Goal: Task Accomplishment & Management: Manage account settings

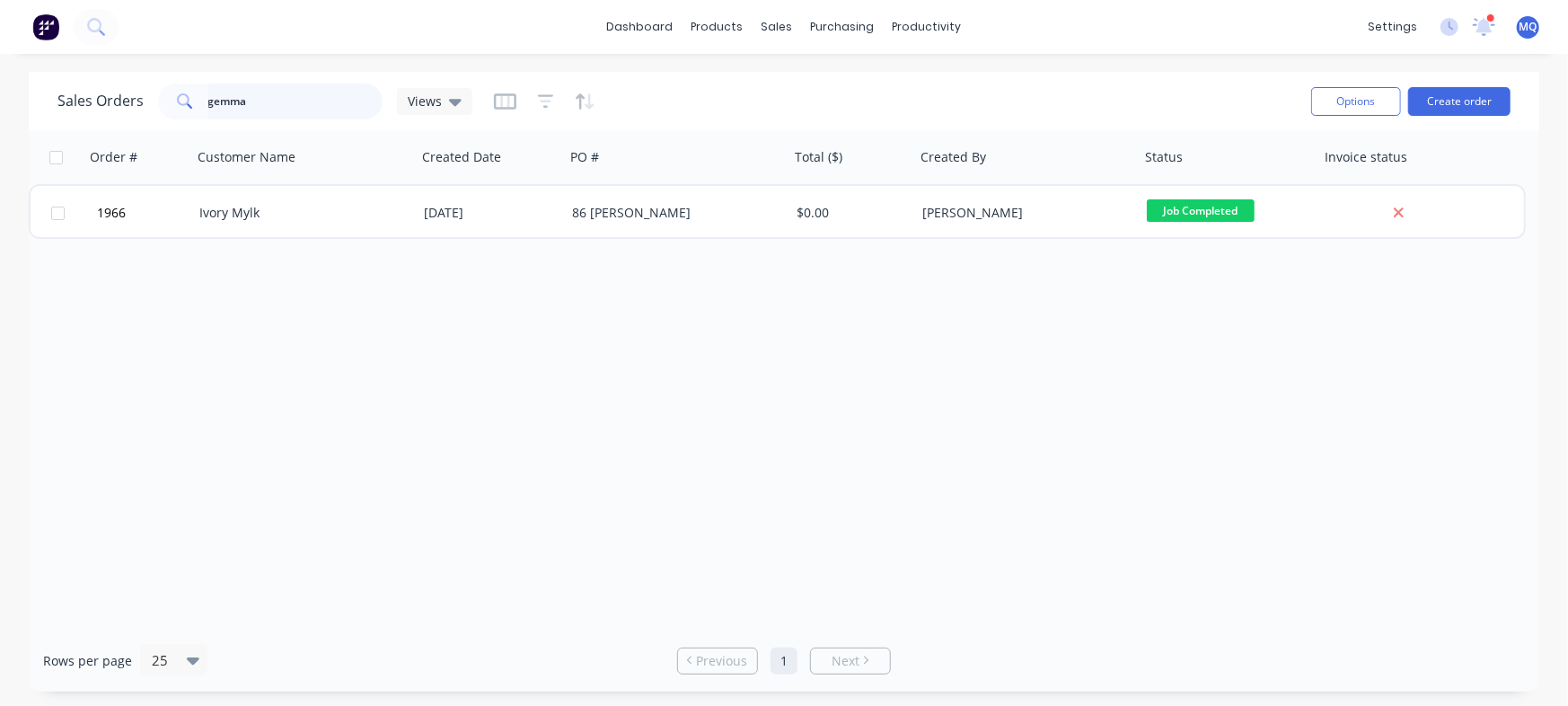
click at [323, 104] on input "gemma" at bounding box center [296, 101] width 175 height 36
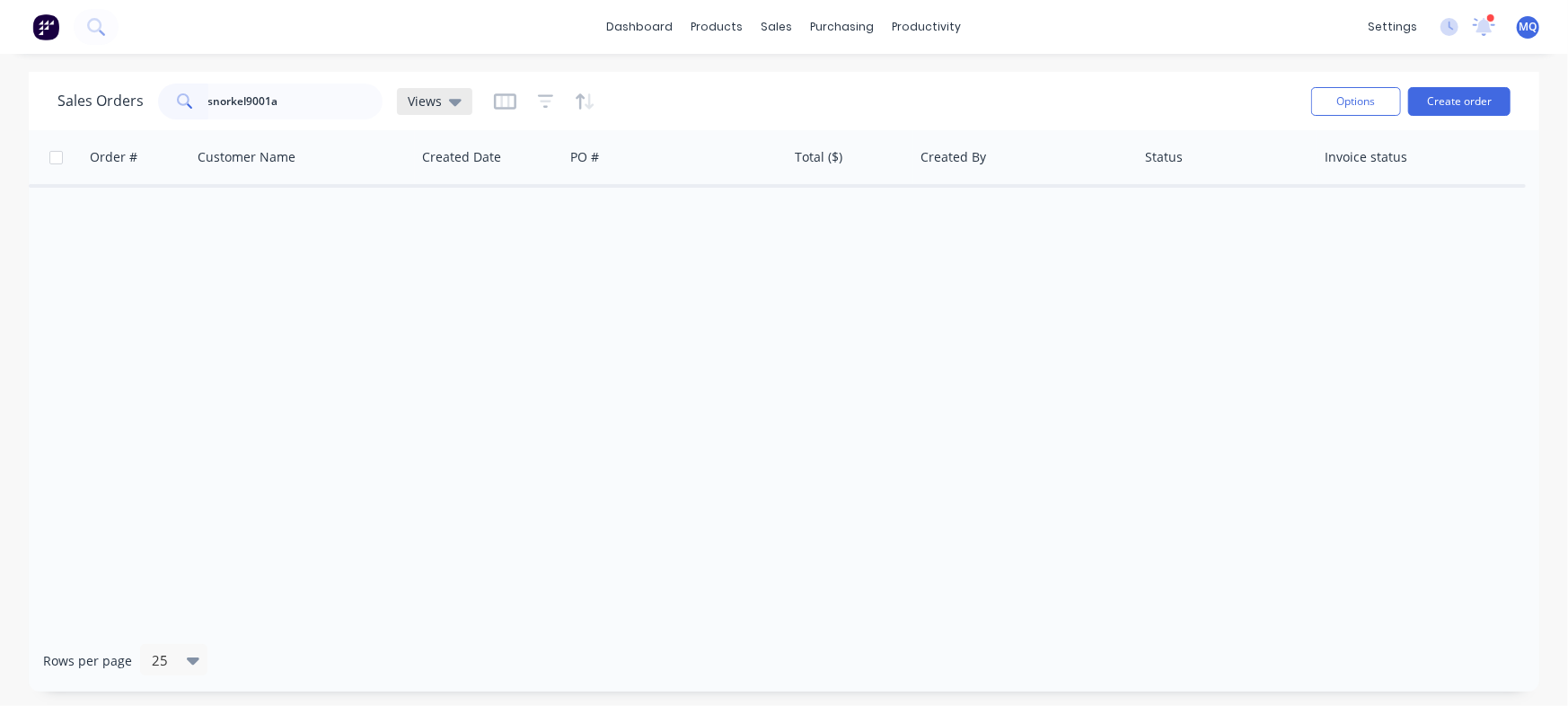
click at [430, 109] on span "Views" at bounding box center [424, 101] width 35 height 19
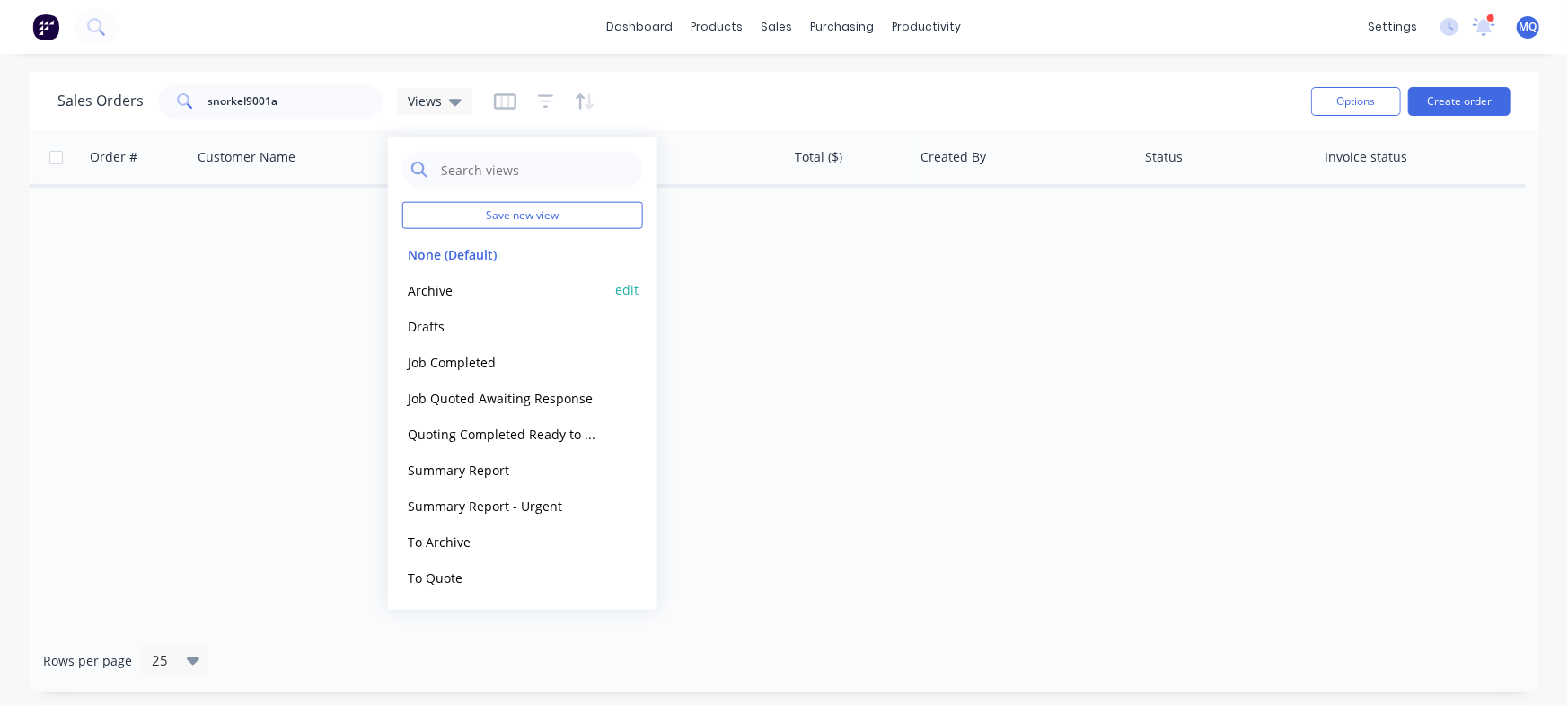
click at [455, 293] on button "Archive" at bounding box center [505, 289] width 205 height 21
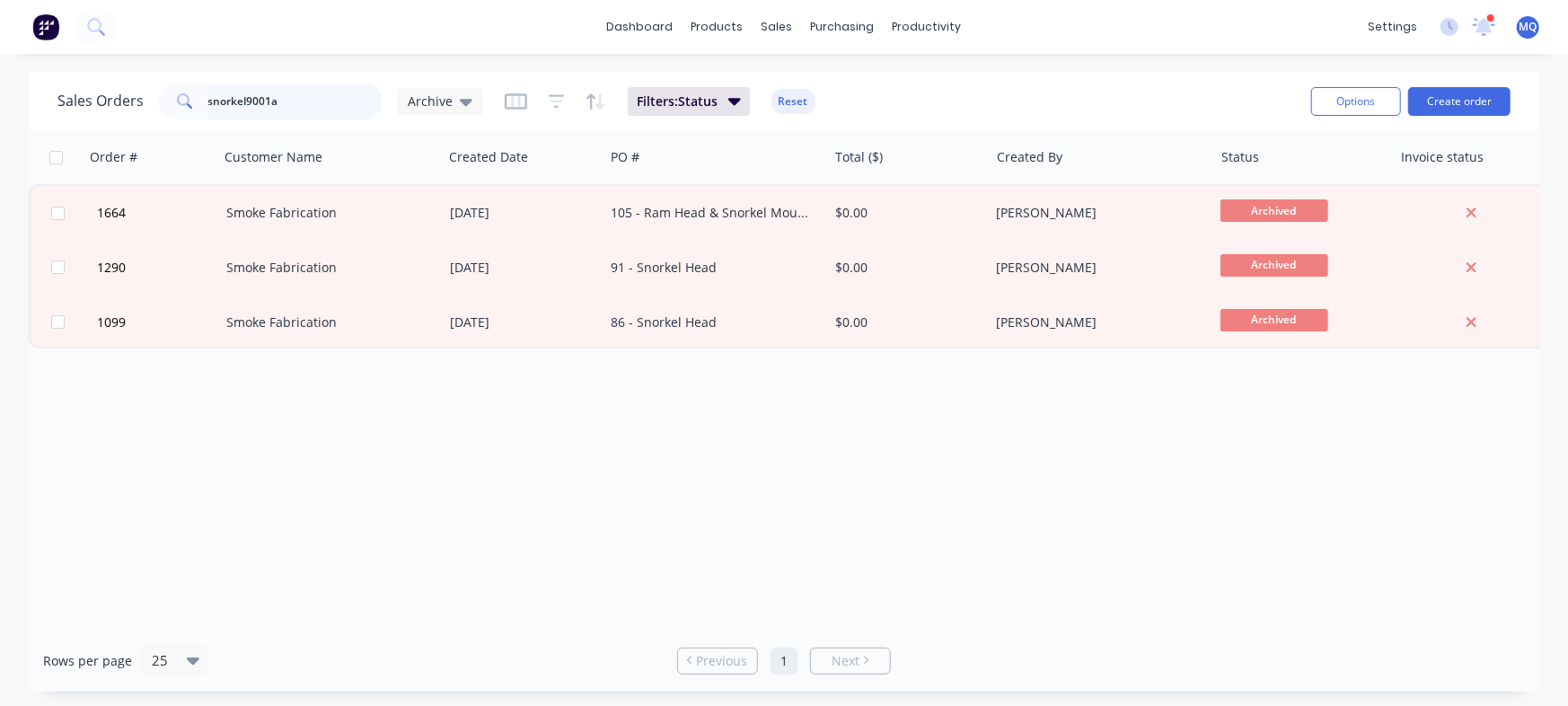
click at [332, 104] on input "snorkel9001a" at bounding box center [296, 101] width 175 height 36
type input "snorkel9001"
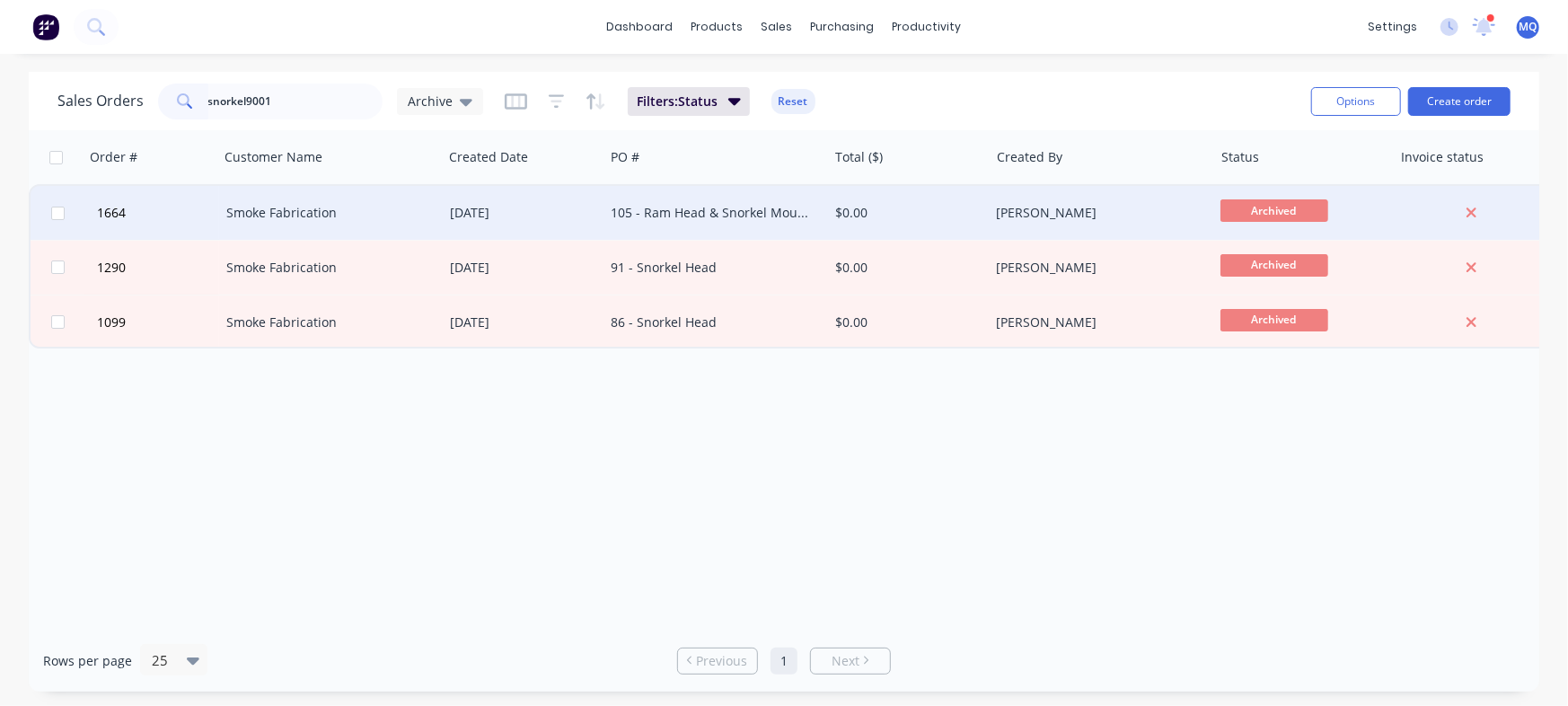
click at [670, 221] on div "105 - Ram Head & Snorkel Mounts" at bounding box center [715, 213] width 224 height 53
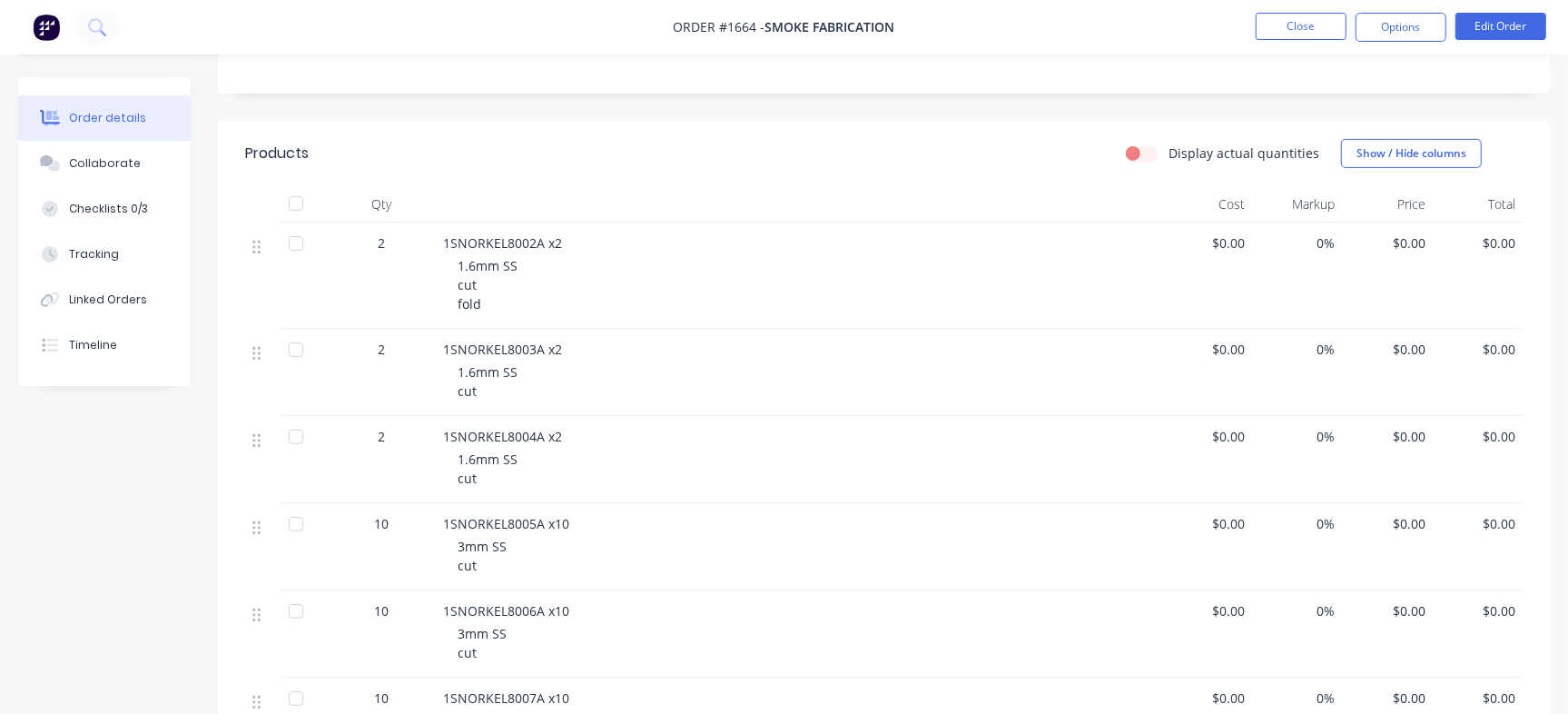
scroll to position [454, 0]
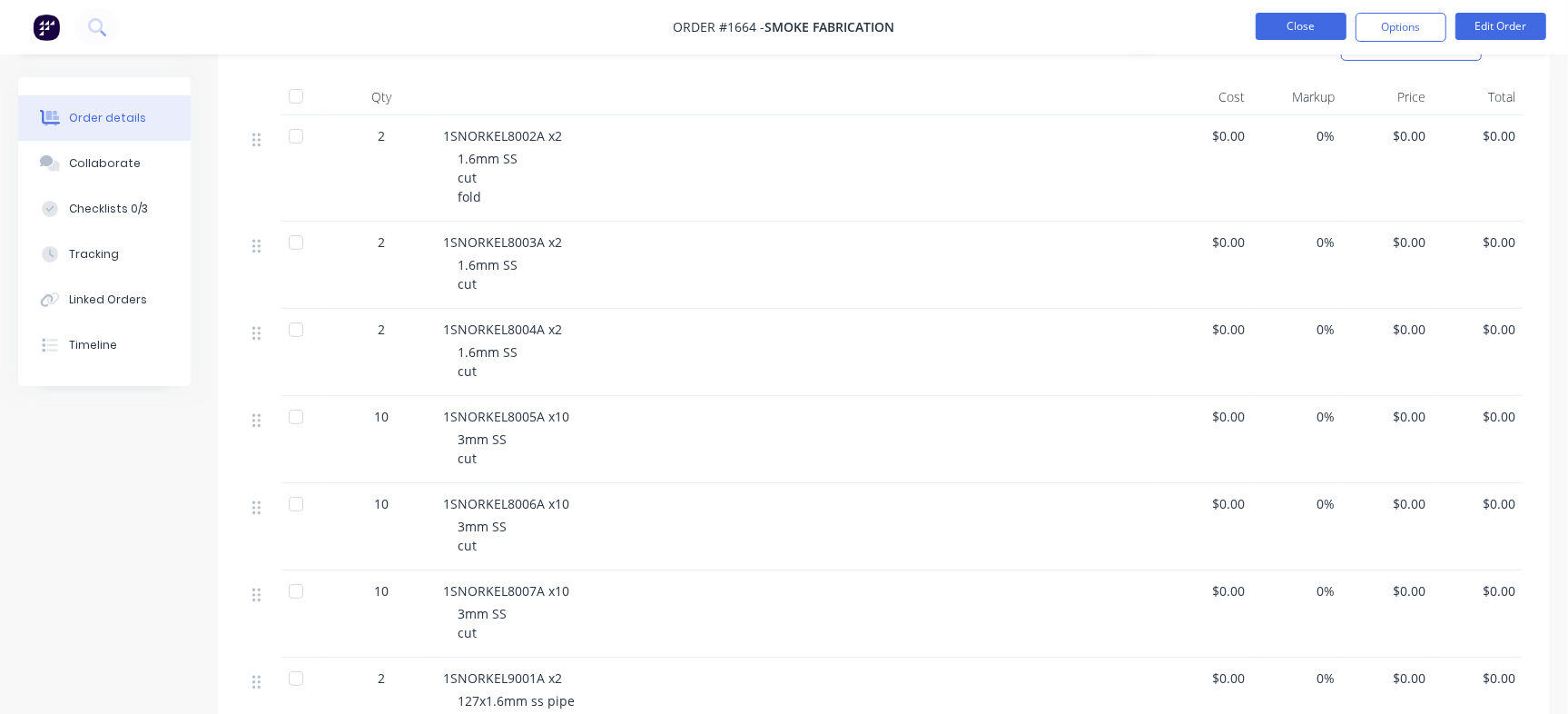
click at [1298, 26] on button "Close" at bounding box center [1301, 26] width 91 height 27
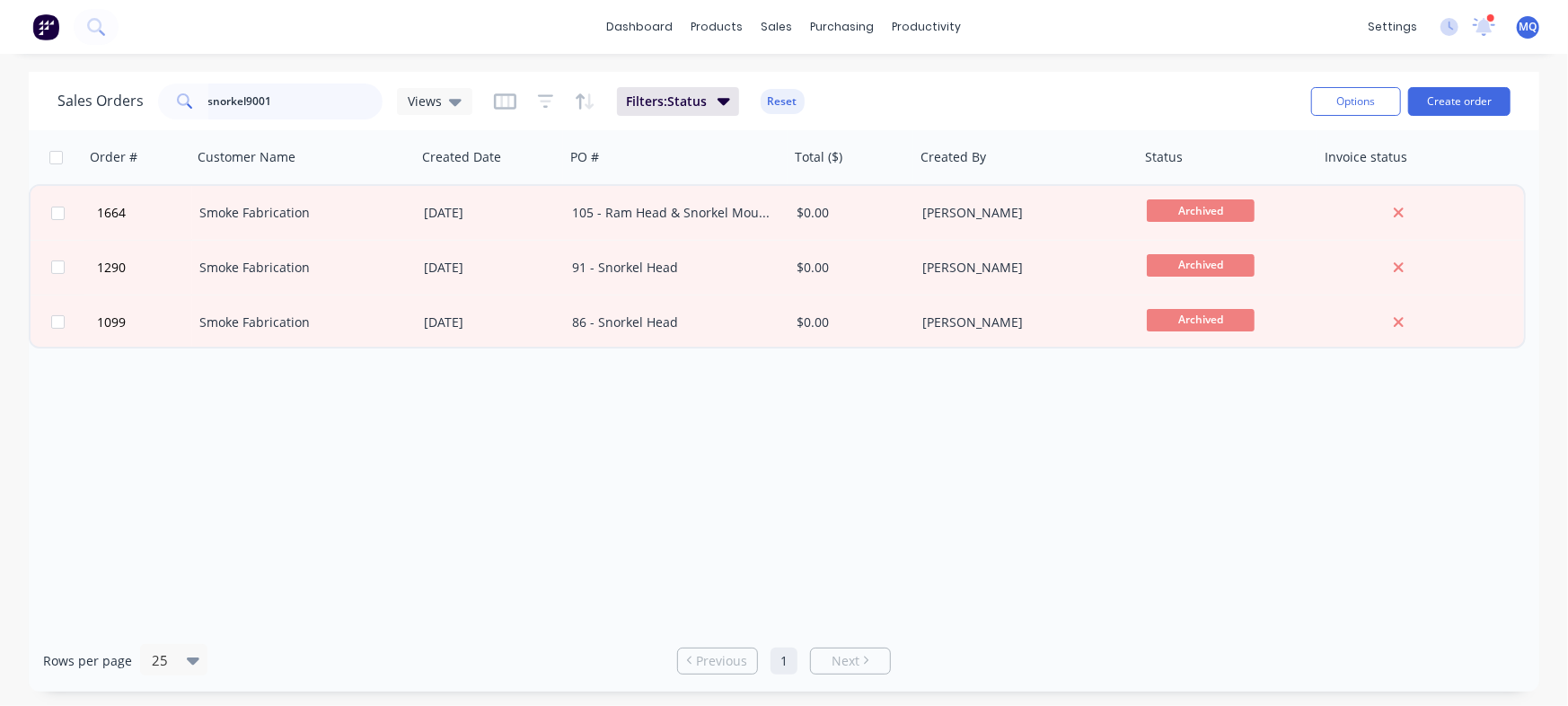
drag, startPoint x: 344, startPoint y: 107, endPoint x: 0, endPoint y: 29, distance: 352.7
click at [0, 44] on div "dashboard products sales purchasing productivity dashboard products Product Cat…" at bounding box center [784, 353] width 1568 height 706
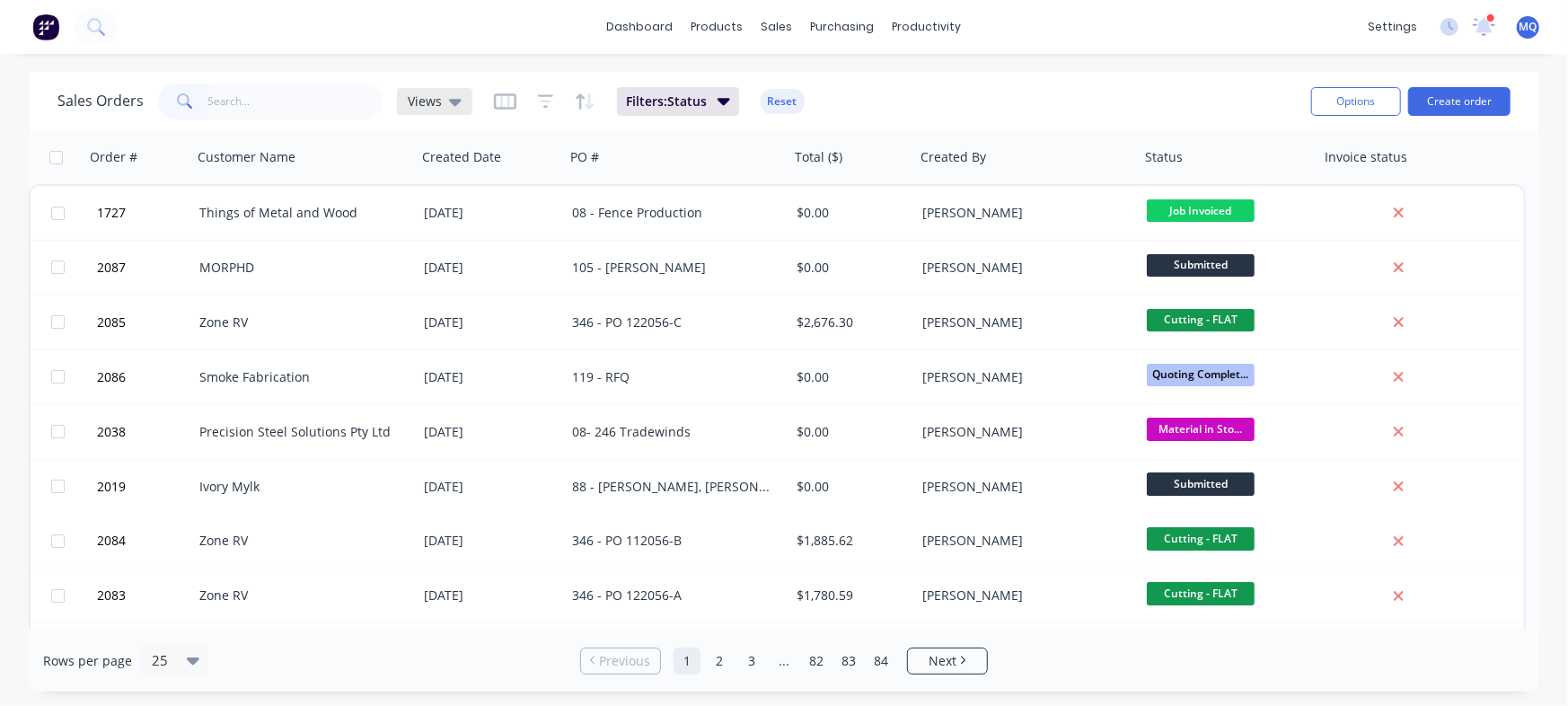
click at [441, 119] on div "Sales Orders Views" at bounding box center [264, 101] width 415 height 36
click at [449, 98] on icon at bounding box center [455, 102] width 13 height 20
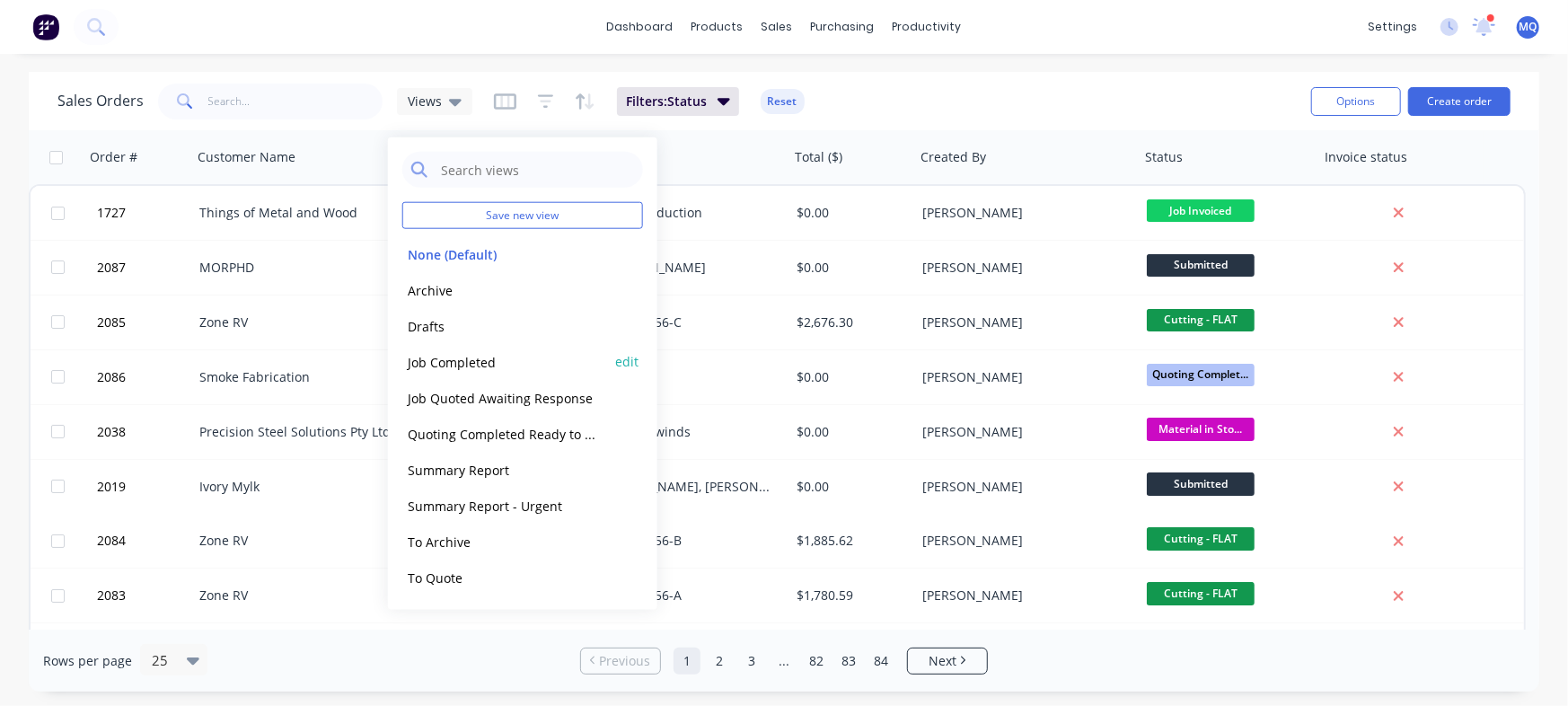
click at [450, 364] on button "Job Completed" at bounding box center [505, 361] width 205 height 21
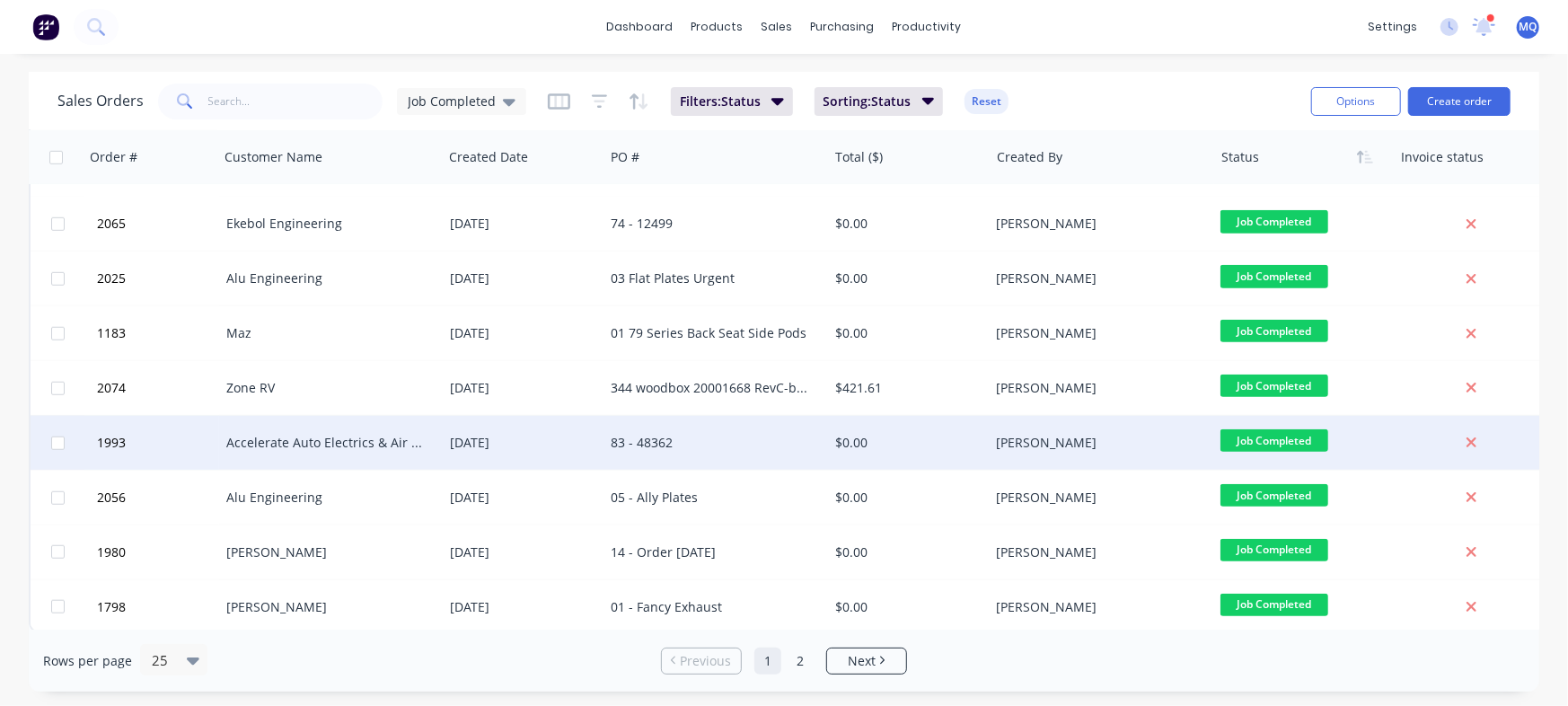
scroll to position [930, 0]
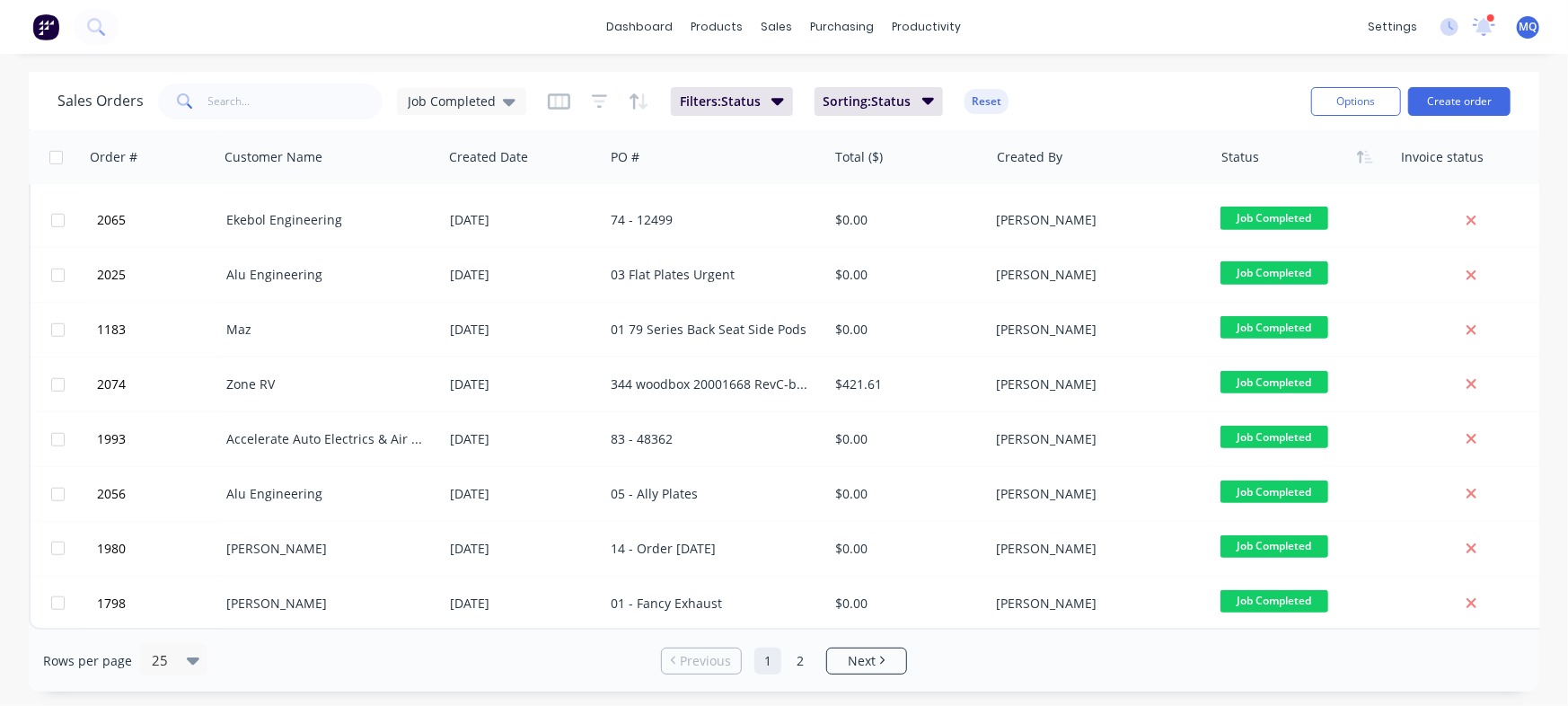
drag, startPoint x: 884, startPoint y: 660, endPoint x: 830, endPoint y: 639, distance: 57.9
click at [884, 661] on icon "Next page" at bounding box center [881, 660] width 5 height 9
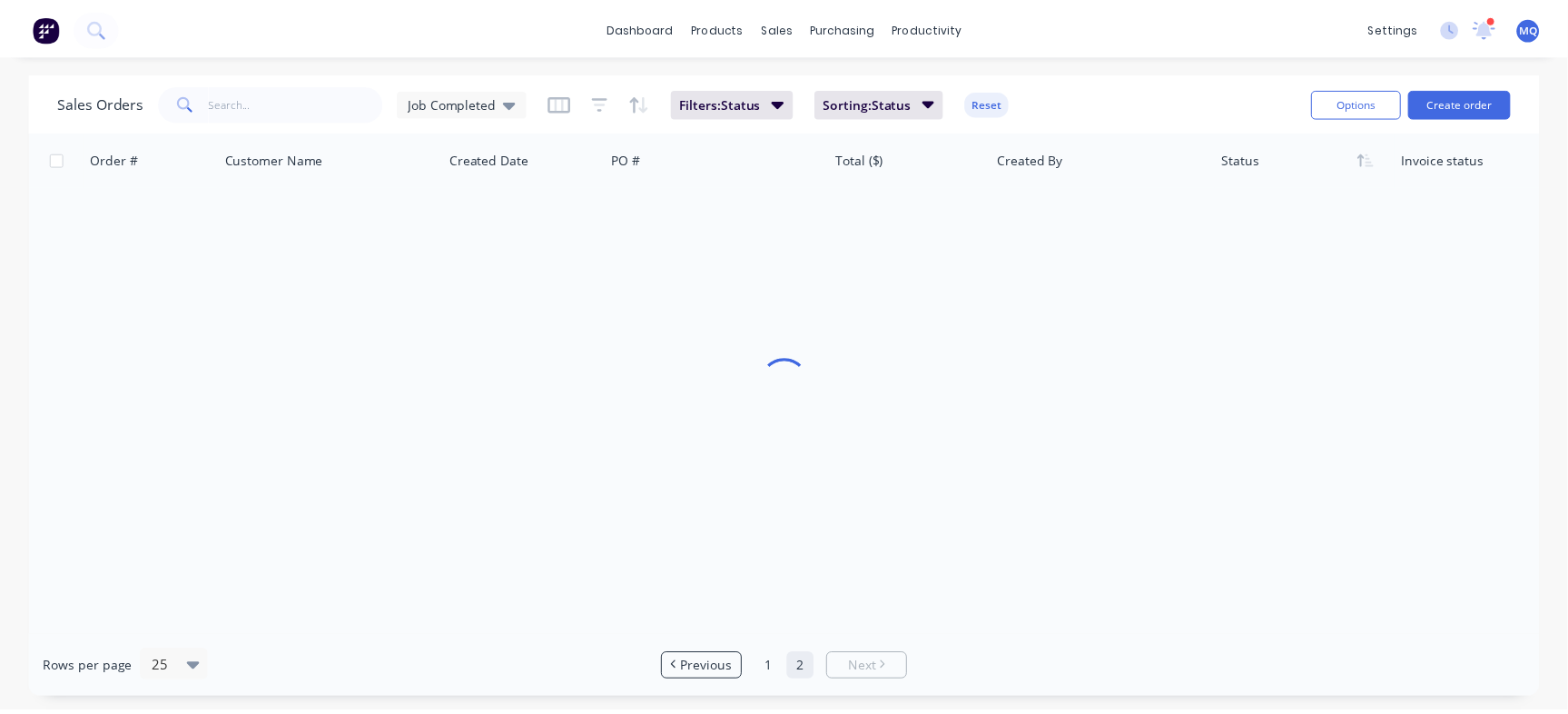
scroll to position [0, 0]
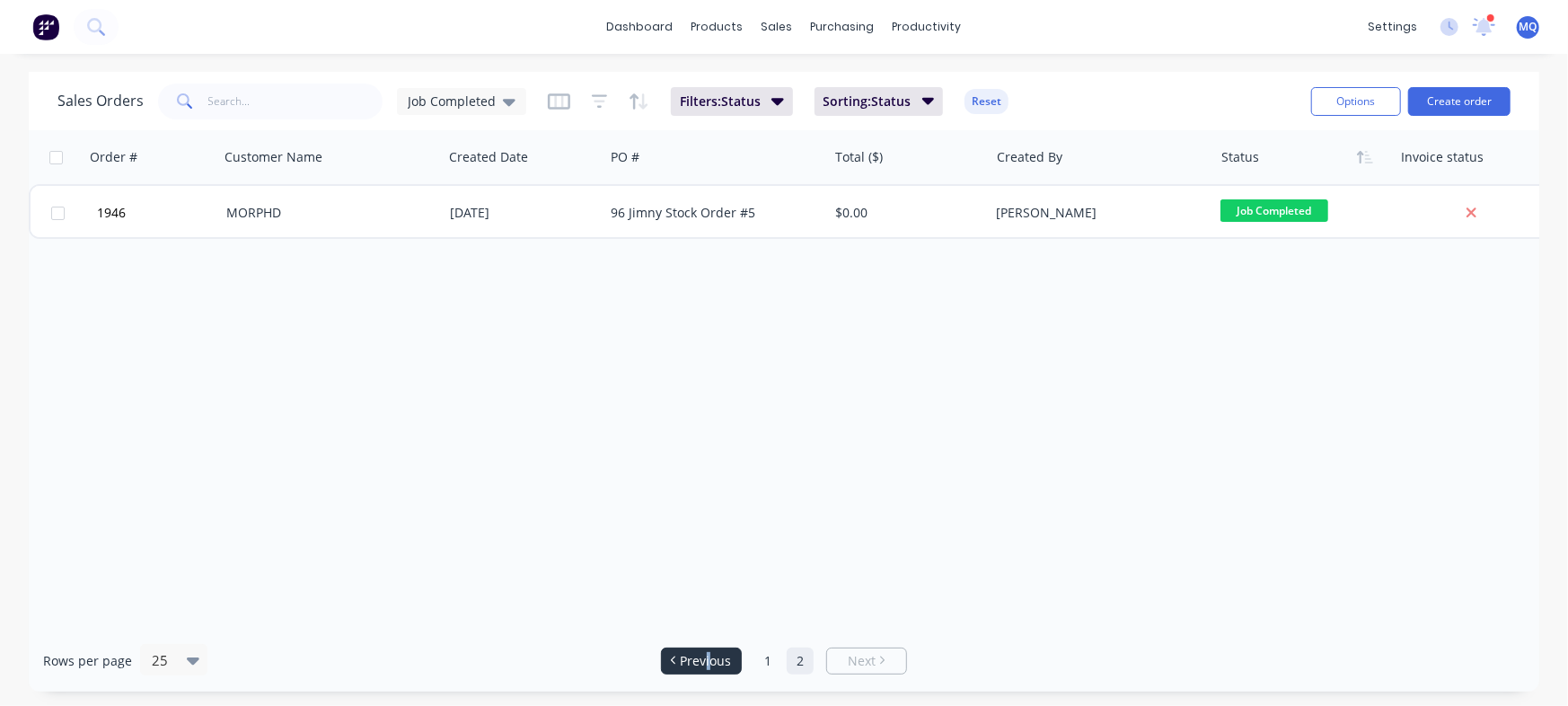
click at [708, 662] on span "Previous" at bounding box center [706, 661] width 51 height 18
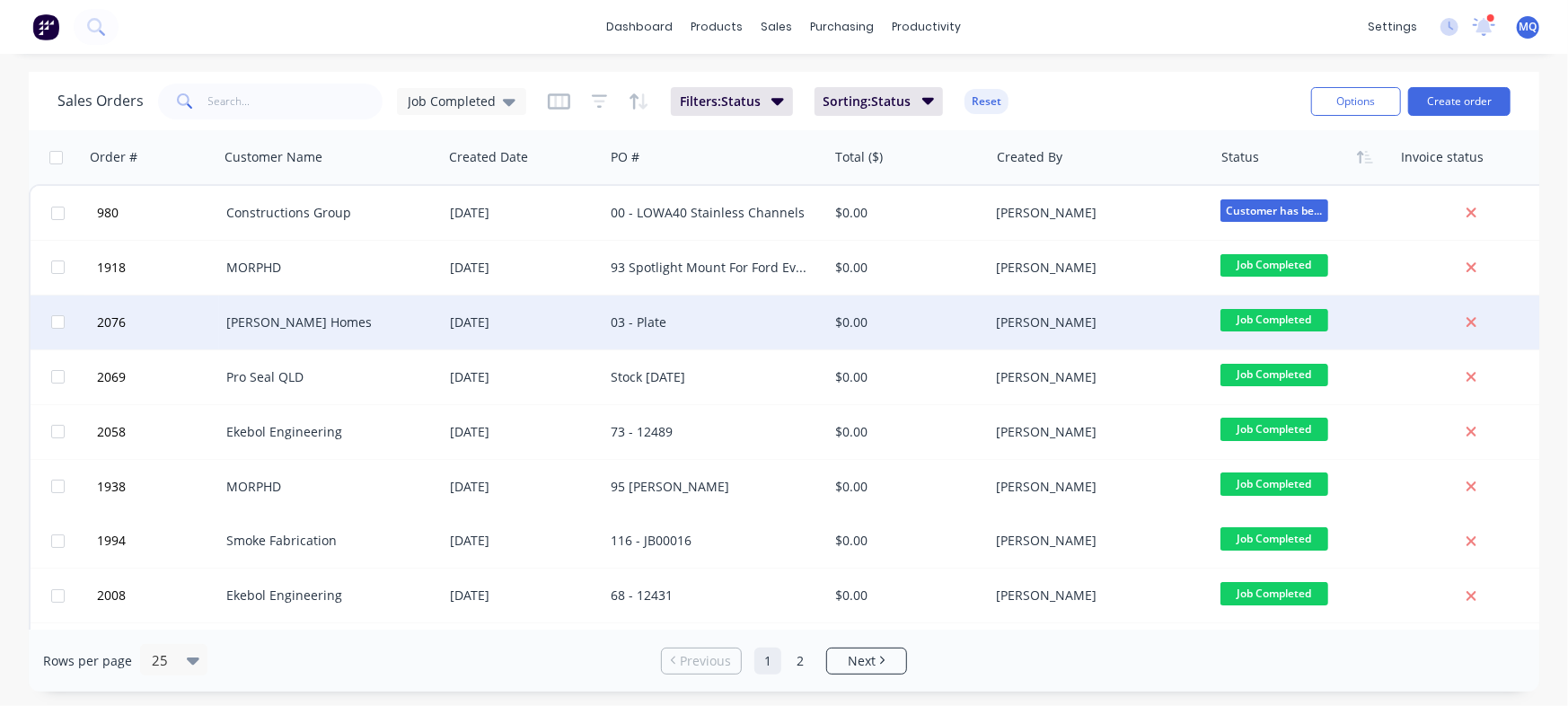
click at [647, 321] on div "03 - Plate" at bounding box center [710, 322] width 200 height 18
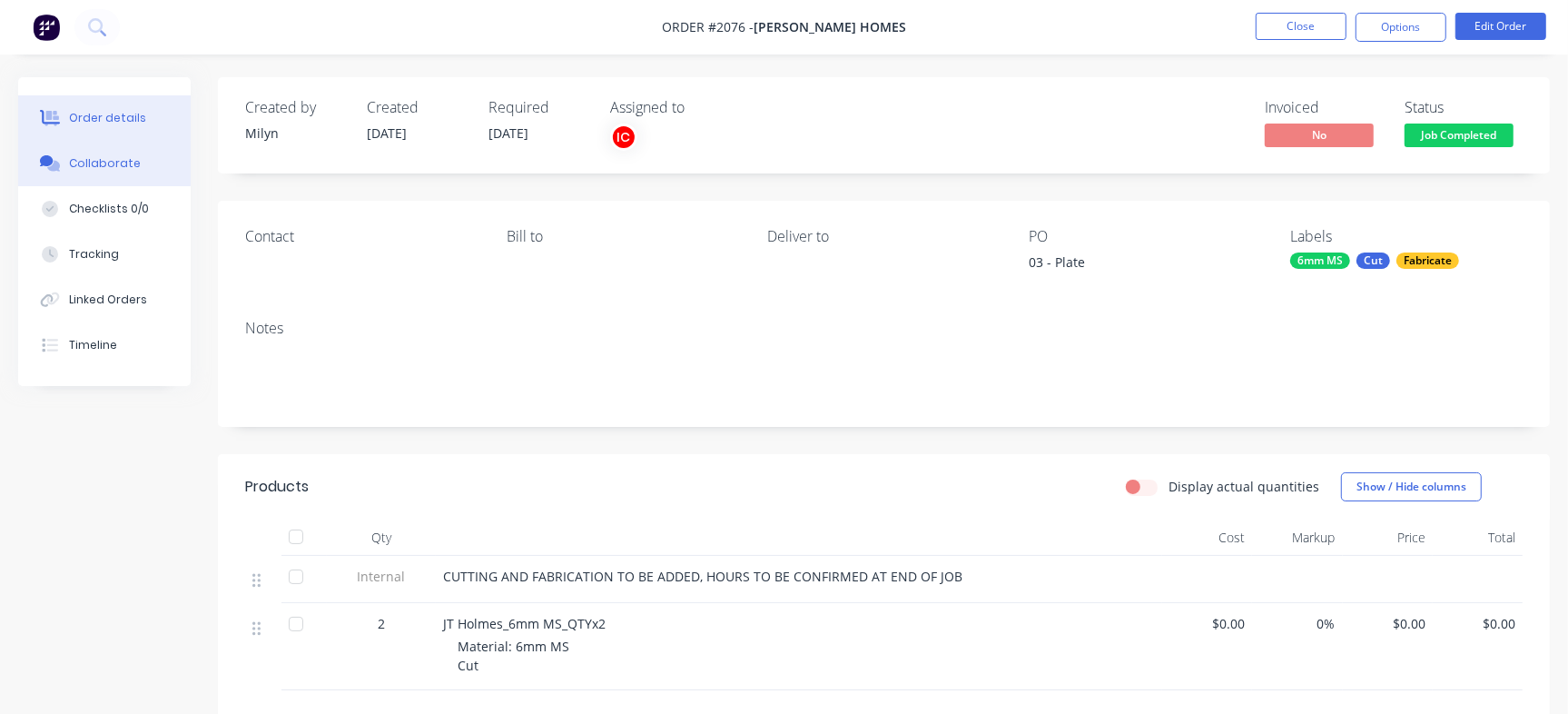
click at [146, 163] on button "Collaborate" at bounding box center [104, 163] width 173 height 45
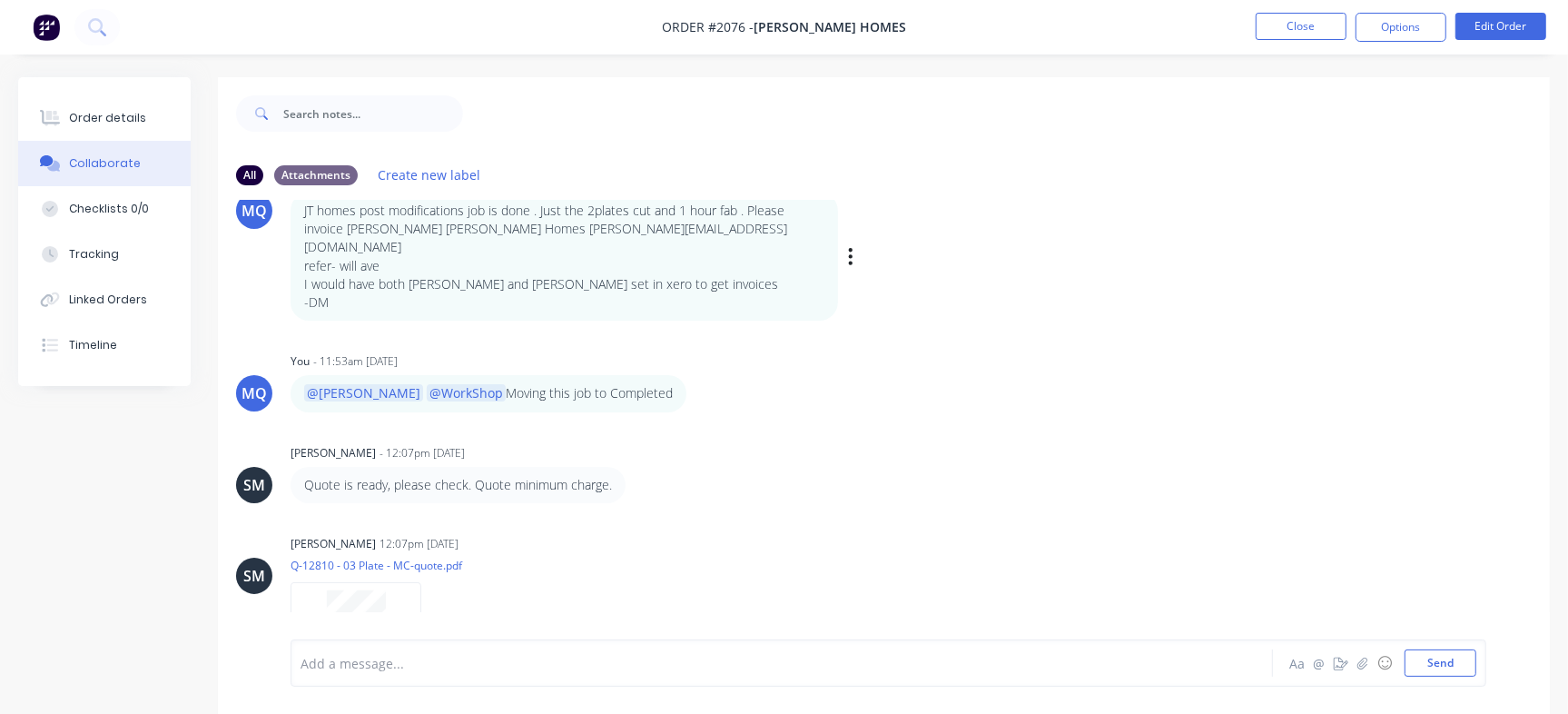
scroll to position [395, 0]
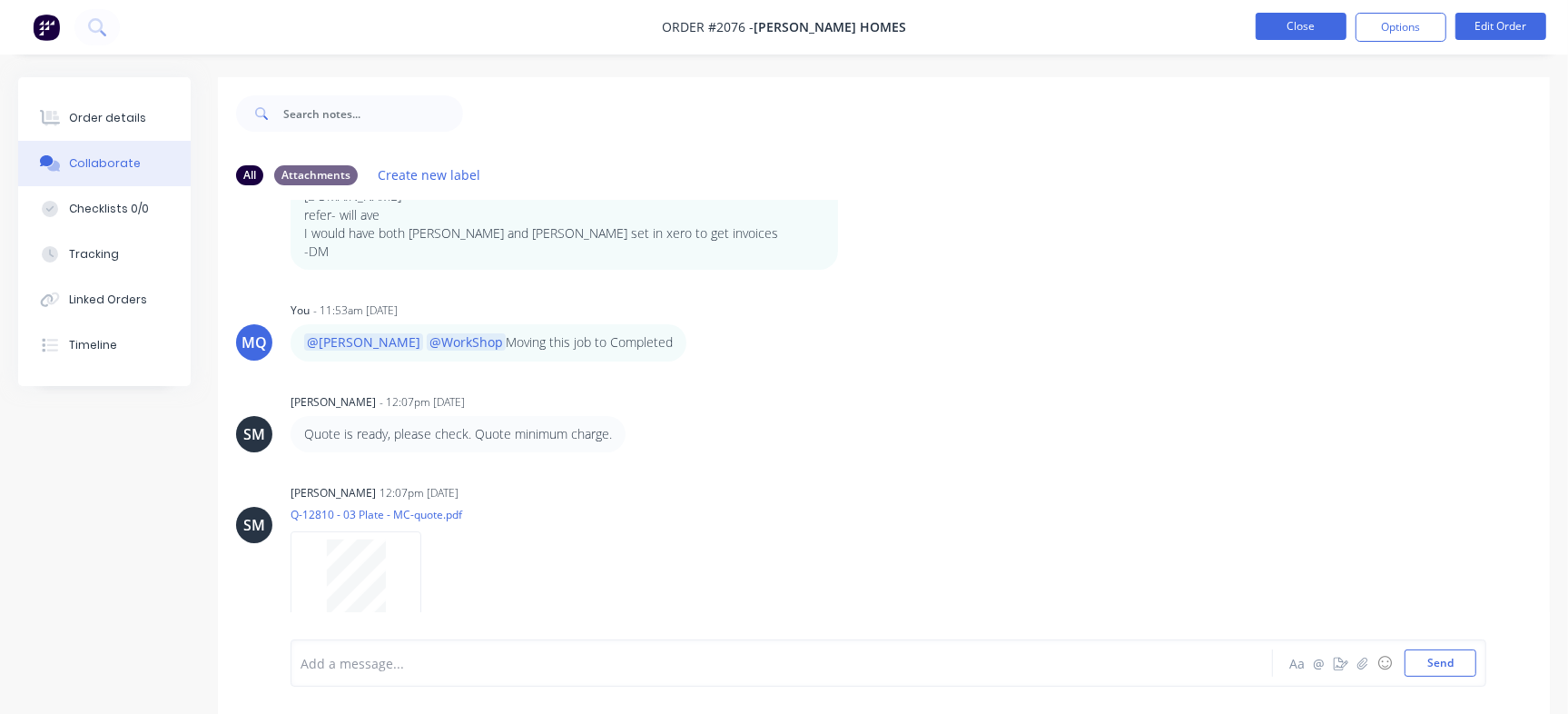
click at [1325, 37] on button "Close" at bounding box center [1301, 26] width 91 height 27
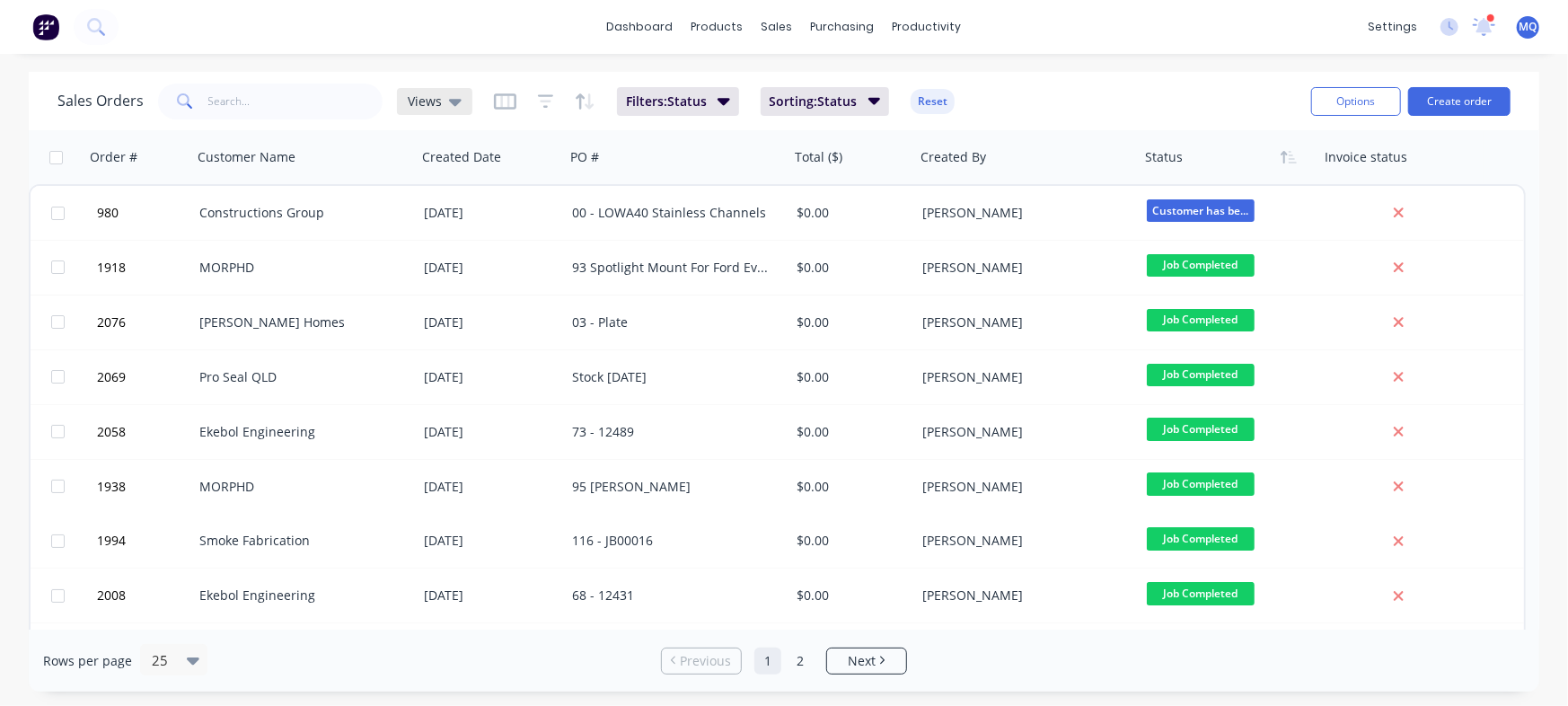
click at [426, 98] on span "Views" at bounding box center [424, 101] width 35 height 19
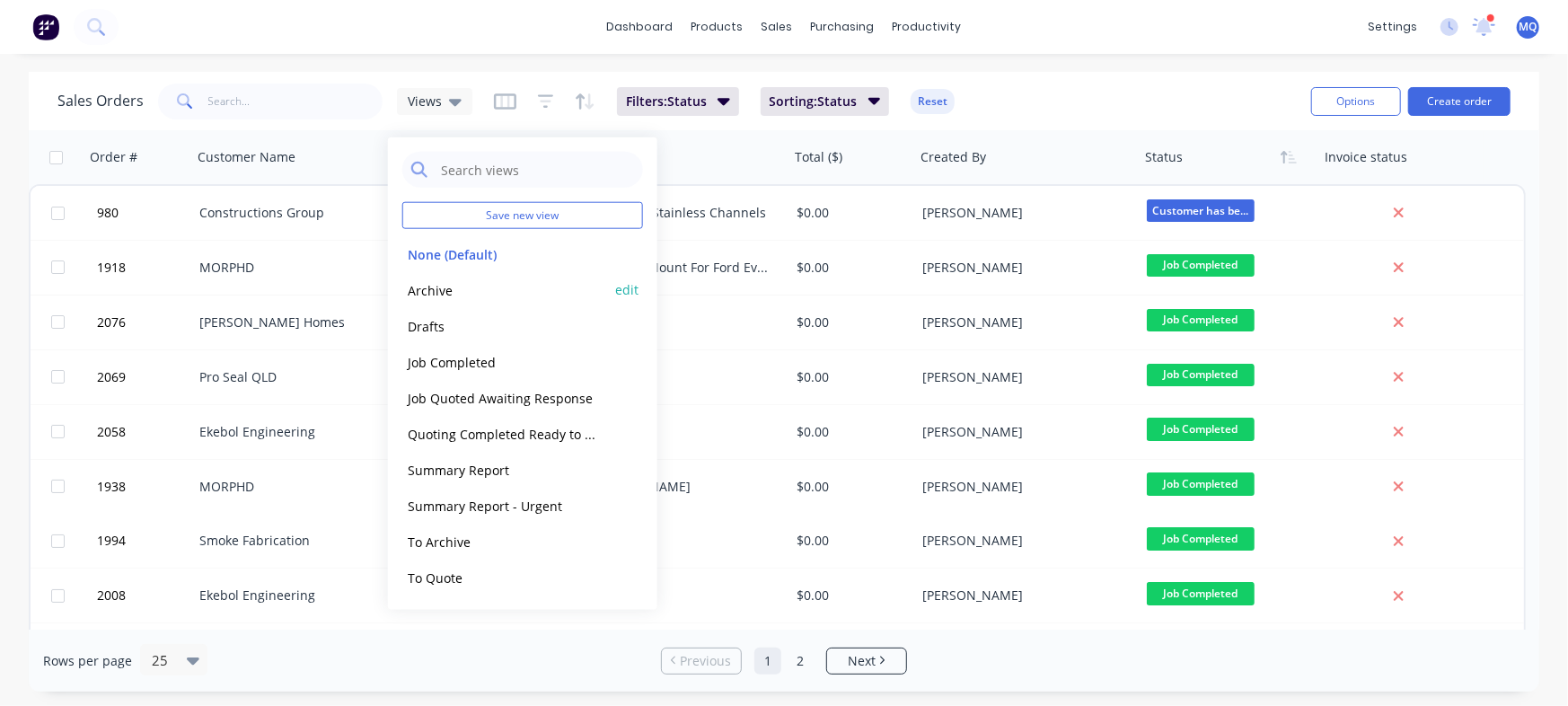
click at [454, 289] on button "Archive" at bounding box center [505, 289] width 205 height 21
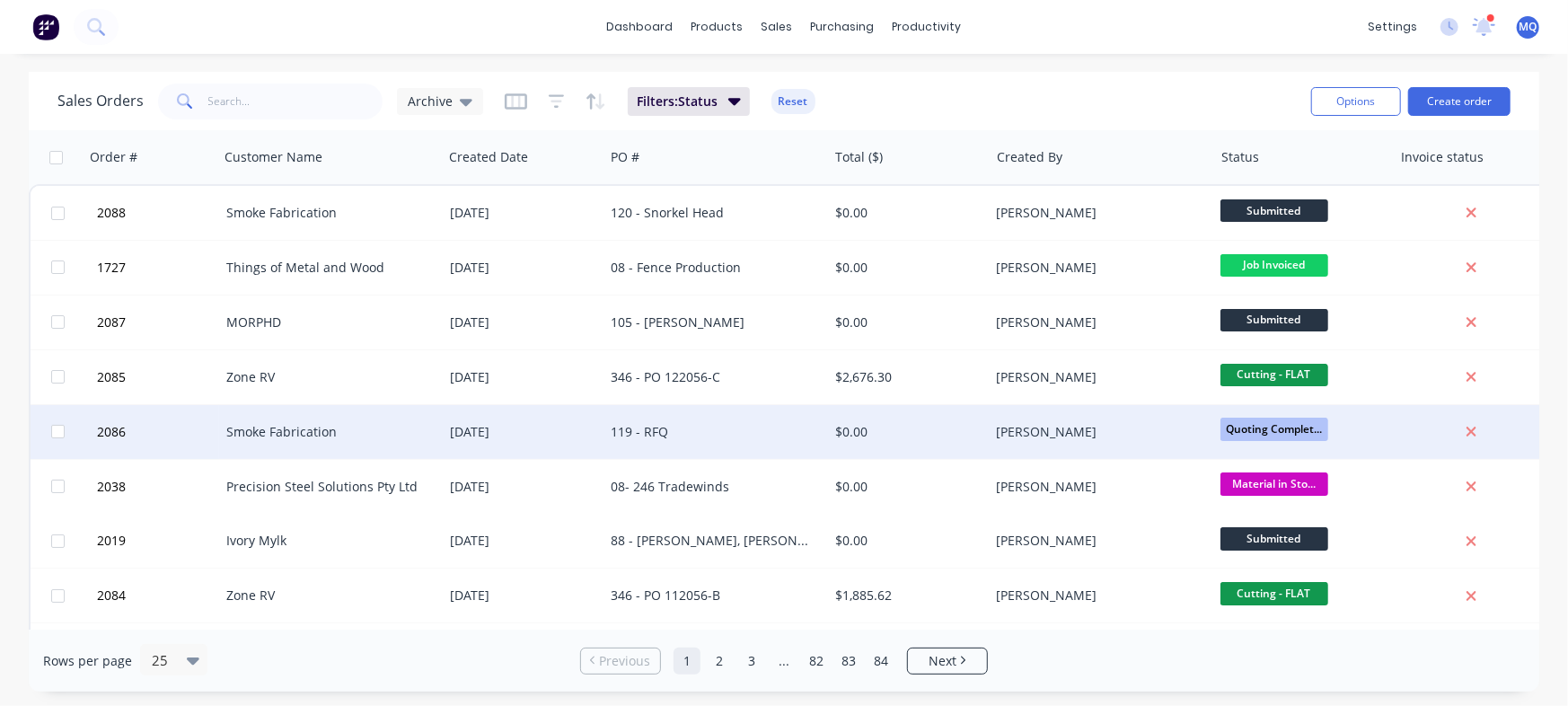
click at [612, 435] on div "119 - RFQ" at bounding box center [710, 432] width 200 height 18
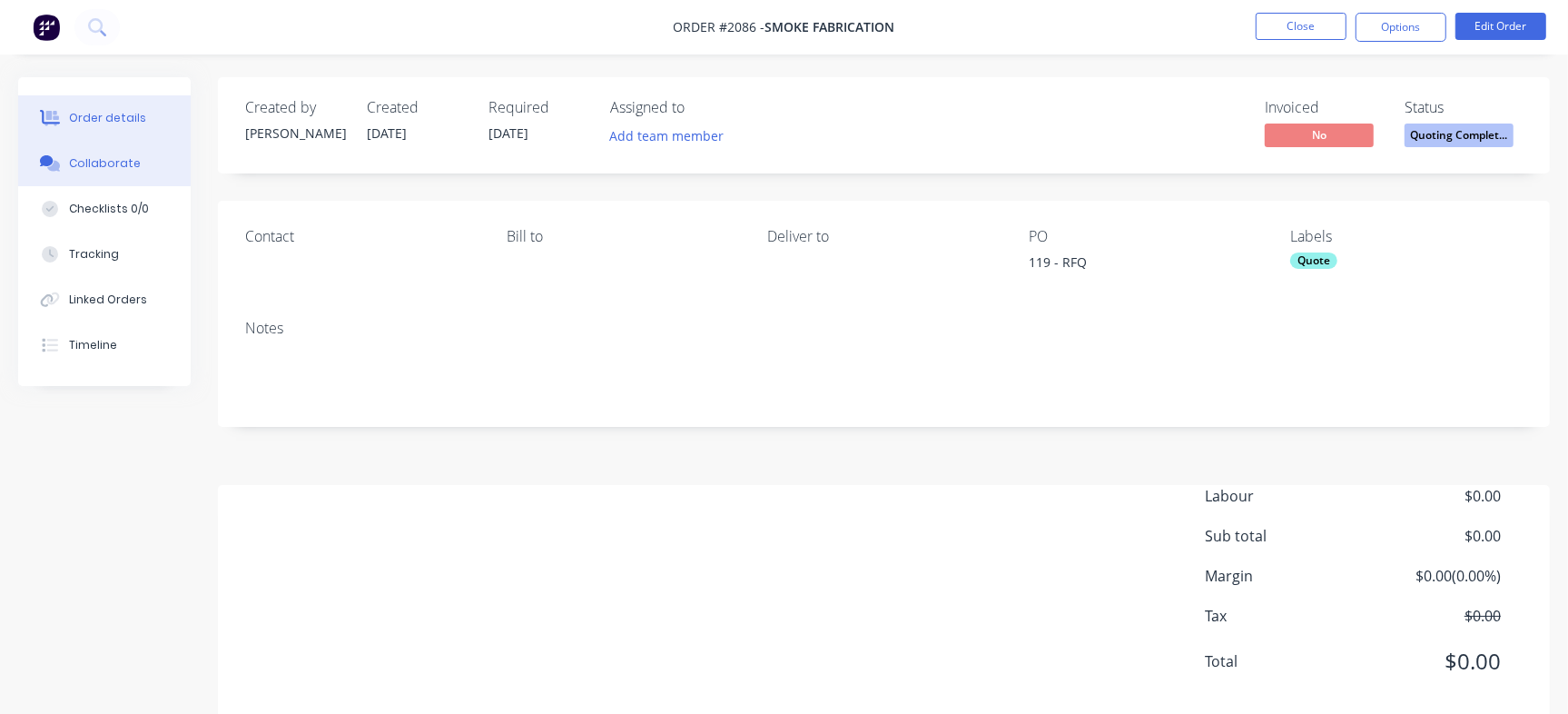
click at [150, 160] on button "Collaborate" at bounding box center [104, 163] width 173 height 45
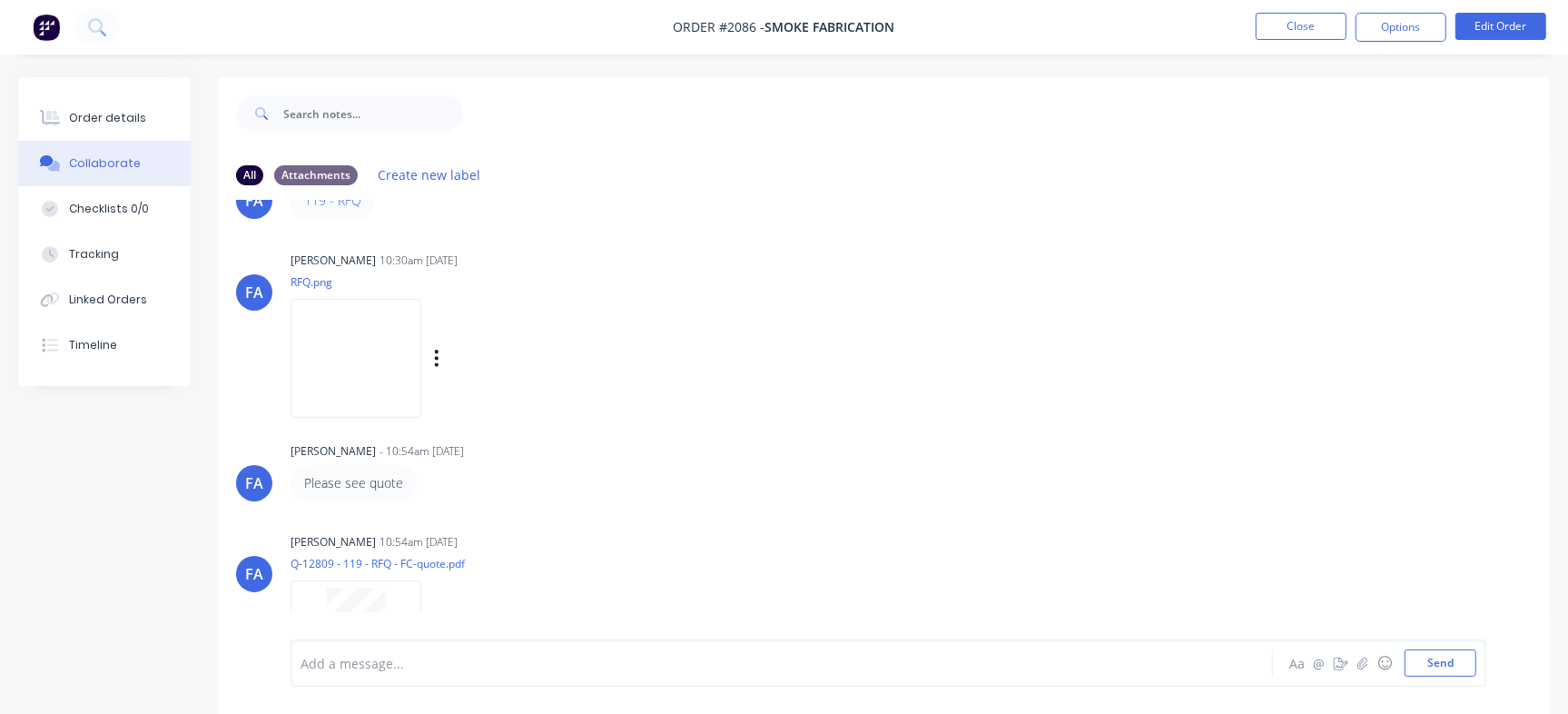
scroll to position [139, 0]
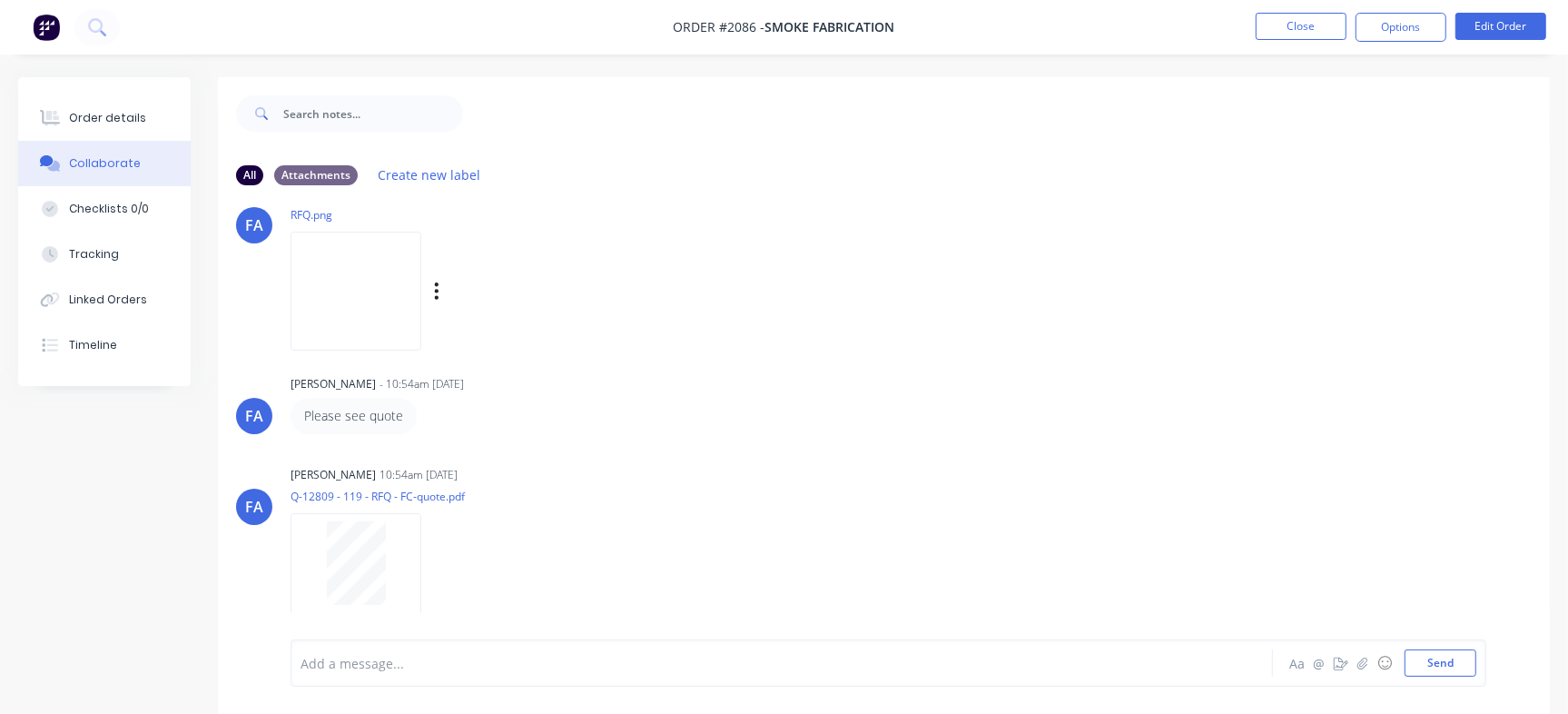
click at [330, 295] on img at bounding box center [356, 291] width 131 height 119
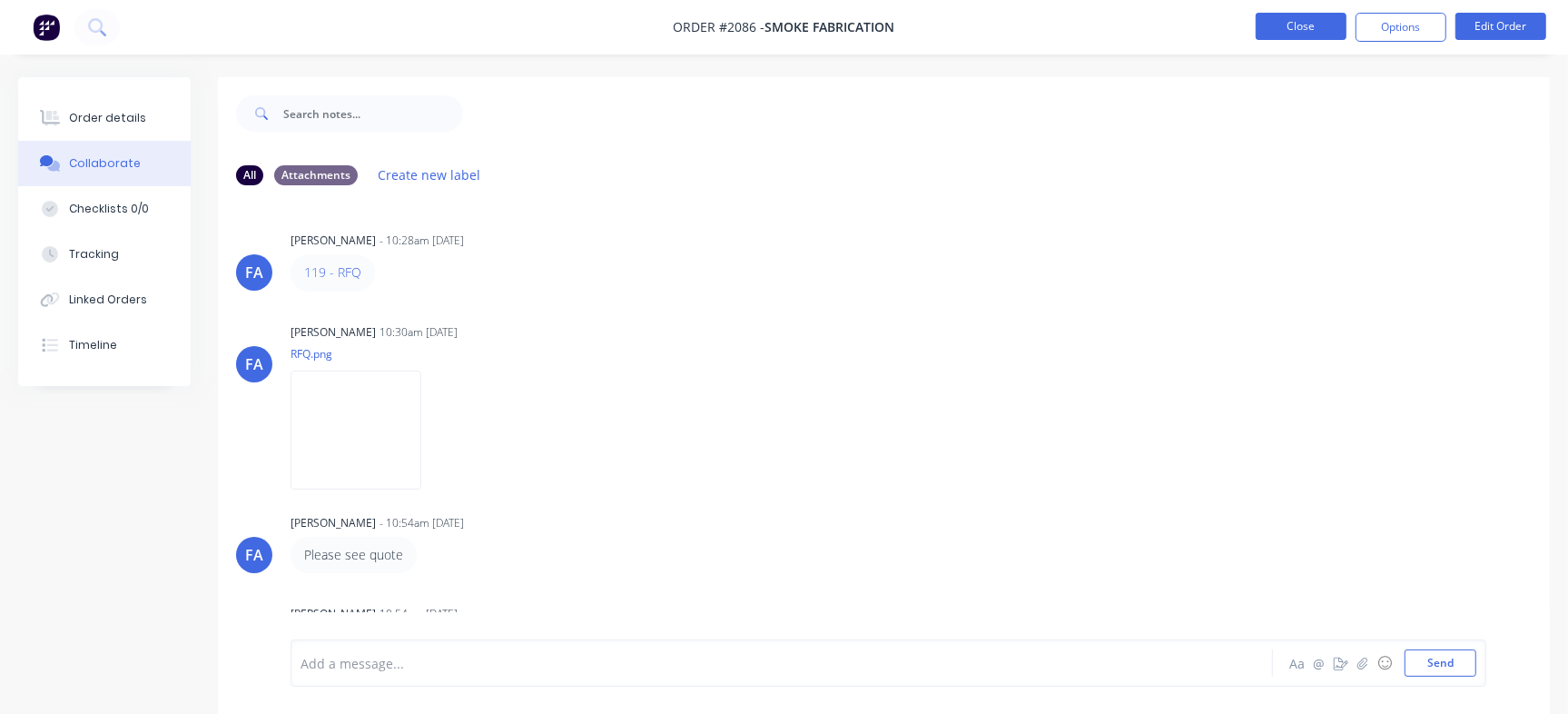
click at [1286, 19] on button "Close" at bounding box center [1301, 26] width 91 height 27
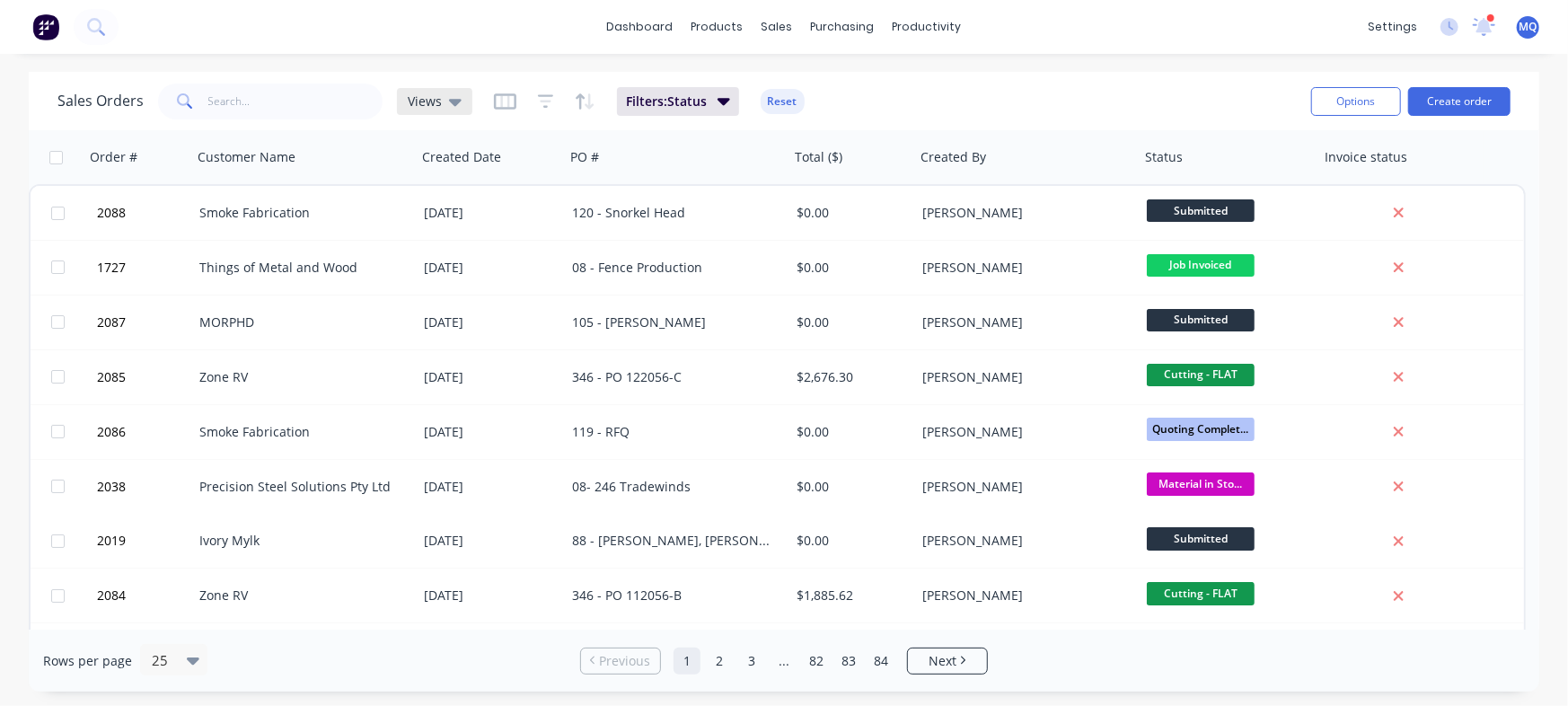
click at [449, 98] on icon at bounding box center [455, 102] width 13 height 20
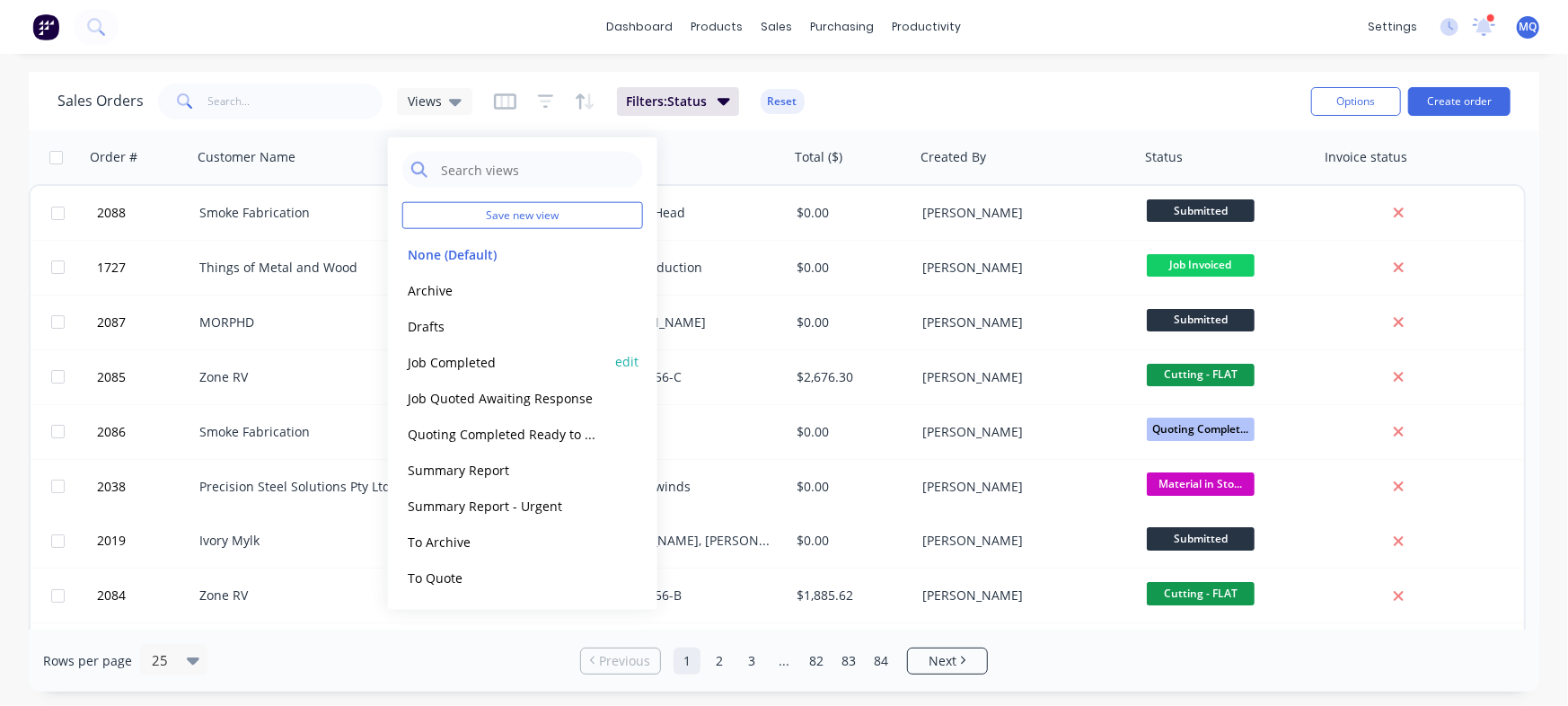
click at [454, 357] on button "Job Completed" at bounding box center [505, 361] width 205 height 21
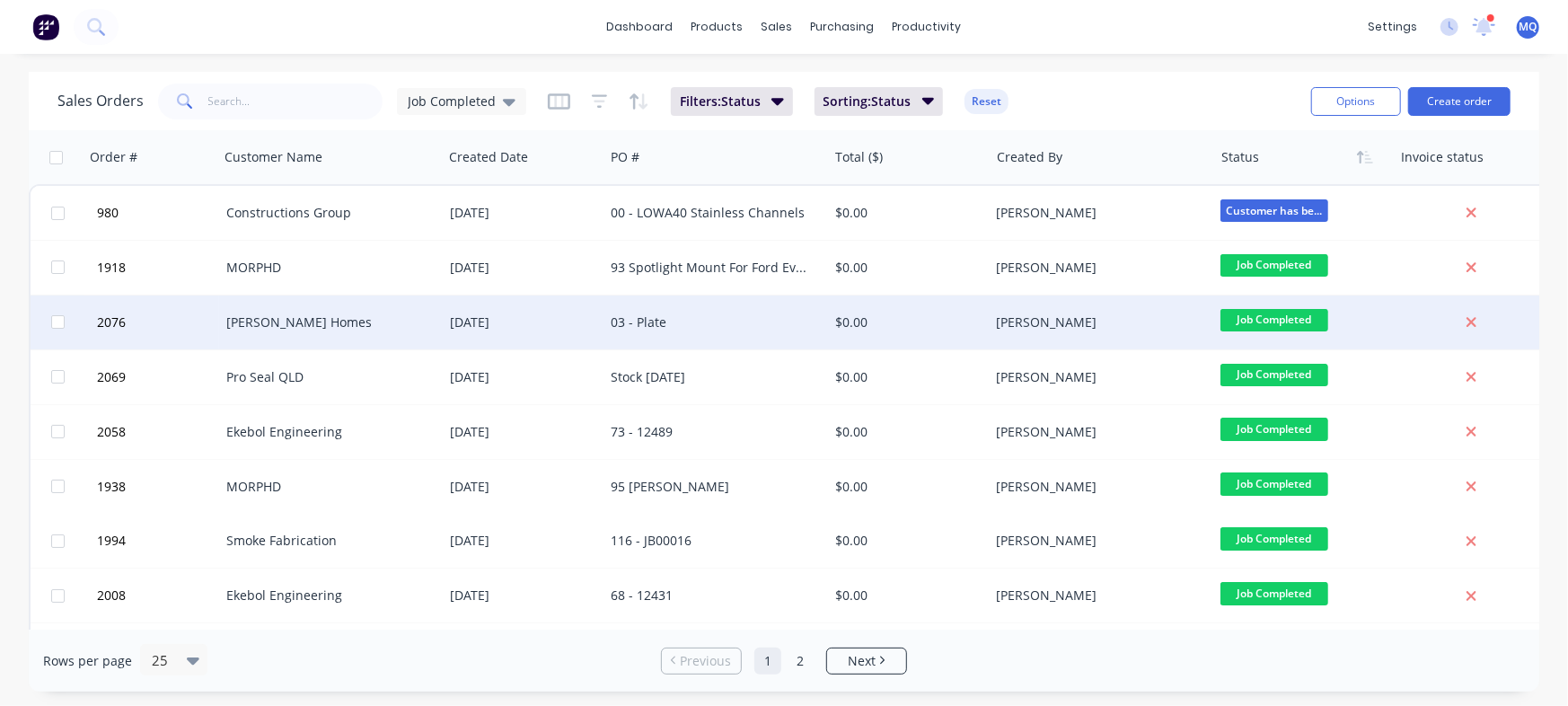
click at [339, 325] on div "[PERSON_NAME] Homes" at bounding box center [326, 322] width 200 height 18
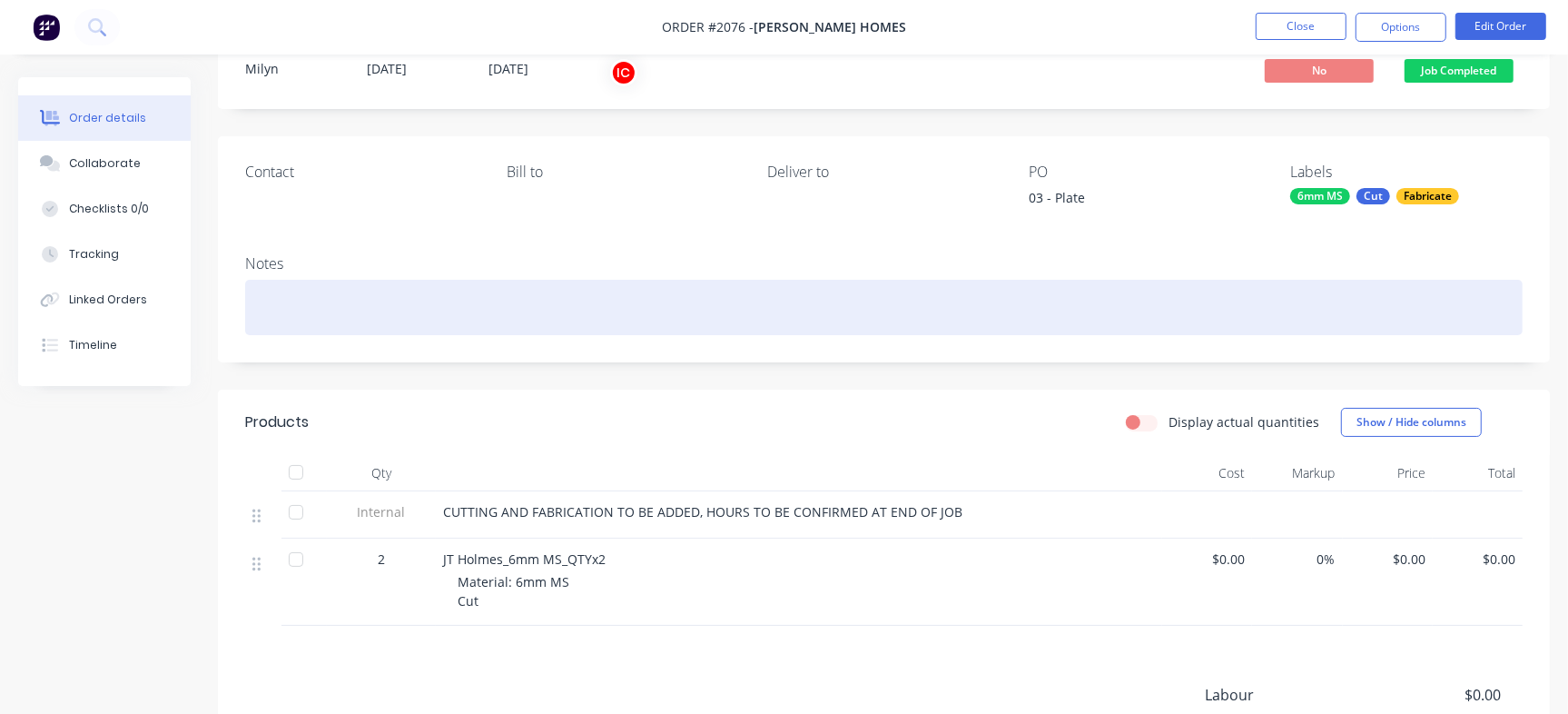
scroll to position [113, 0]
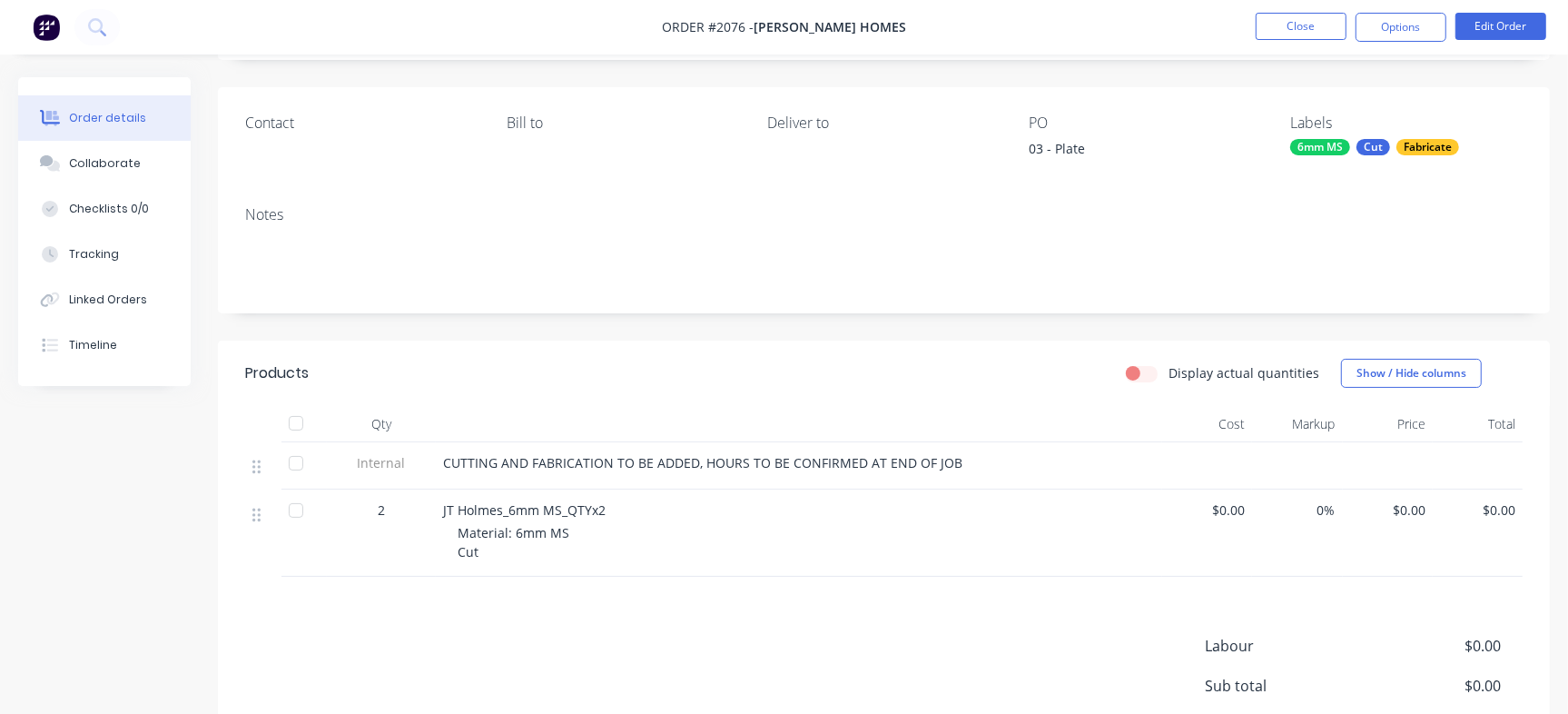
click at [1074, 145] on div "03 - Plate" at bounding box center [1142, 151] width 227 height 25
copy div "Plate"
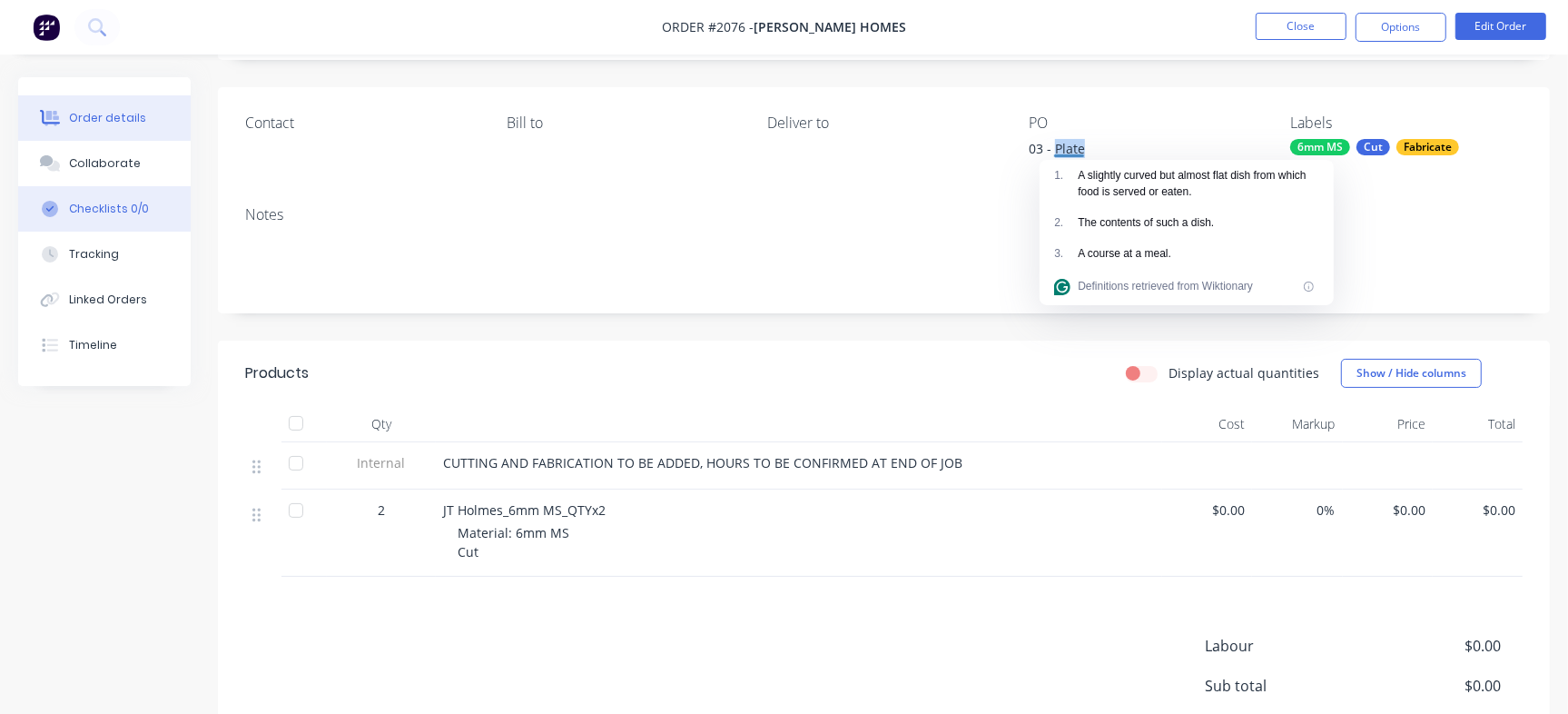
click at [163, 204] on button "Checklists 0/0" at bounding box center [104, 208] width 173 height 45
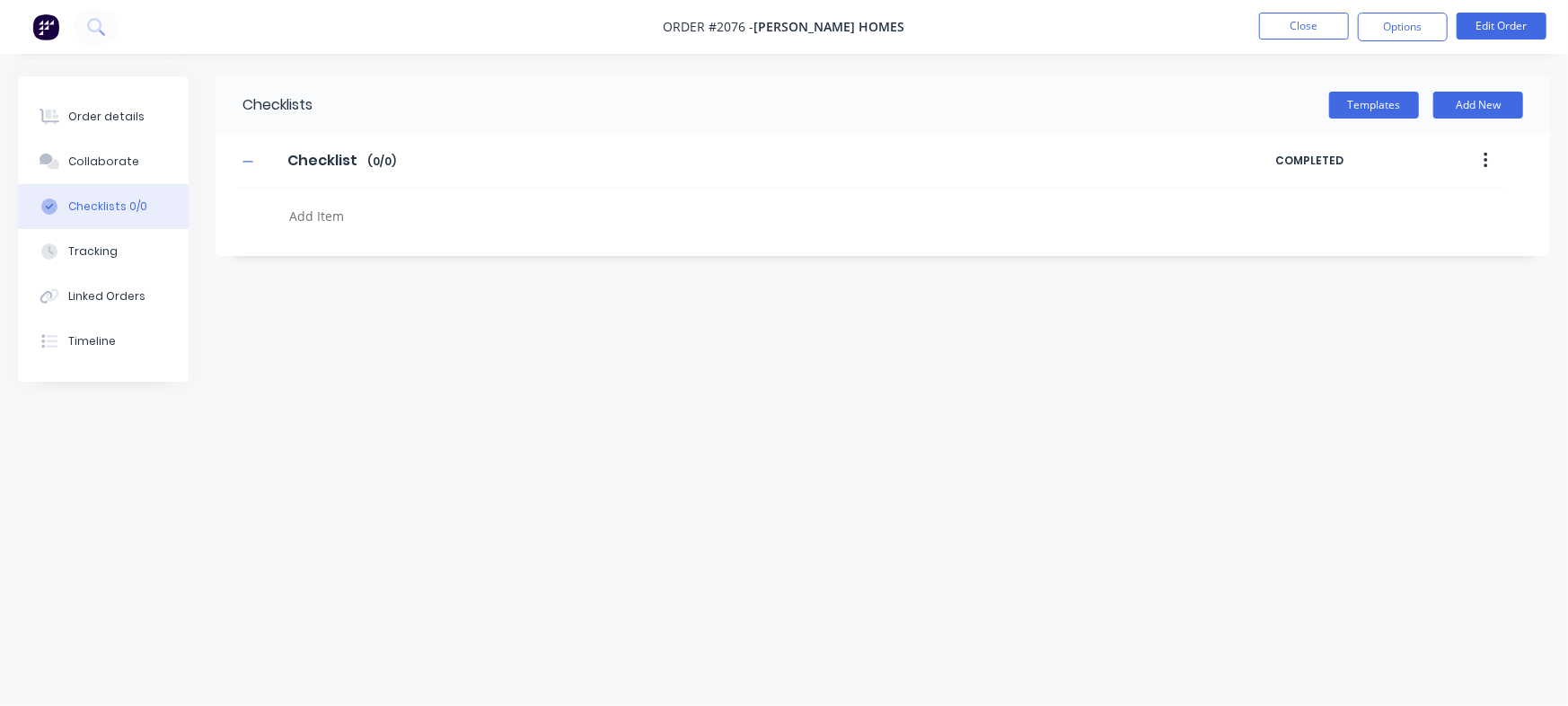
type textarea "x"
click at [399, 211] on textarea at bounding box center [691, 216] width 817 height 26
paste textarea "INV-2871"
type textarea "INV-2871"
type textarea "x"
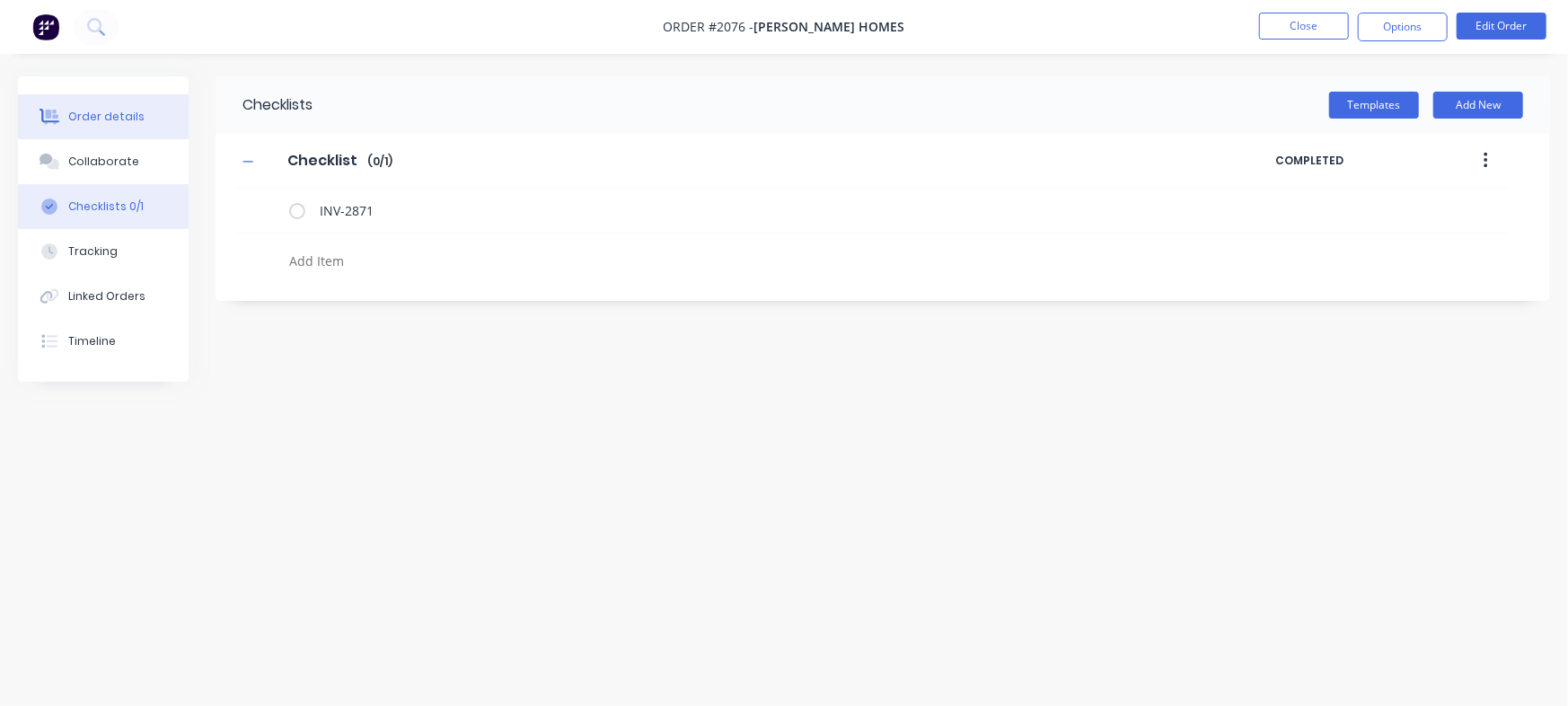
type textarea "x"
click at [97, 119] on div "Order details" at bounding box center [106, 117] width 76 height 16
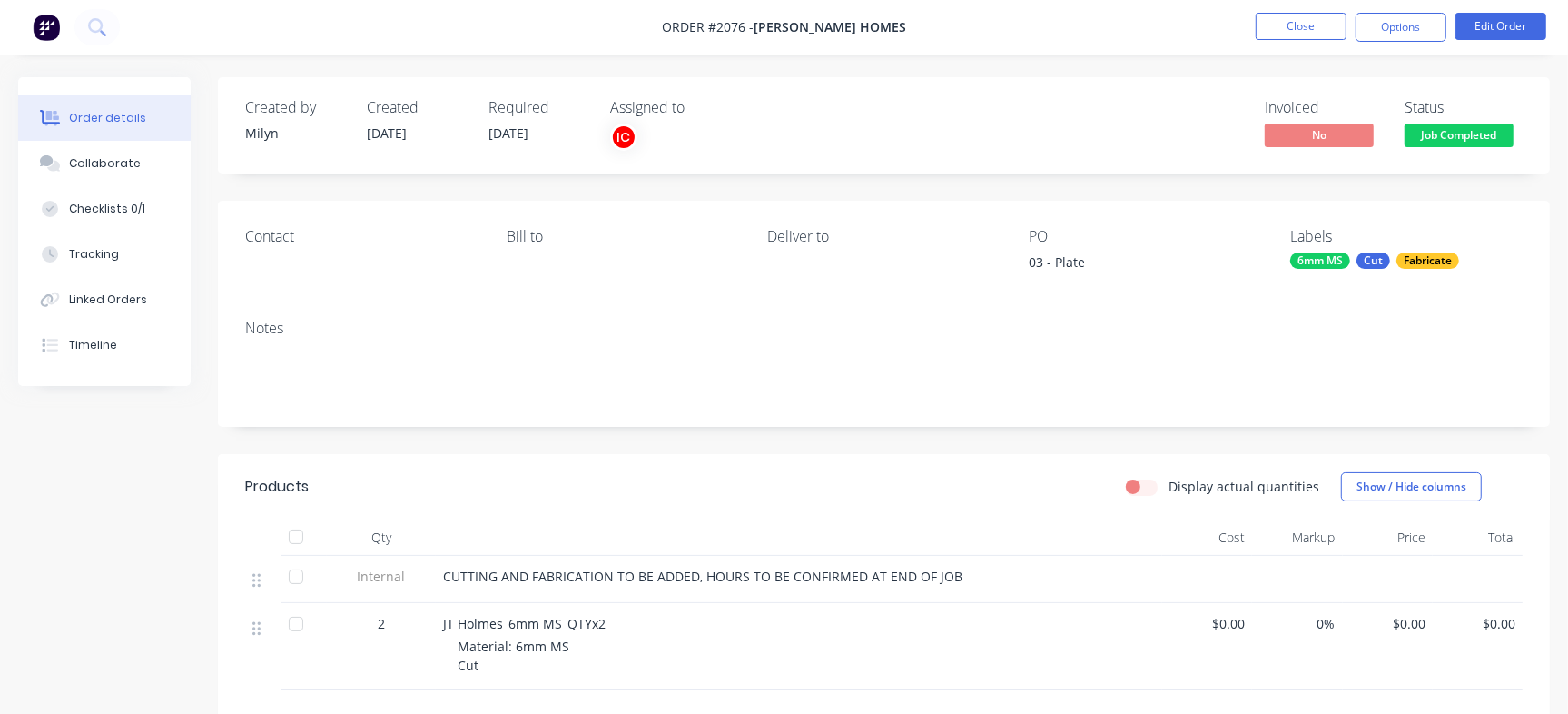
click at [1436, 133] on span "Job Completed" at bounding box center [1459, 134] width 109 height 23
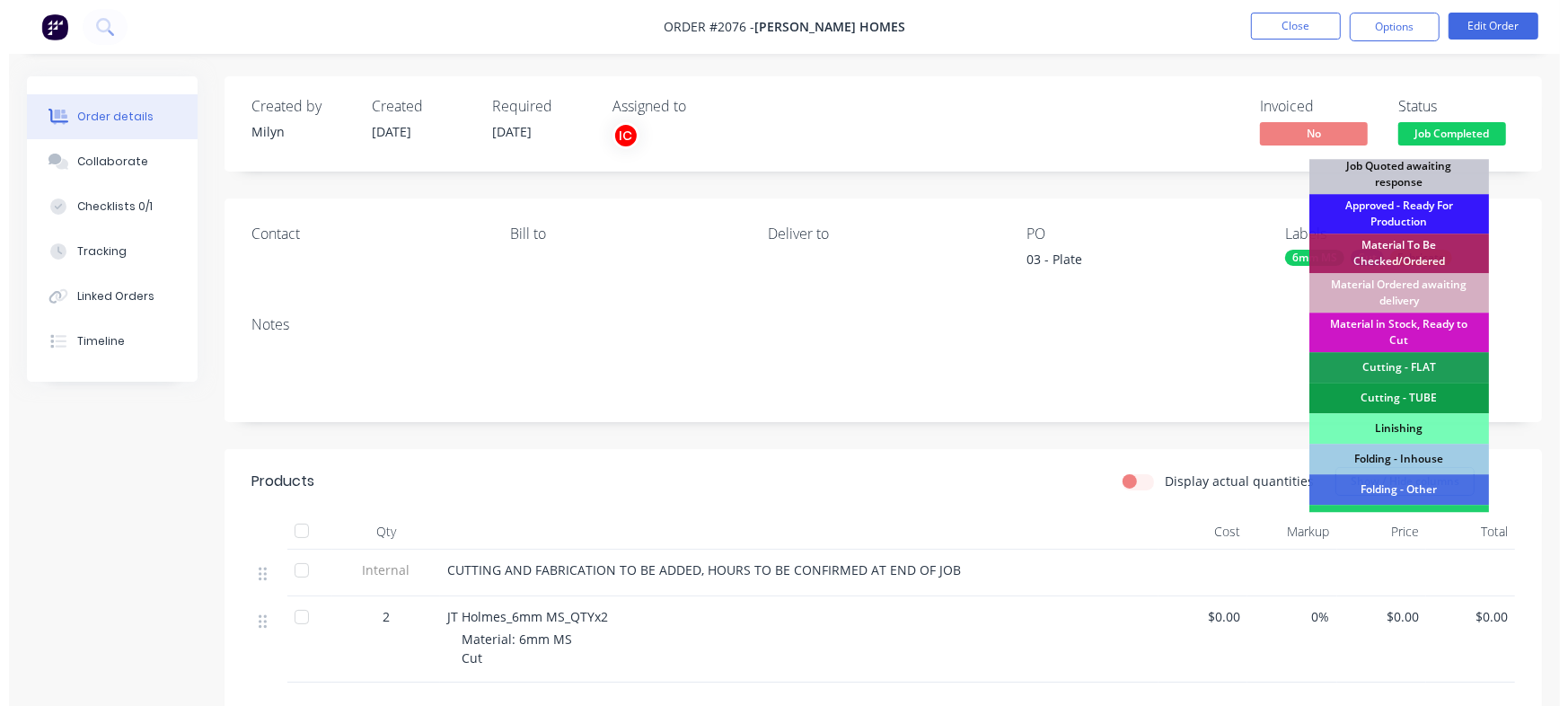
scroll to position [502, 0]
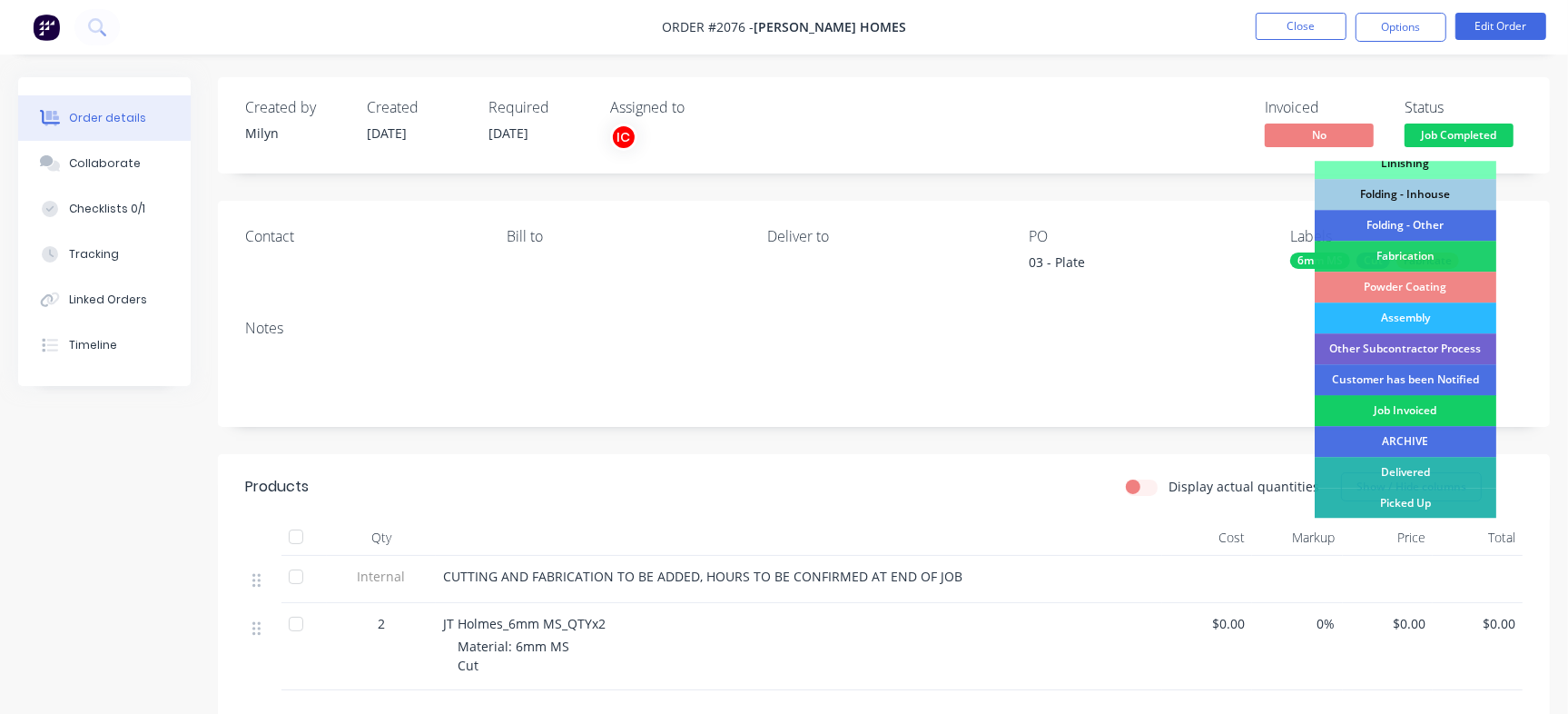
click at [1401, 404] on div "Job Invoiced" at bounding box center [1406, 410] width 182 height 31
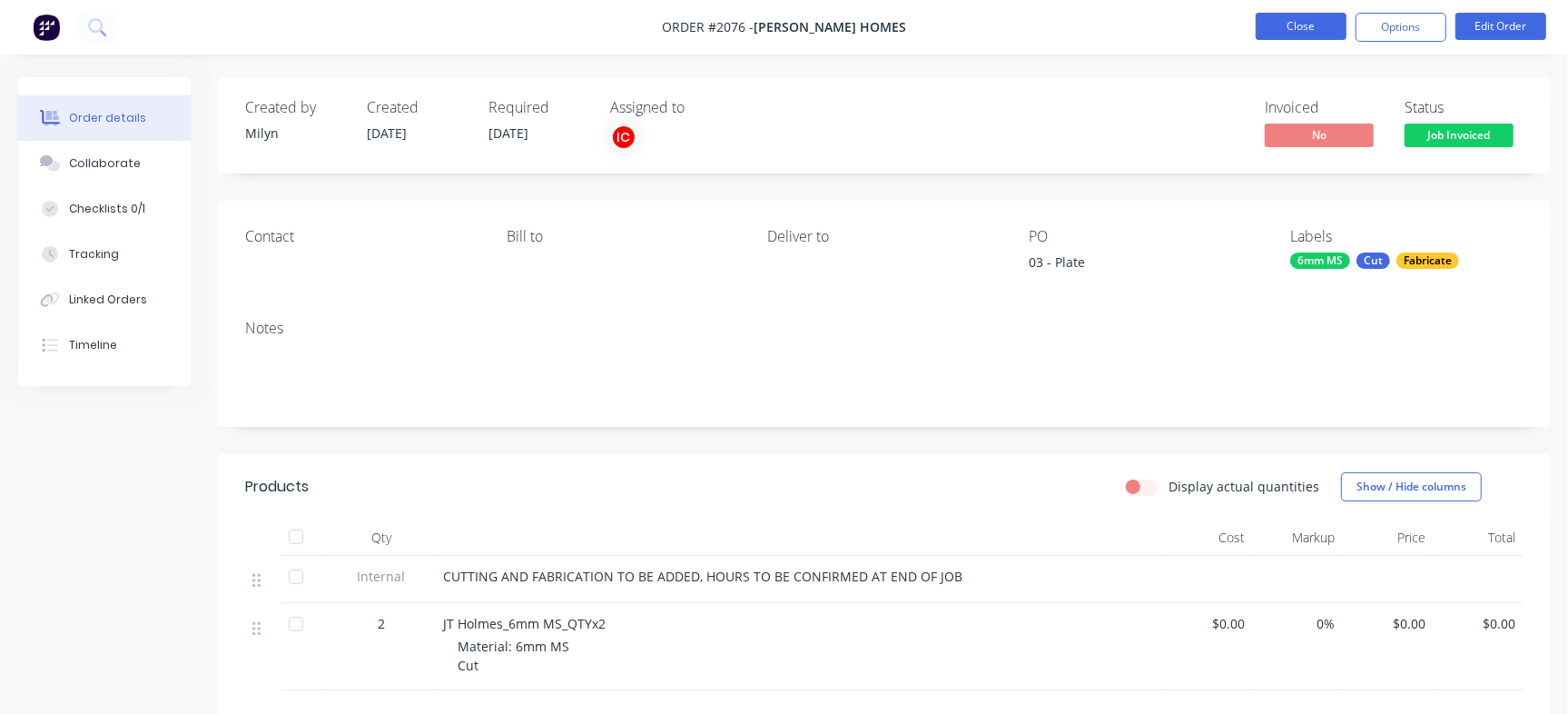
click at [1288, 23] on button "Close" at bounding box center [1301, 26] width 91 height 27
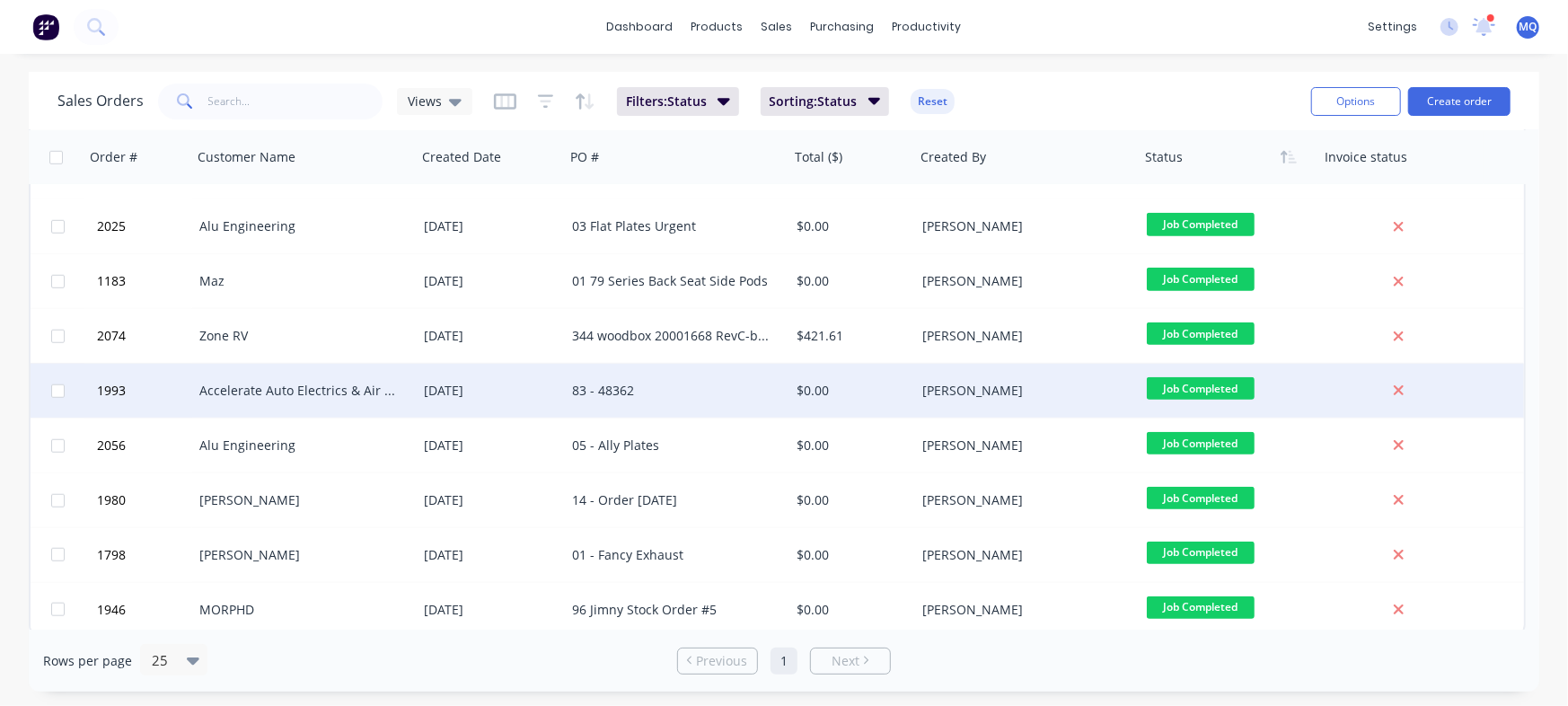
scroll to position [922, 0]
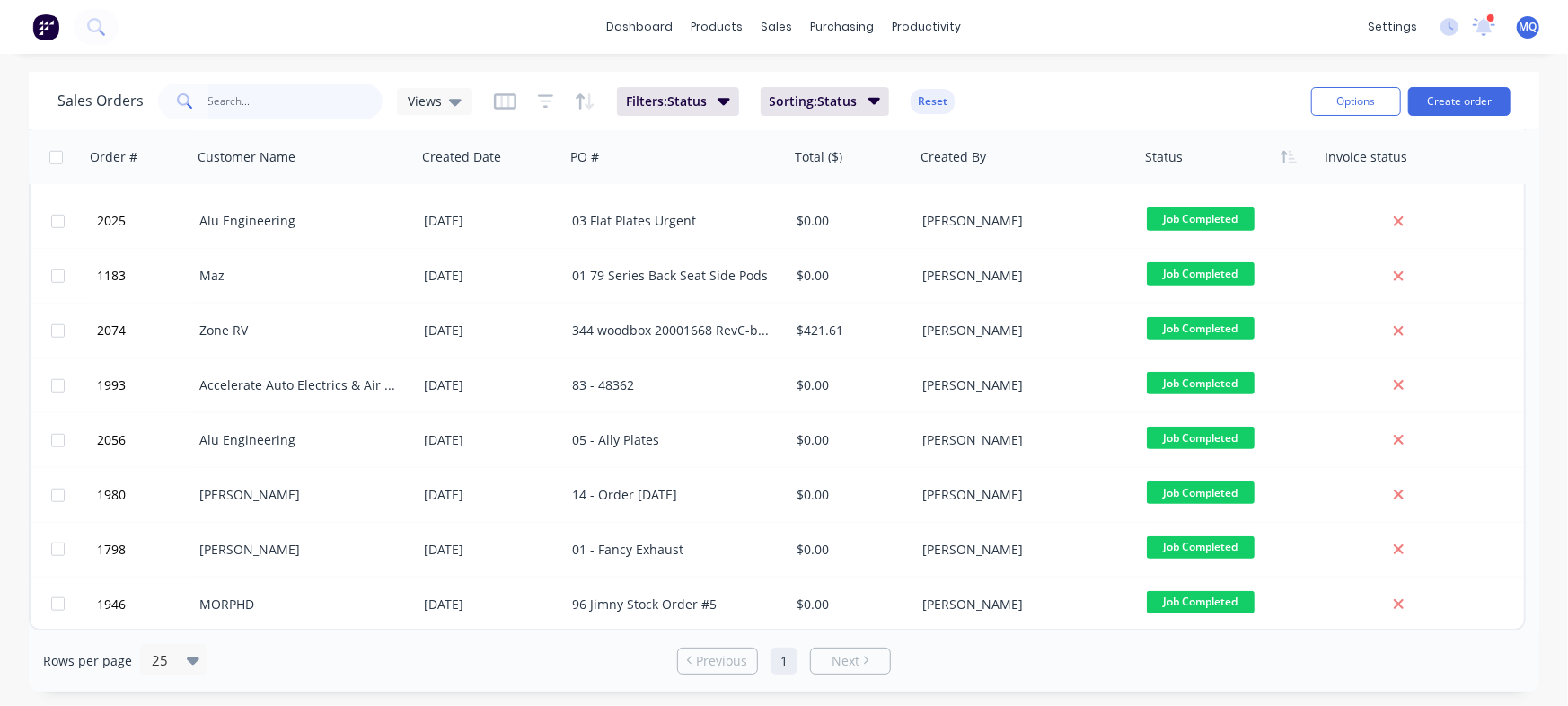
click at [271, 103] on input "text" at bounding box center [296, 101] width 175 height 36
type input "alu"
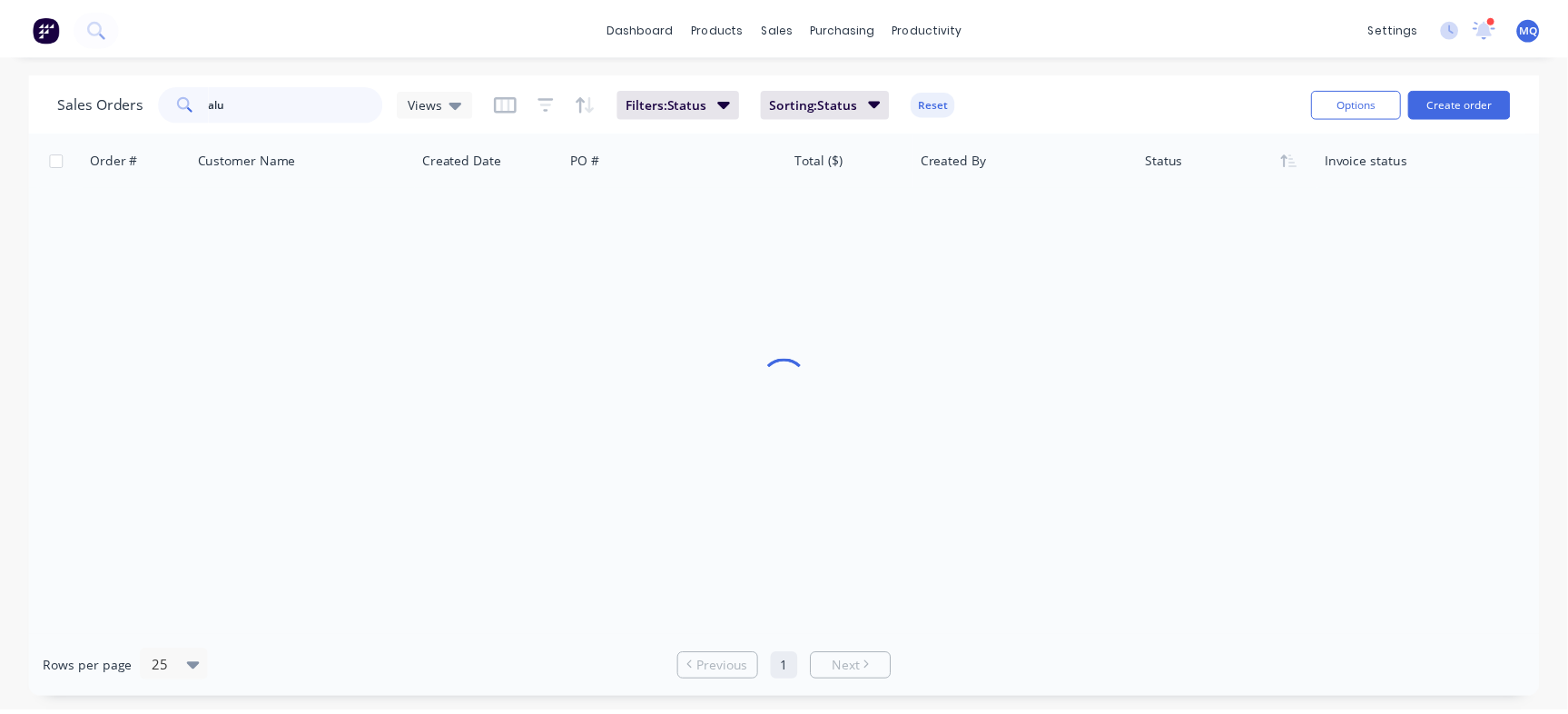
scroll to position [0, 0]
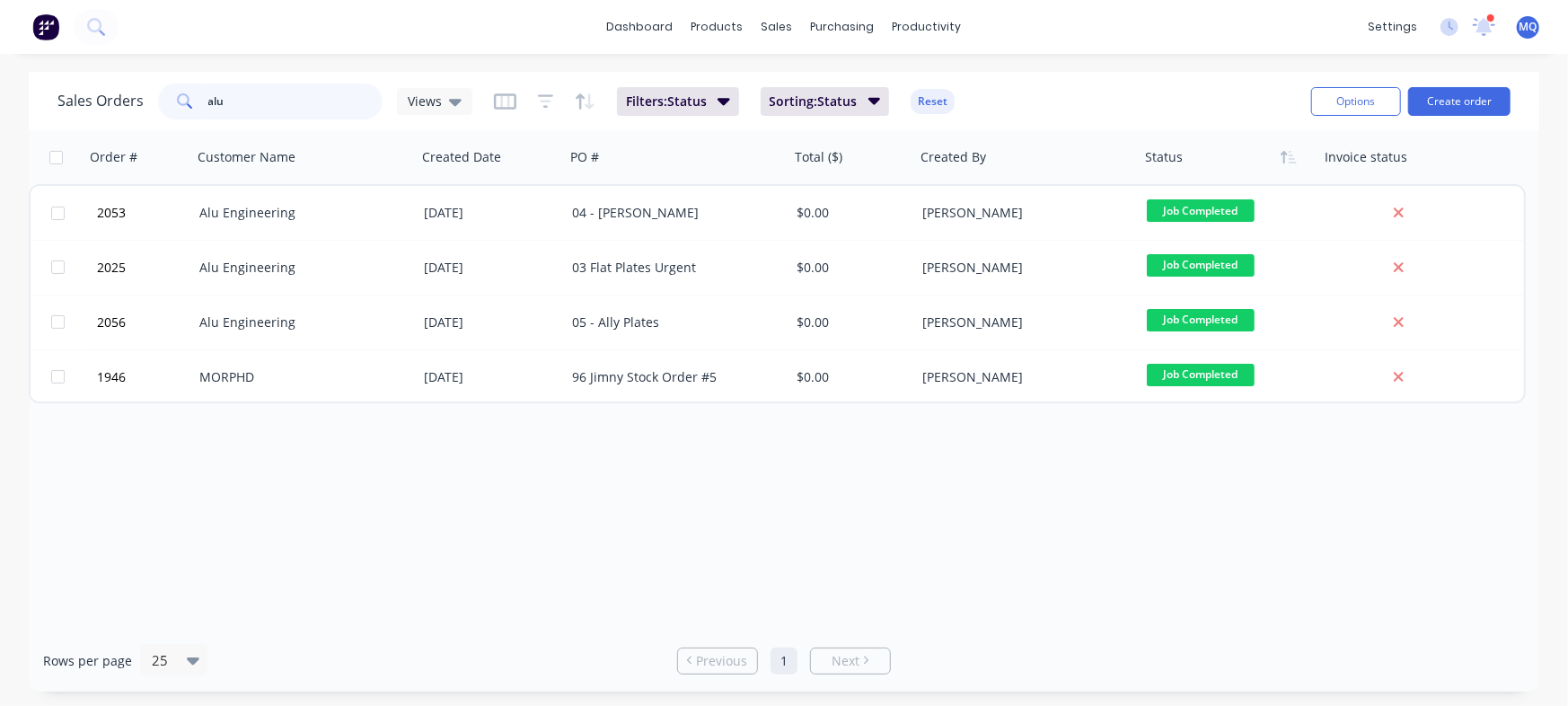
click at [313, 98] on input "alu" at bounding box center [296, 101] width 175 height 36
type input "alu engi"
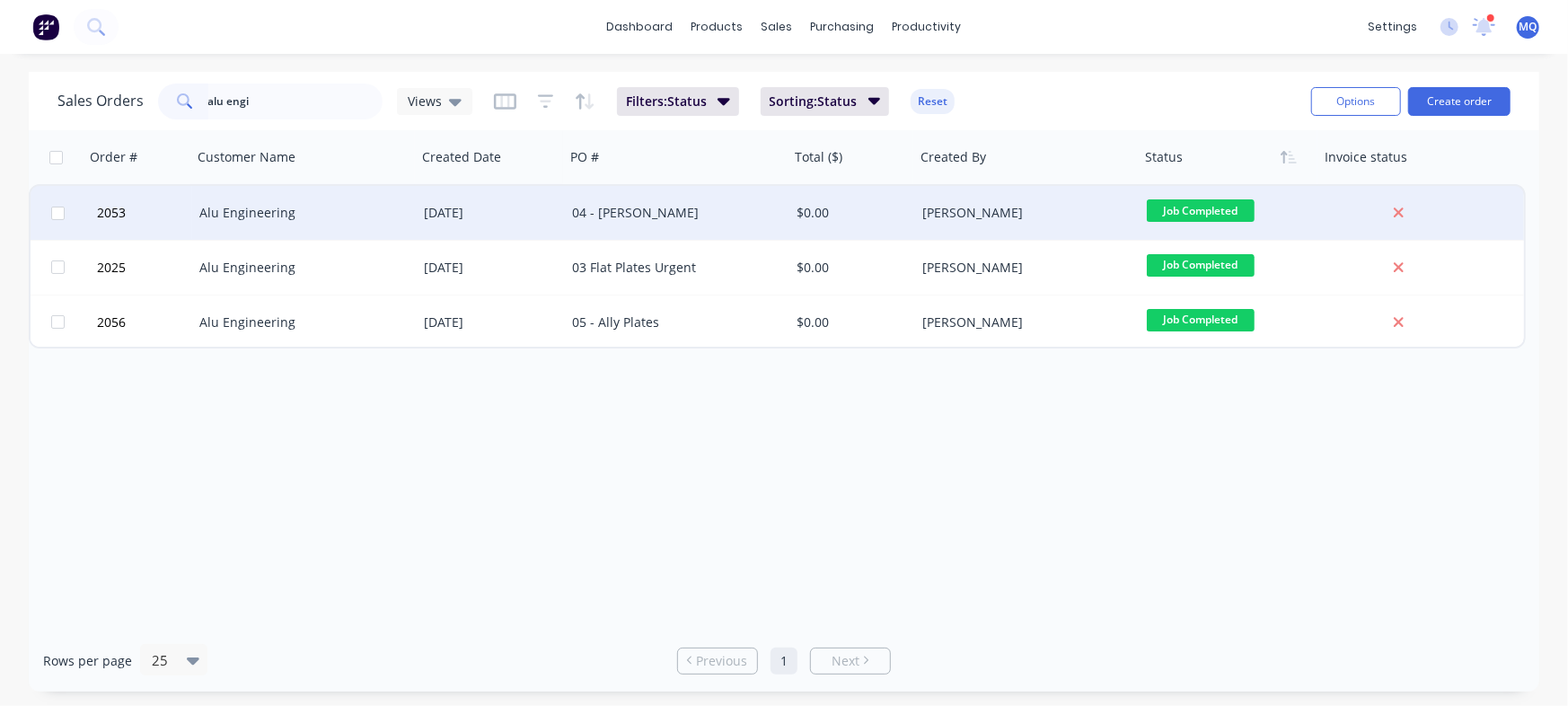
click at [654, 219] on div "04 - [PERSON_NAME]" at bounding box center [672, 213] width 200 height 18
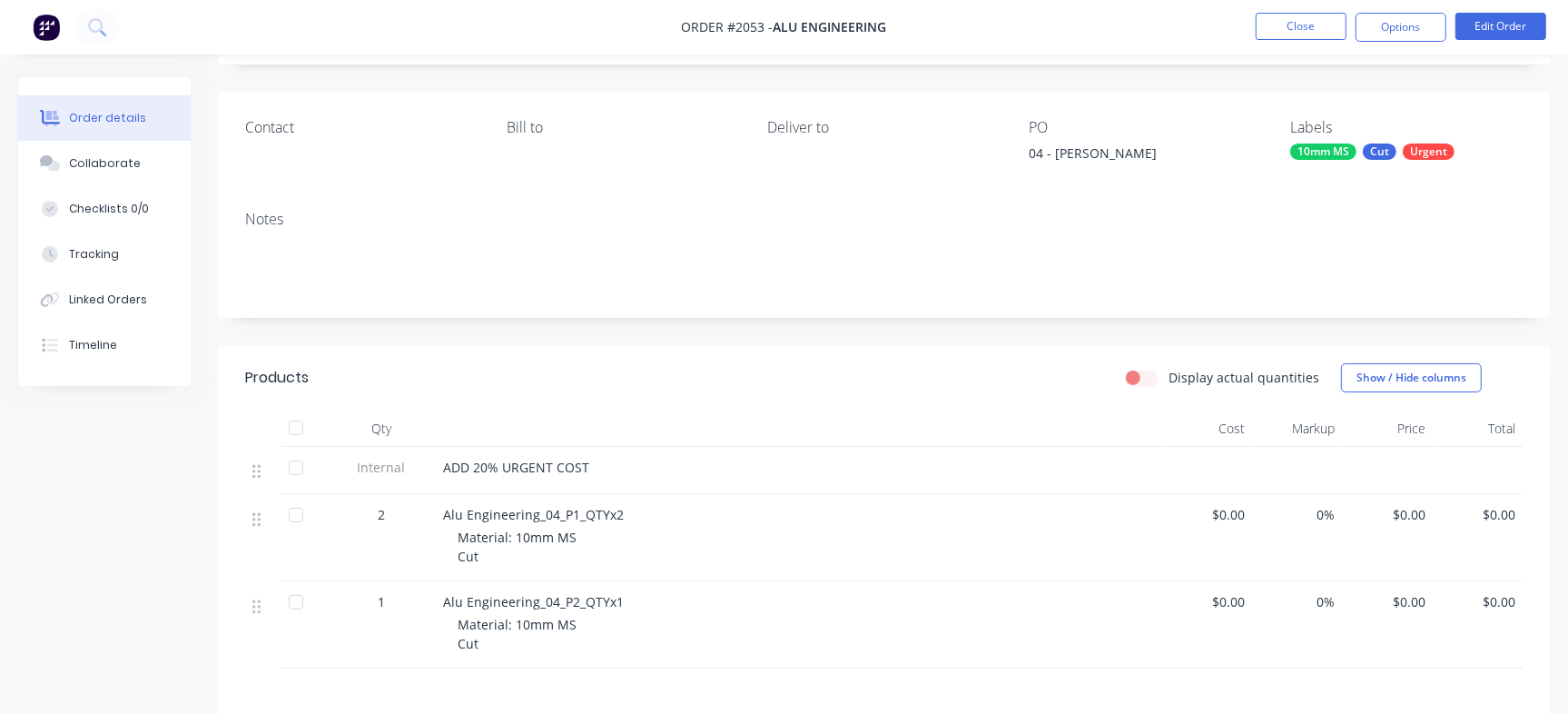
scroll to position [340, 0]
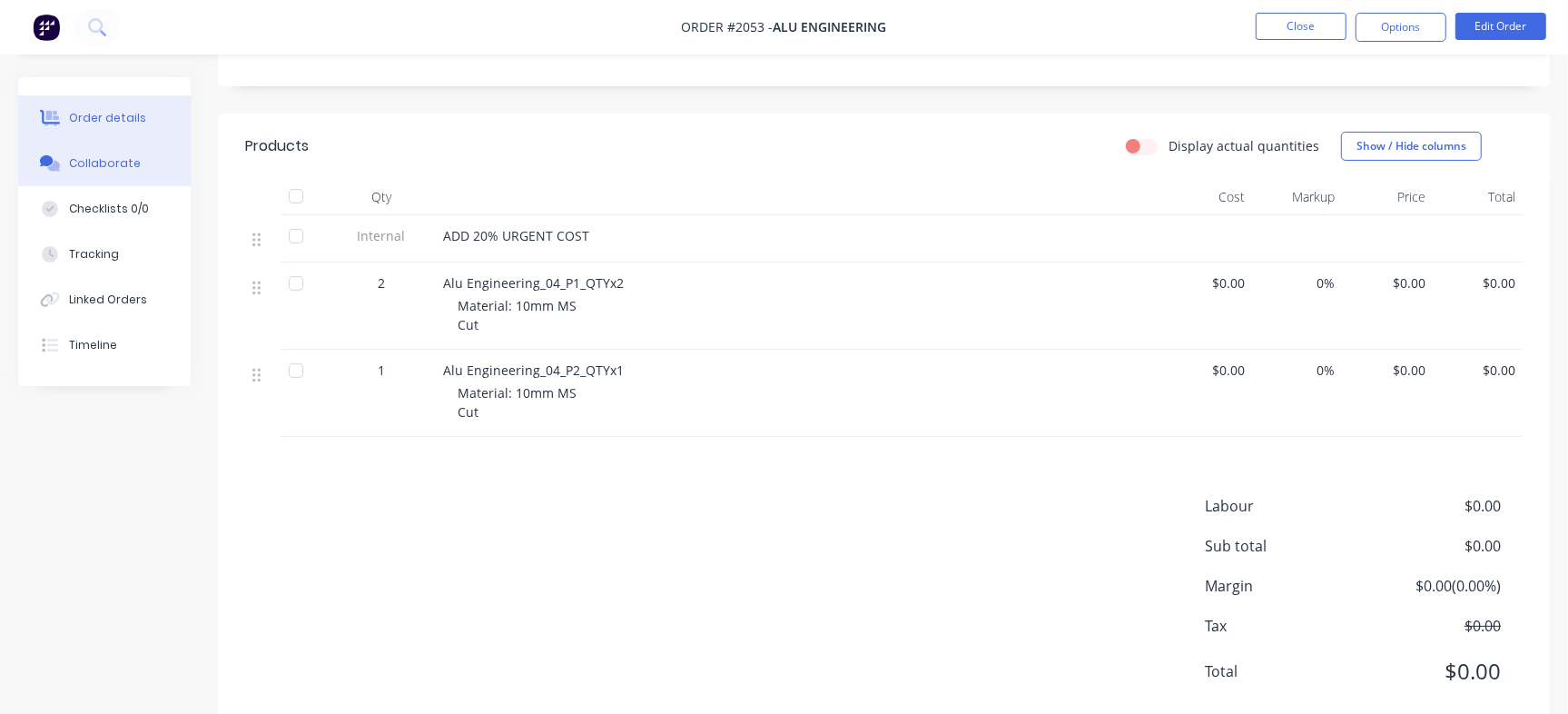
click at [113, 177] on button "Collaborate" at bounding box center [104, 163] width 173 height 45
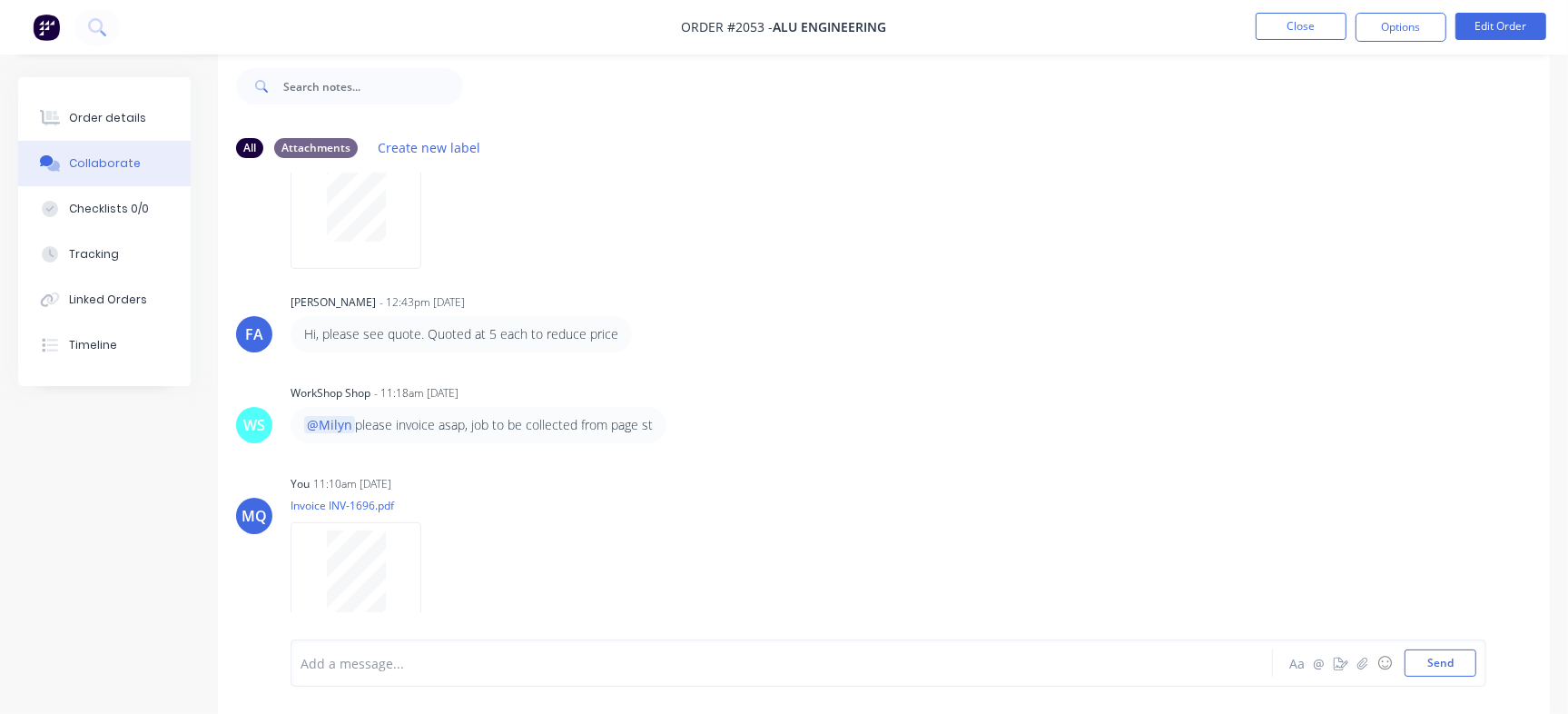
scroll to position [612, 0]
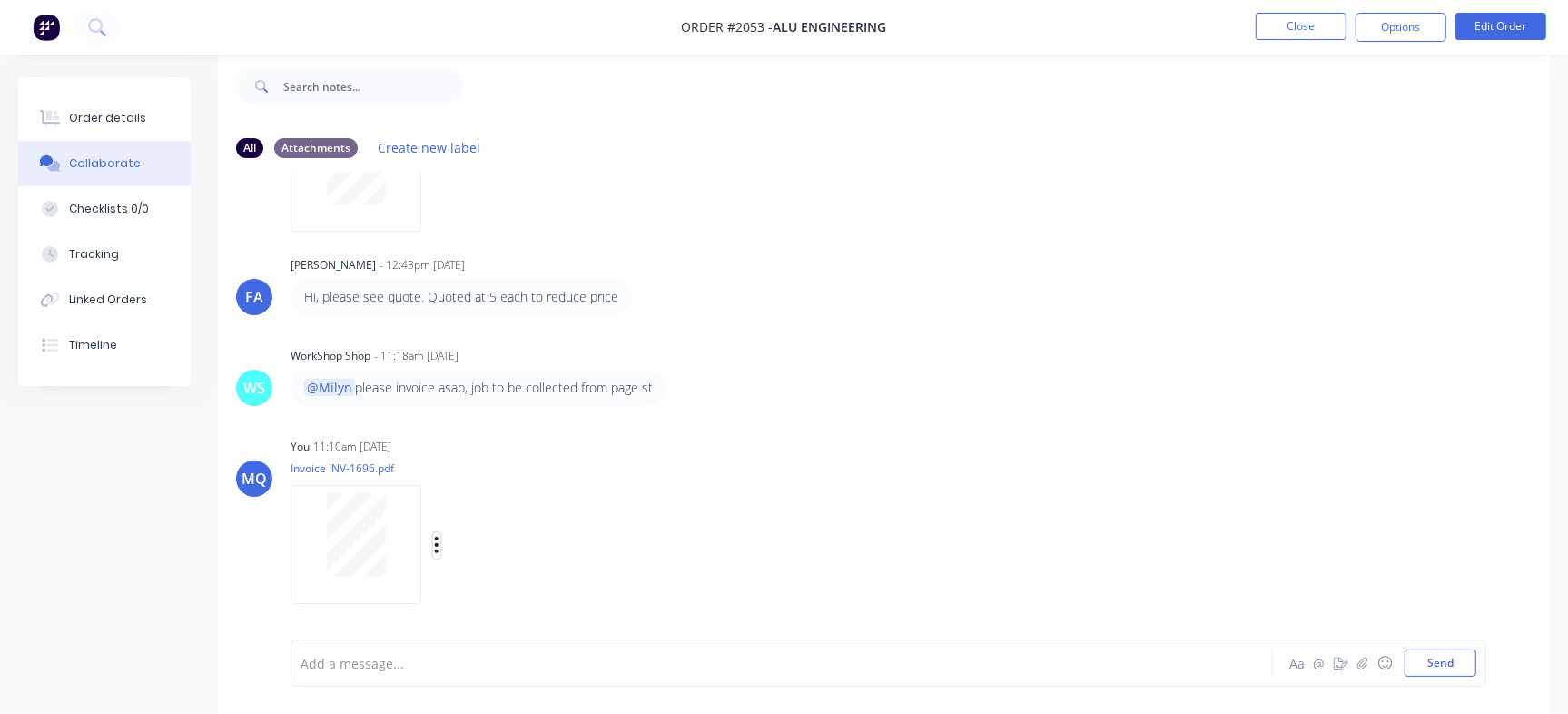
click at [438, 547] on icon "button" at bounding box center [436, 545] width 5 height 21
drag, startPoint x: 472, startPoint y: 587, endPoint x: 576, endPoint y: 537, distance: 115.3
click at [0, 0] on button "Delete" at bounding box center [0, 0] width 0 height 0
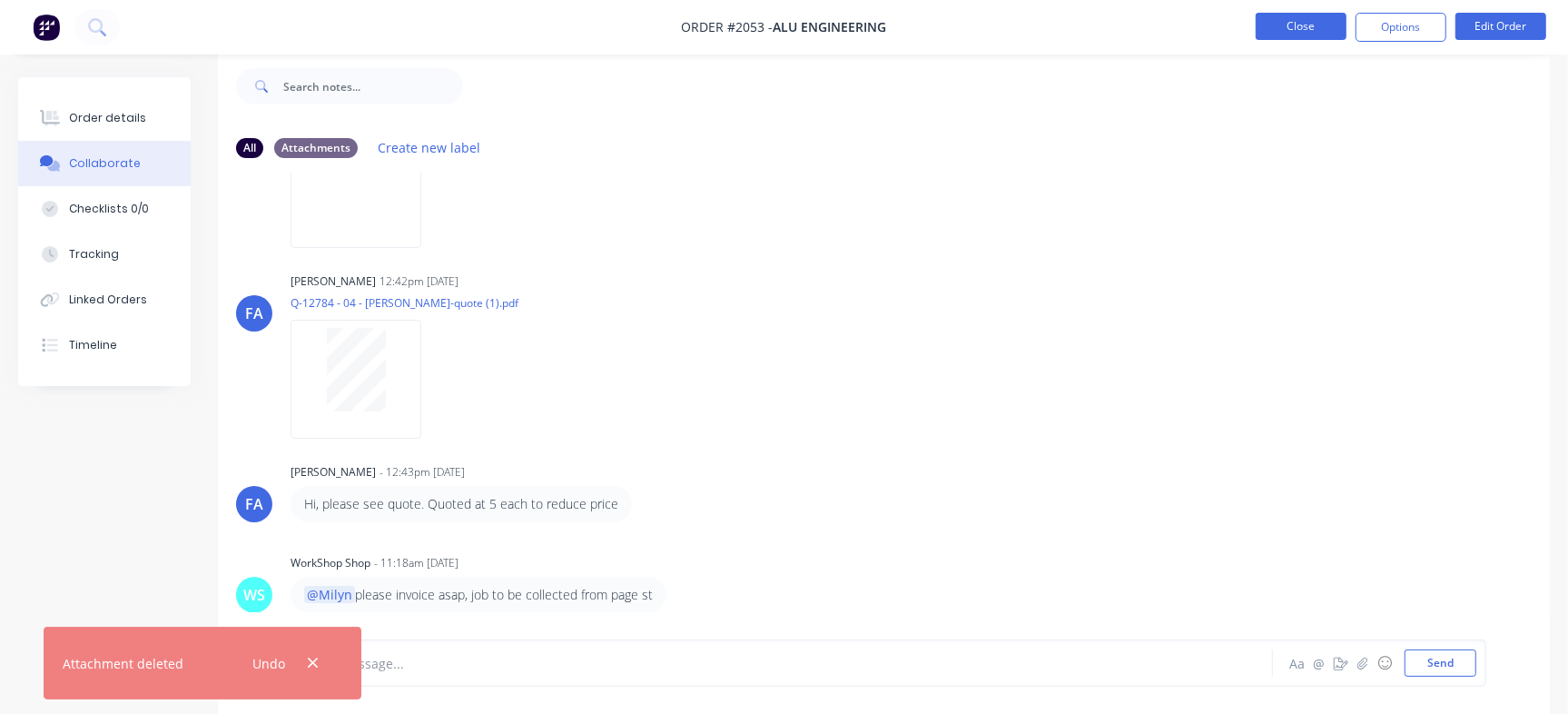
click at [1295, 21] on button "Close" at bounding box center [1301, 26] width 91 height 27
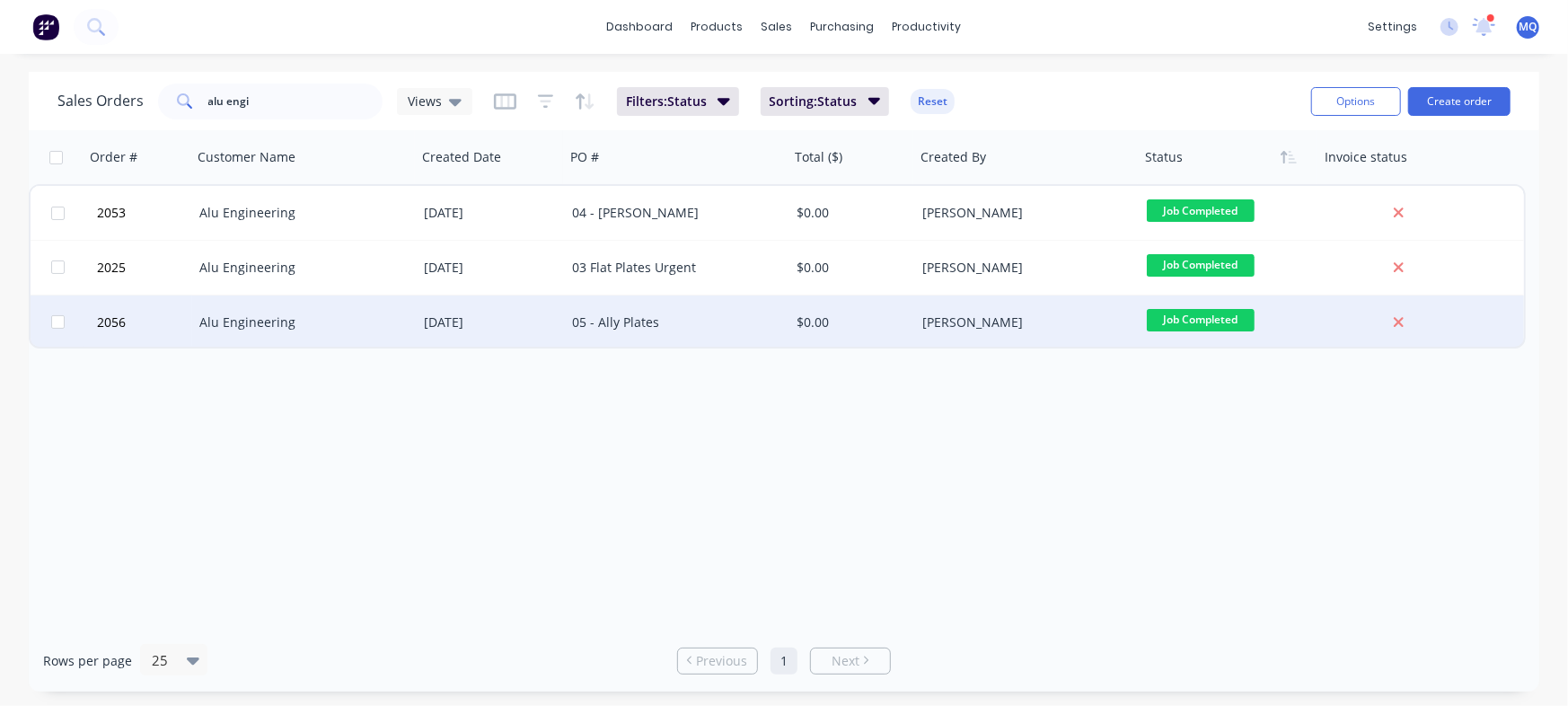
click at [663, 333] on div "05 - Ally Plates" at bounding box center [677, 322] width 225 height 53
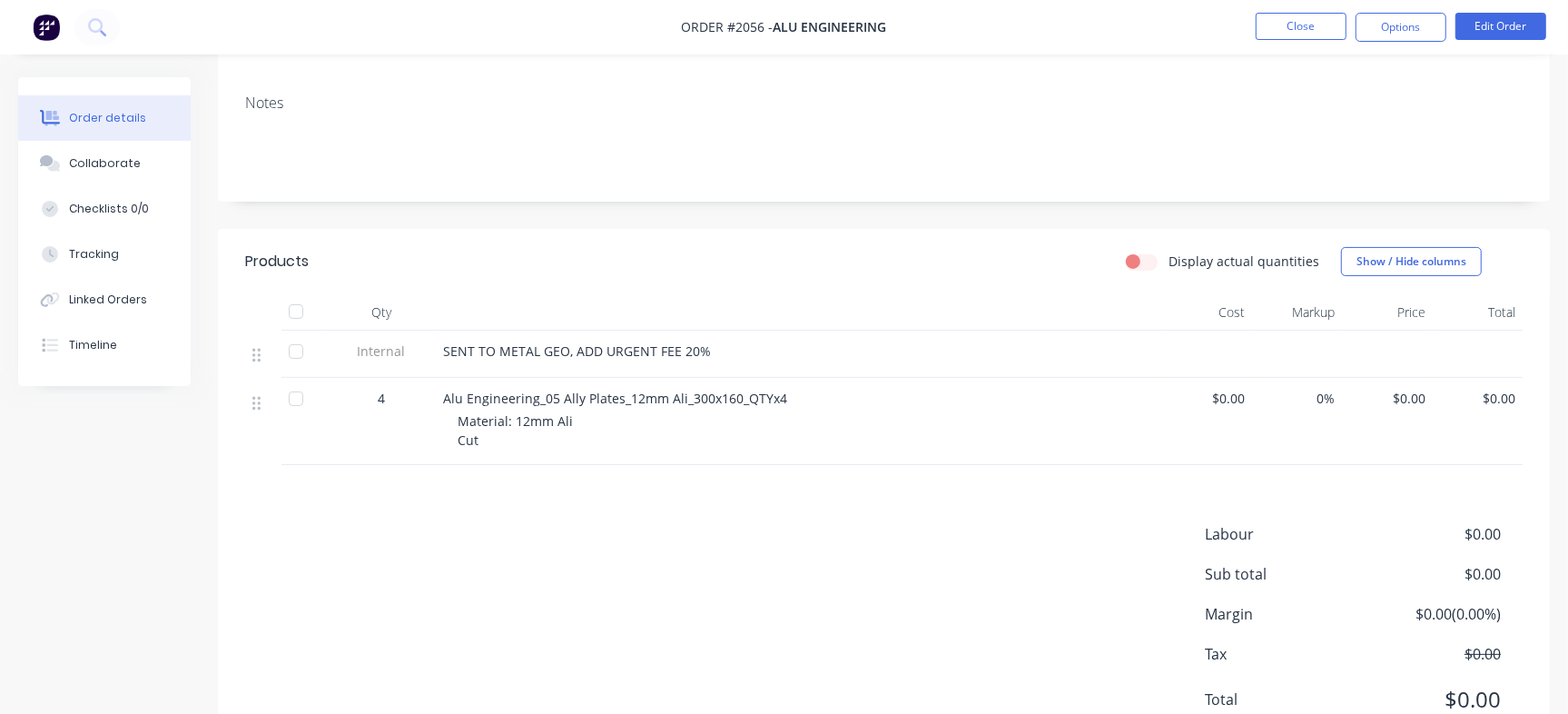
scroll to position [227, 0]
click at [108, 153] on button "Collaborate" at bounding box center [104, 163] width 173 height 45
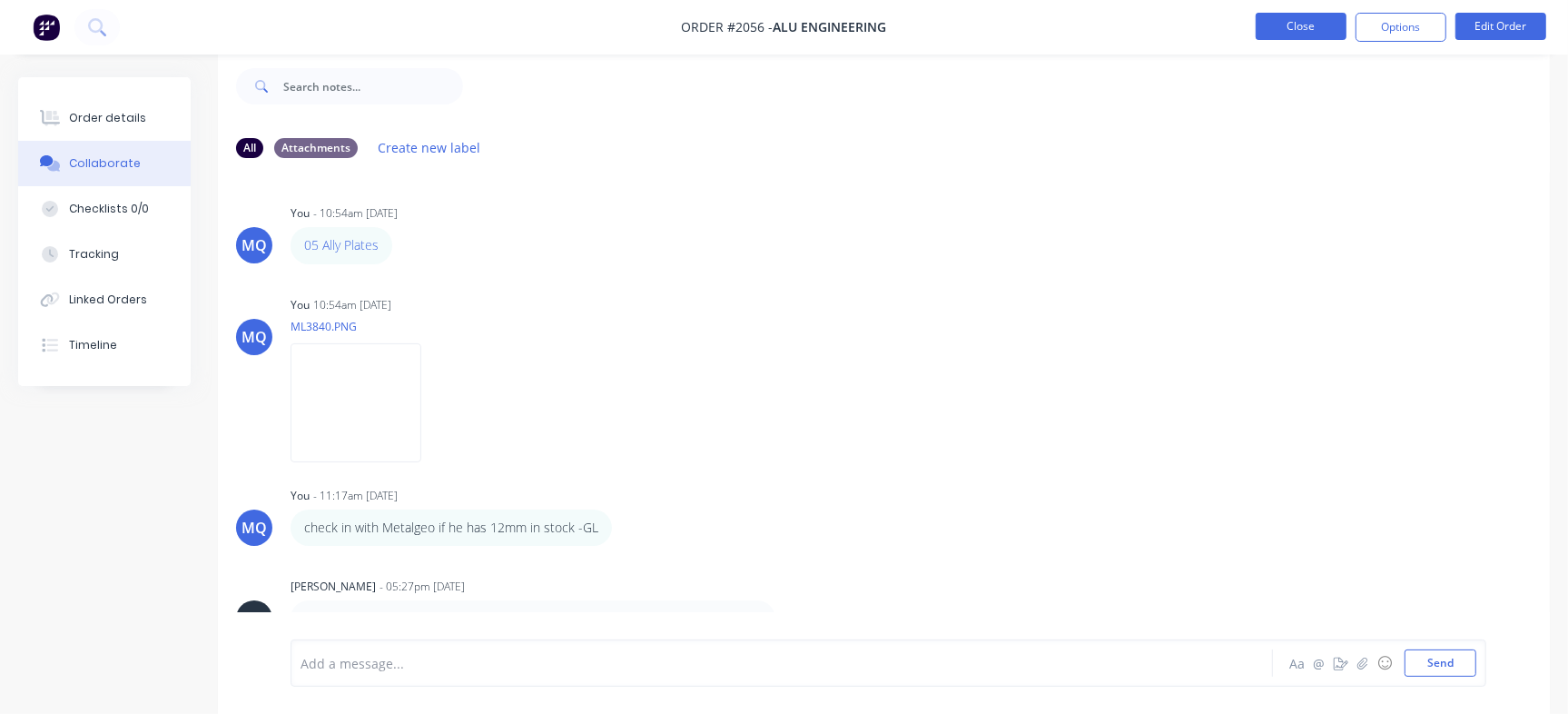
click at [1328, 26] on button "Close" at bounding box center [1301, 26] width 91 height 27
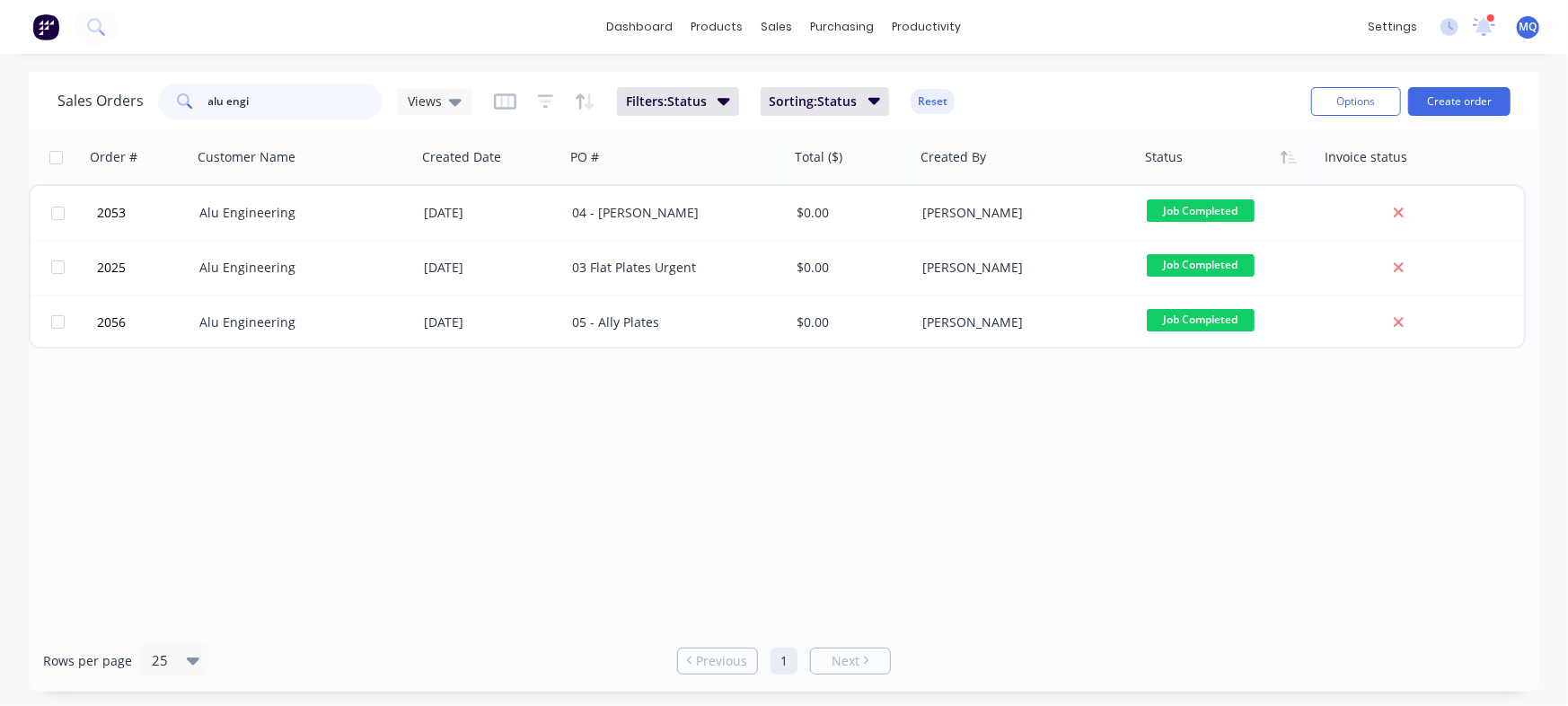
drag, startPoint x: 298, startPoint y: 99, endPoint x: 0, endPoint y: 71, distance: 299.3
click at [0, 72] on div "Sales Orders alu engi Views Filters: Status Sorting: Status Reset Options Creat…" at bounding box center [784, 382] width 1568 height 619
click at [416, 106] on span "Views" at bounding box center [424, 101] width 35 height 19
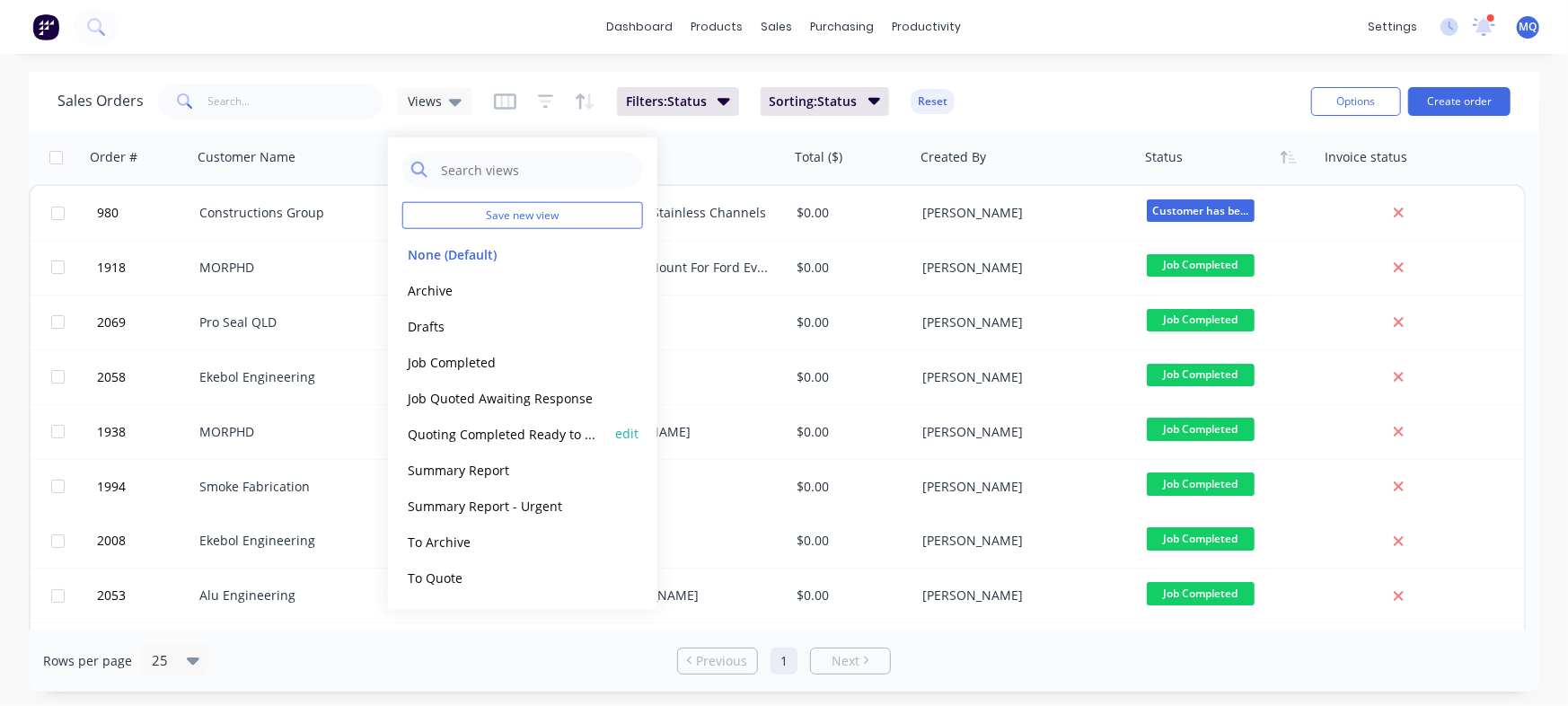
click at [440, 424] on button "Quoting Completed Ready to Send" at bounding box center [505, 433] width 205 height 21
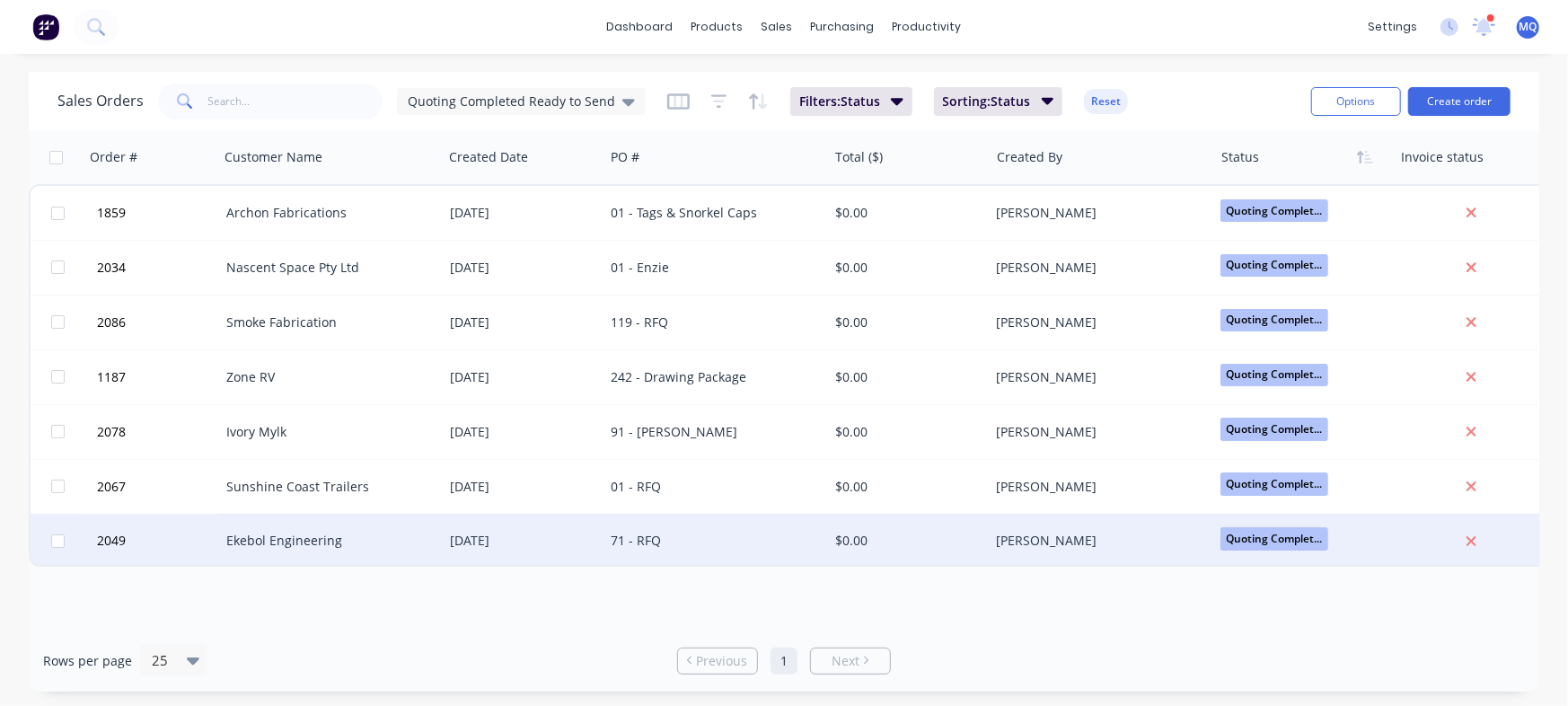
click at [665, 541] on div "71 - RFQ" at bounding box center [710, 540] width 200 height 18
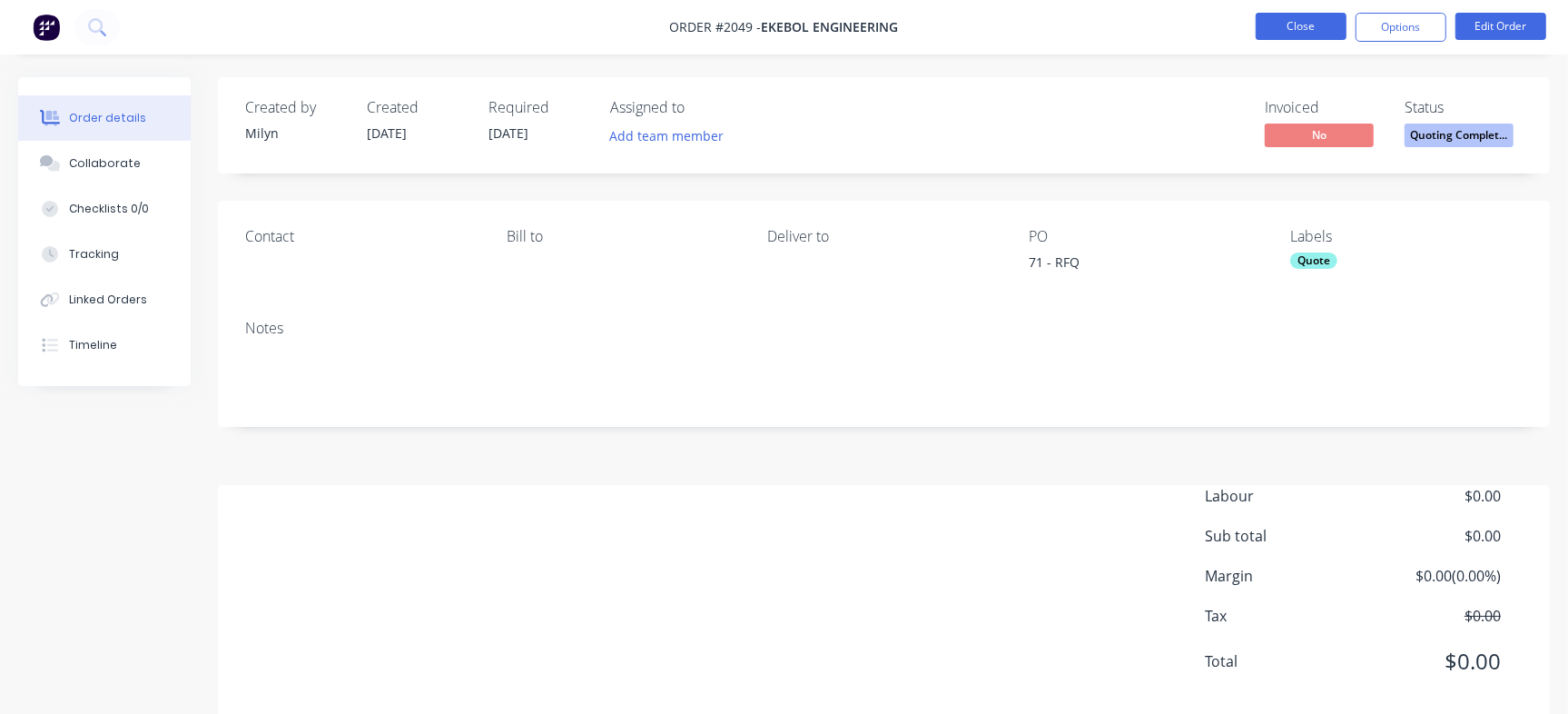
click at [1305, 30] on button "Close" at bounding box center [1301, 26] width 91 height 27
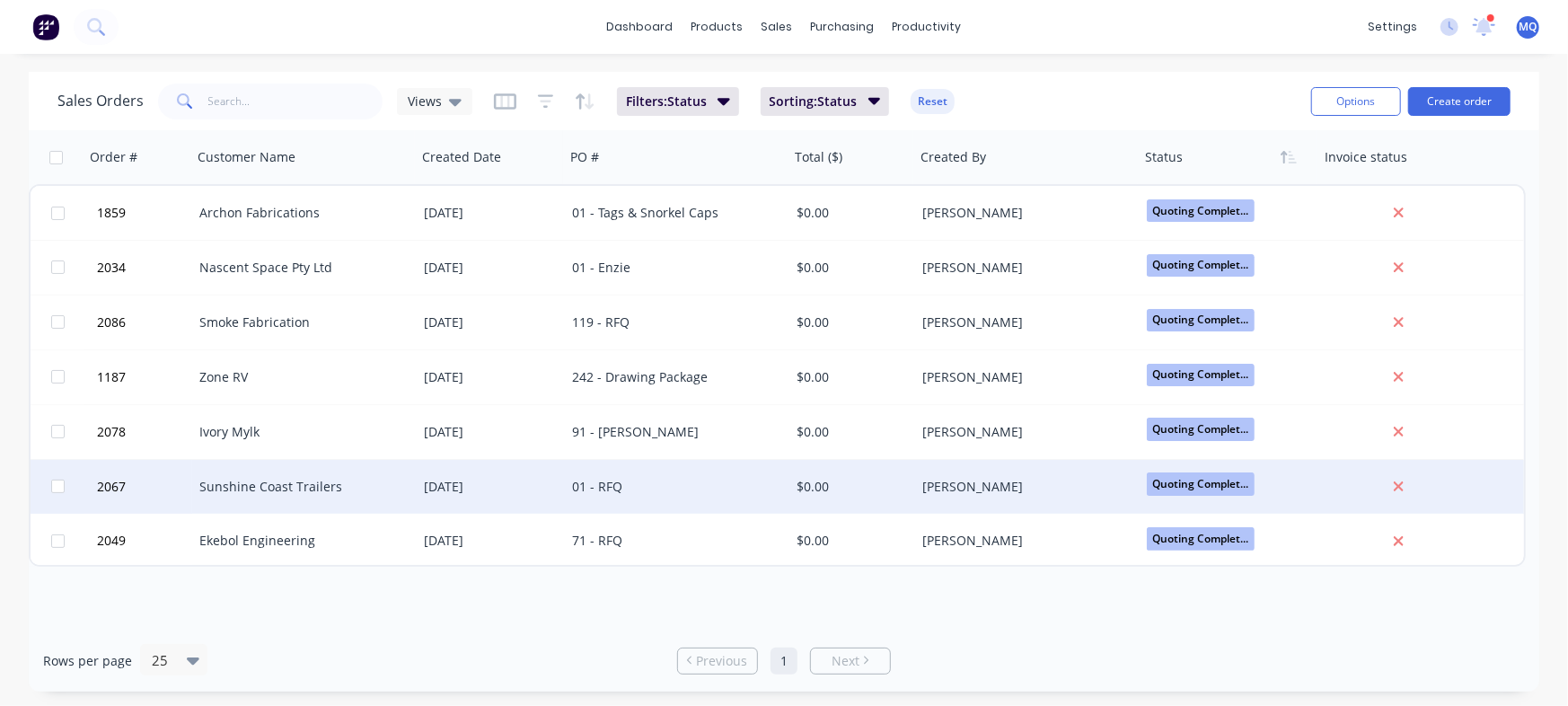
click at [611, 484] on div "01 - RFQ" at bounding box center [672, 486] width 200 height 18
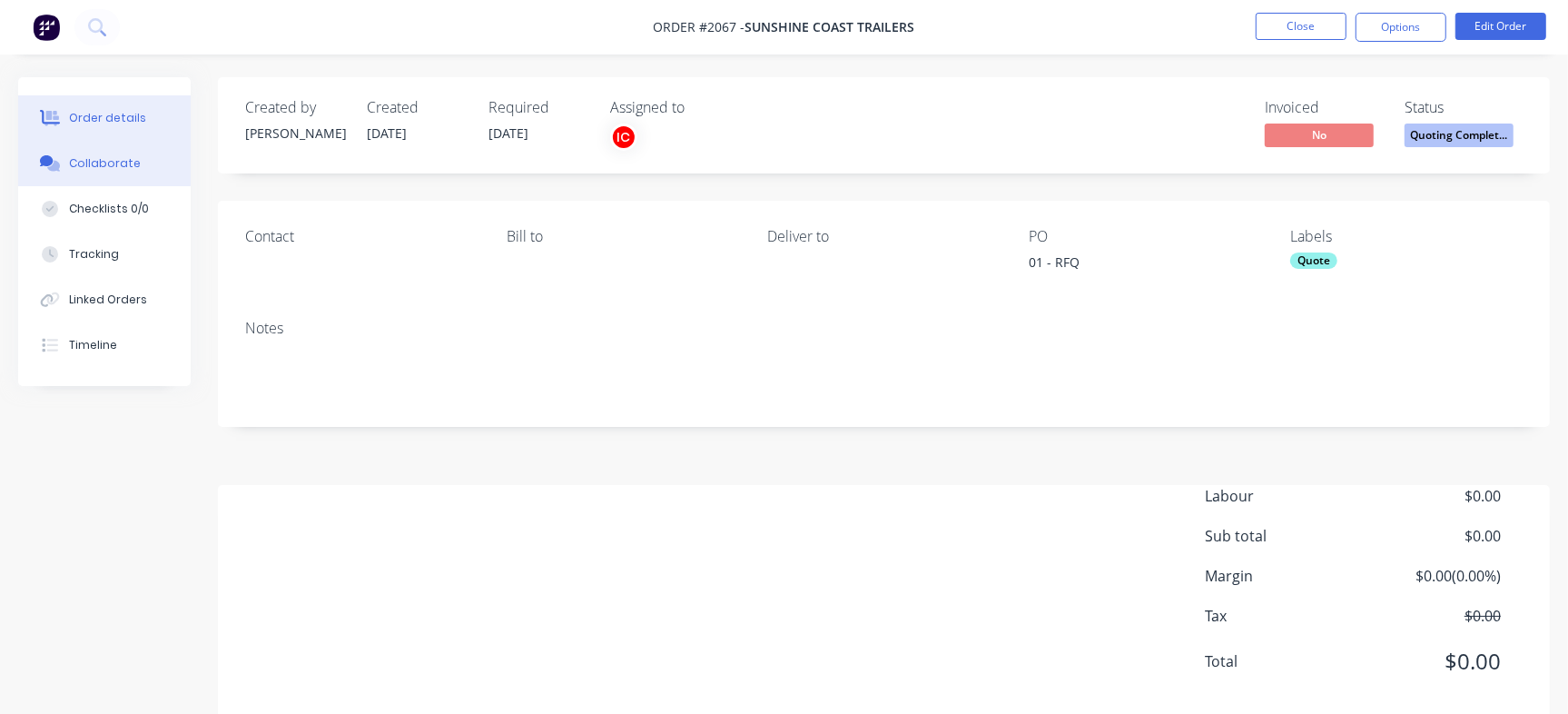
drag, startPoint x: 104, startPoint y: 156, endPoint x: 113, endPoint y: 165, distance: 12.8
click at [108, 165] on div "Collaborate" at bounding box center [105, 163] width 72 height 16
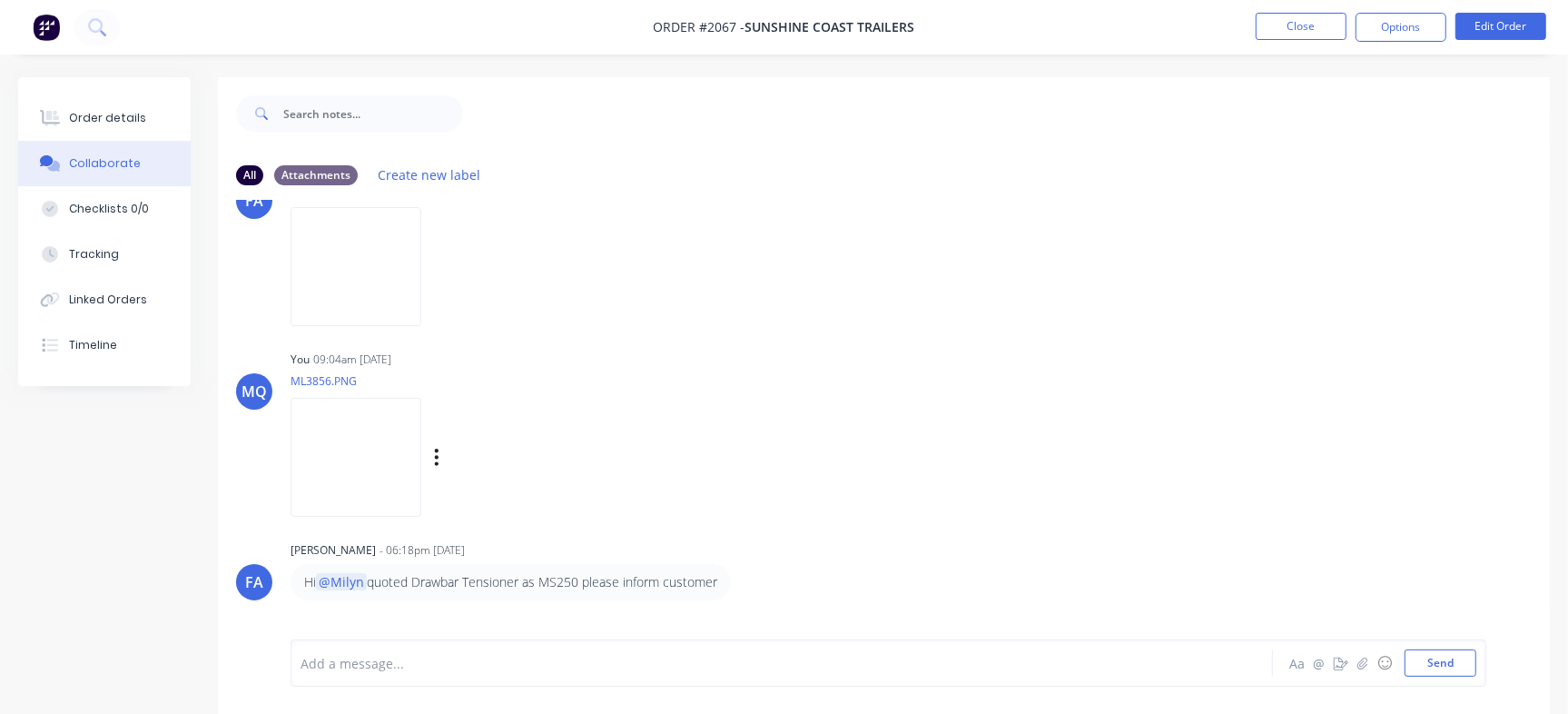
scroll to position [113, 0]
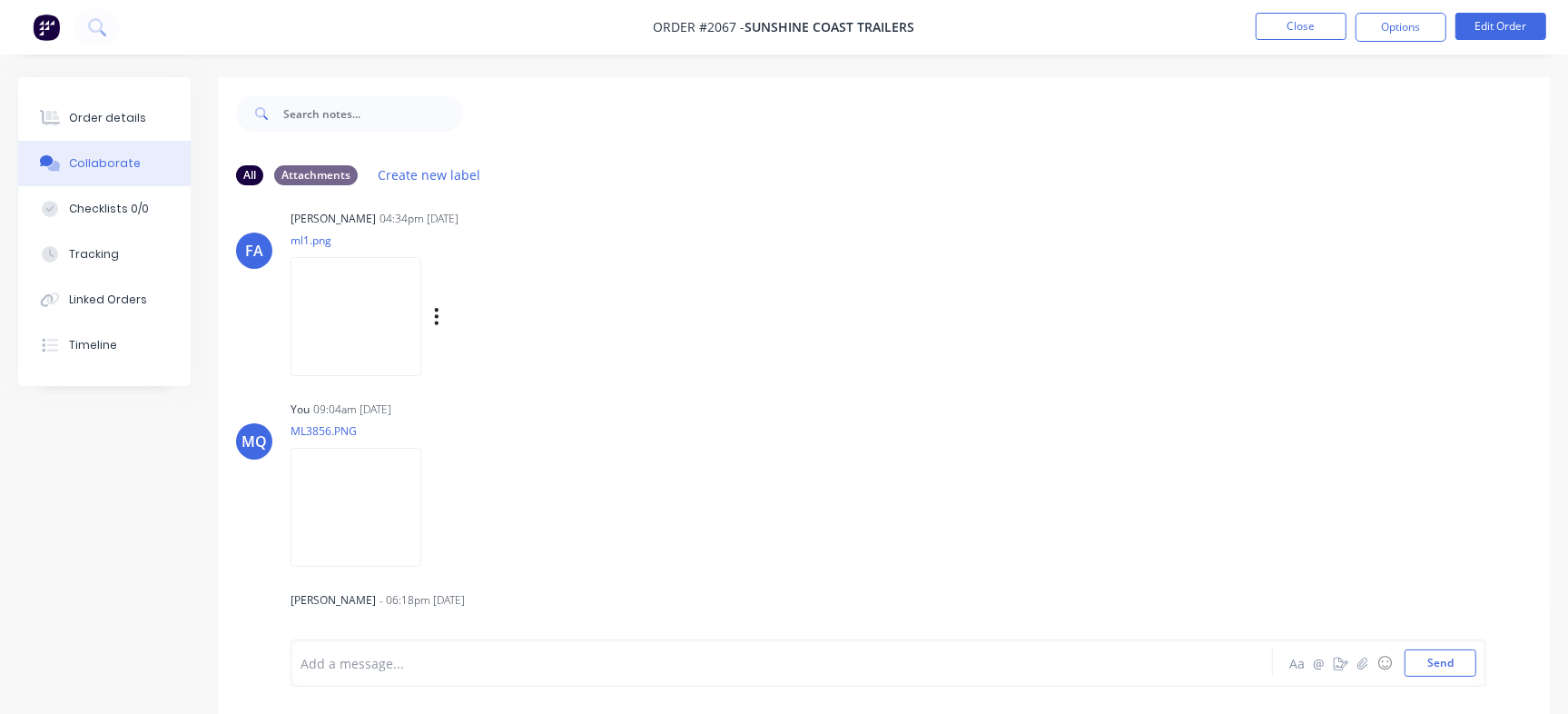
click at [417, 298] on img at bounding box center [356, 316] width 131 height 119
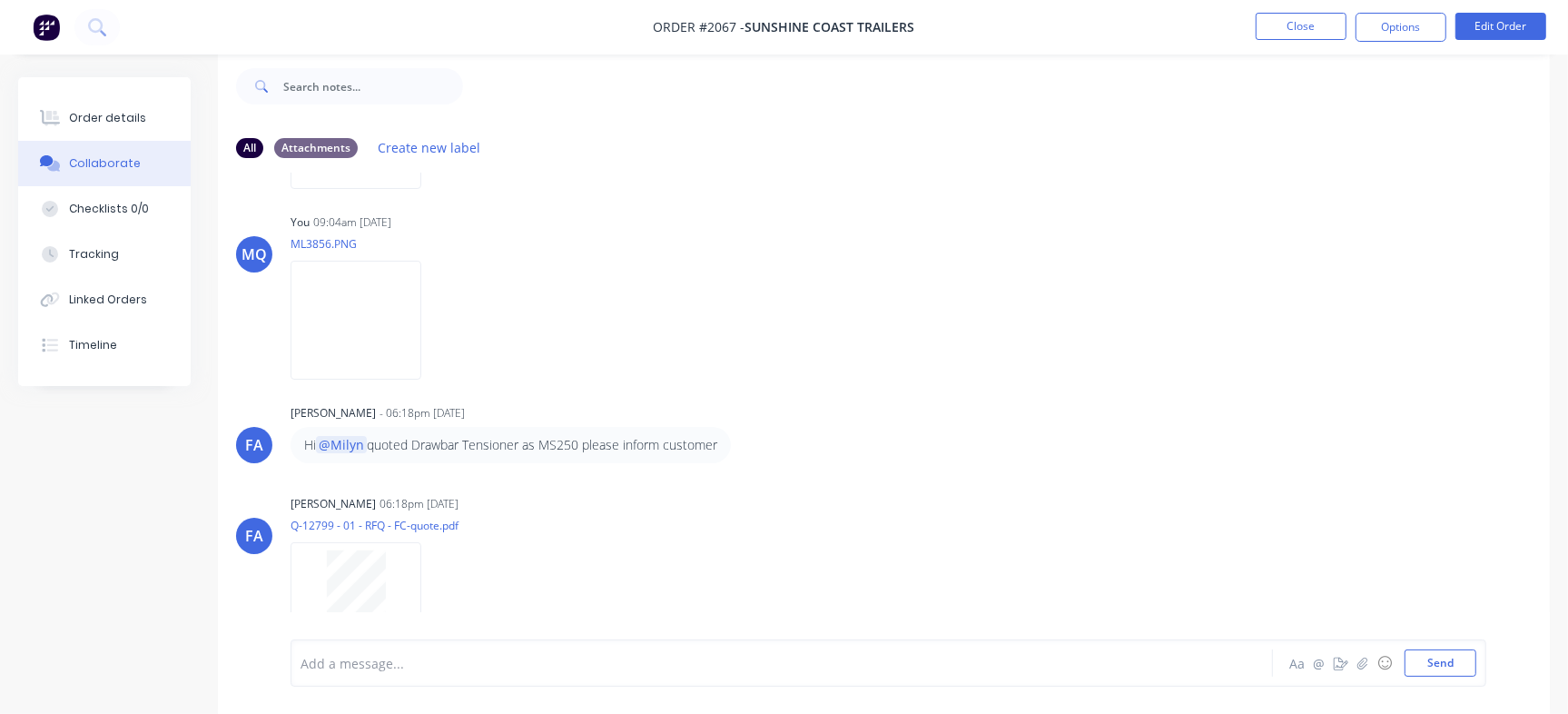
scroll to position [158, 0]
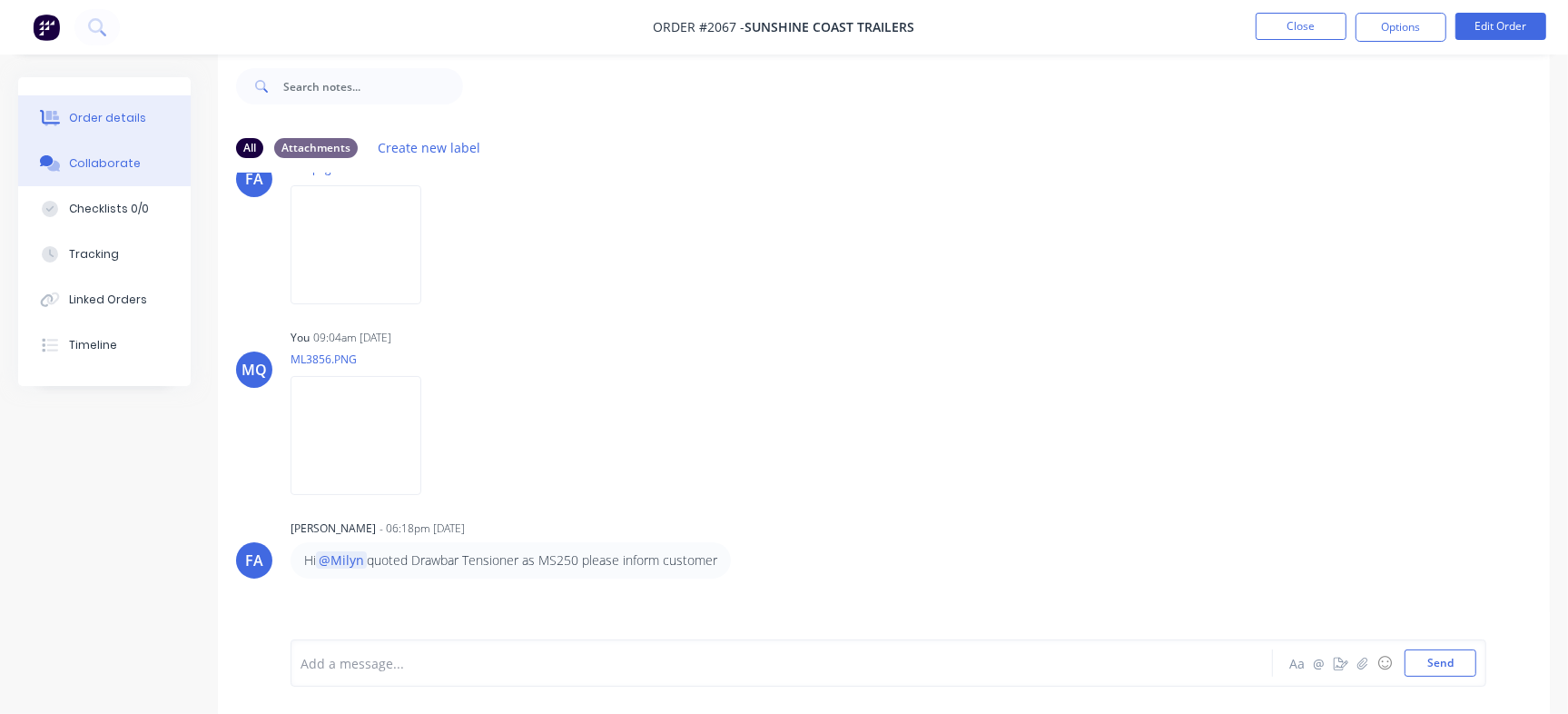
click at [133, 123] on div "Order details" at bounding box center [107, 118] width 77 height 16
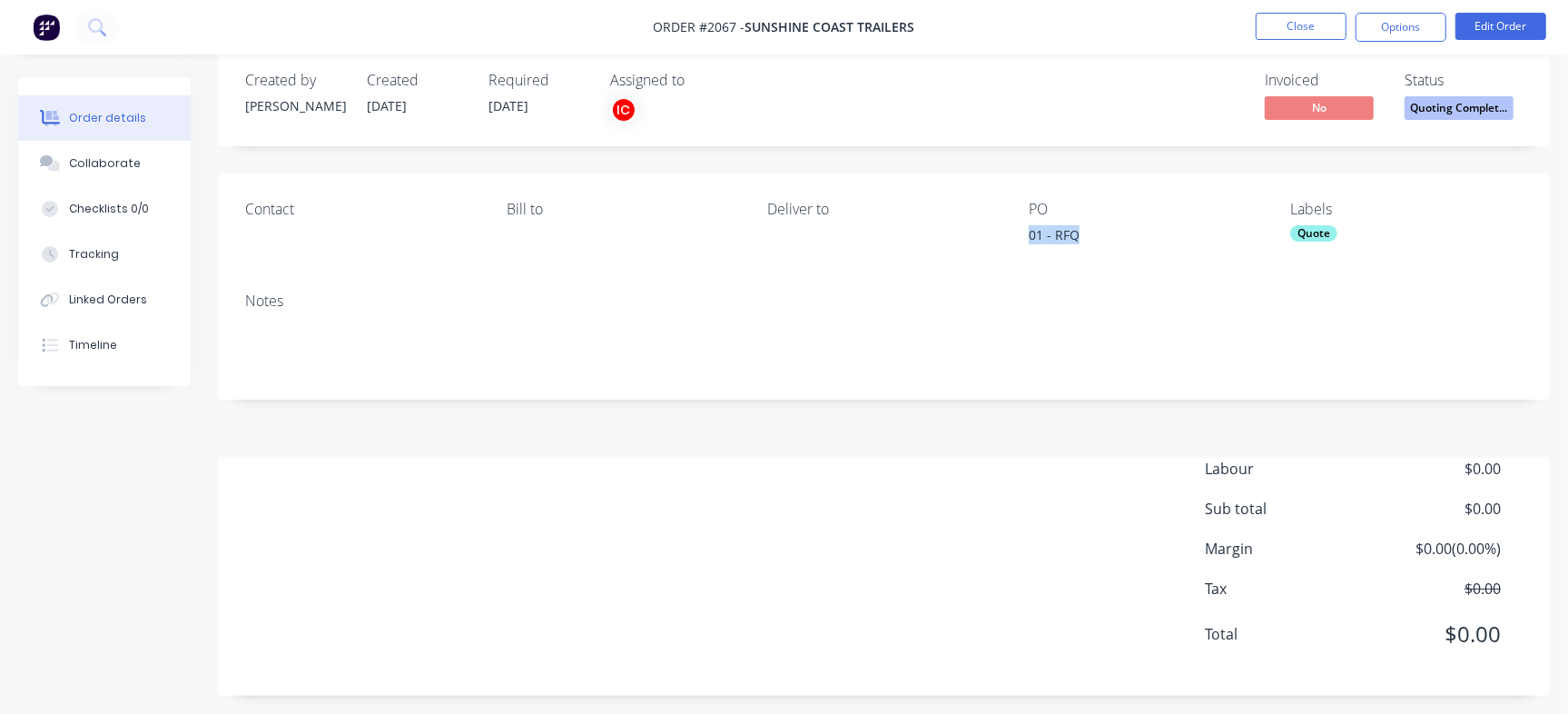
drag, startPoint x: 1040, startPoint y: 235, endPoint x: 1125, endPoint y: 235, distance: 84.4
click at [1125, 235] on div "Contact [PERSON_NAME] to Deliver to PO 01 - RFQ Labels Quote" at bounding box center [884, 225] width 1332 height 104
drag, startPoint x: 104, startPoint y: 164, endPoint x: 496, endPoint y: 143, distance: 392.8
click at [104, 165] on div "Collaborate" at bounding box center [105, 163] width 72 height 16
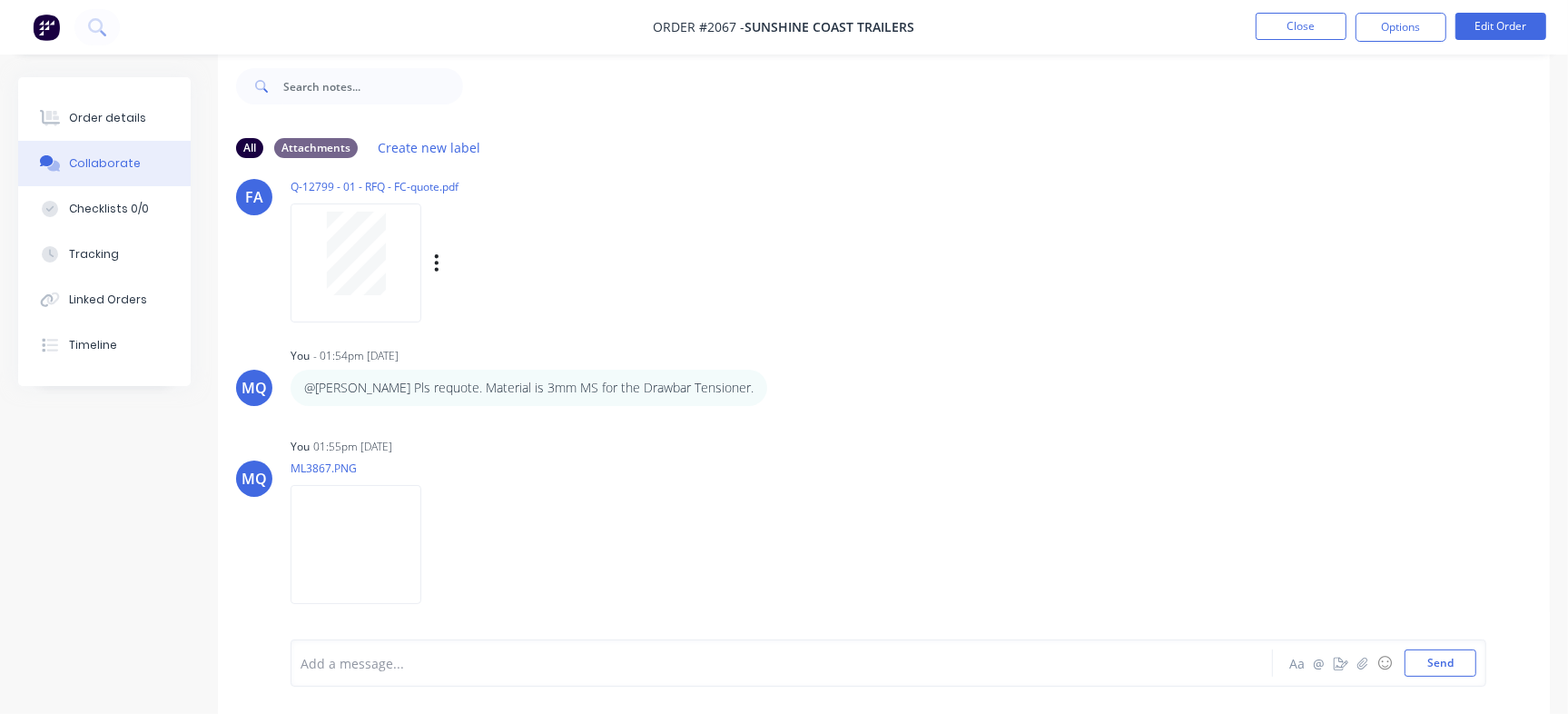
scroll to position [385, 0]
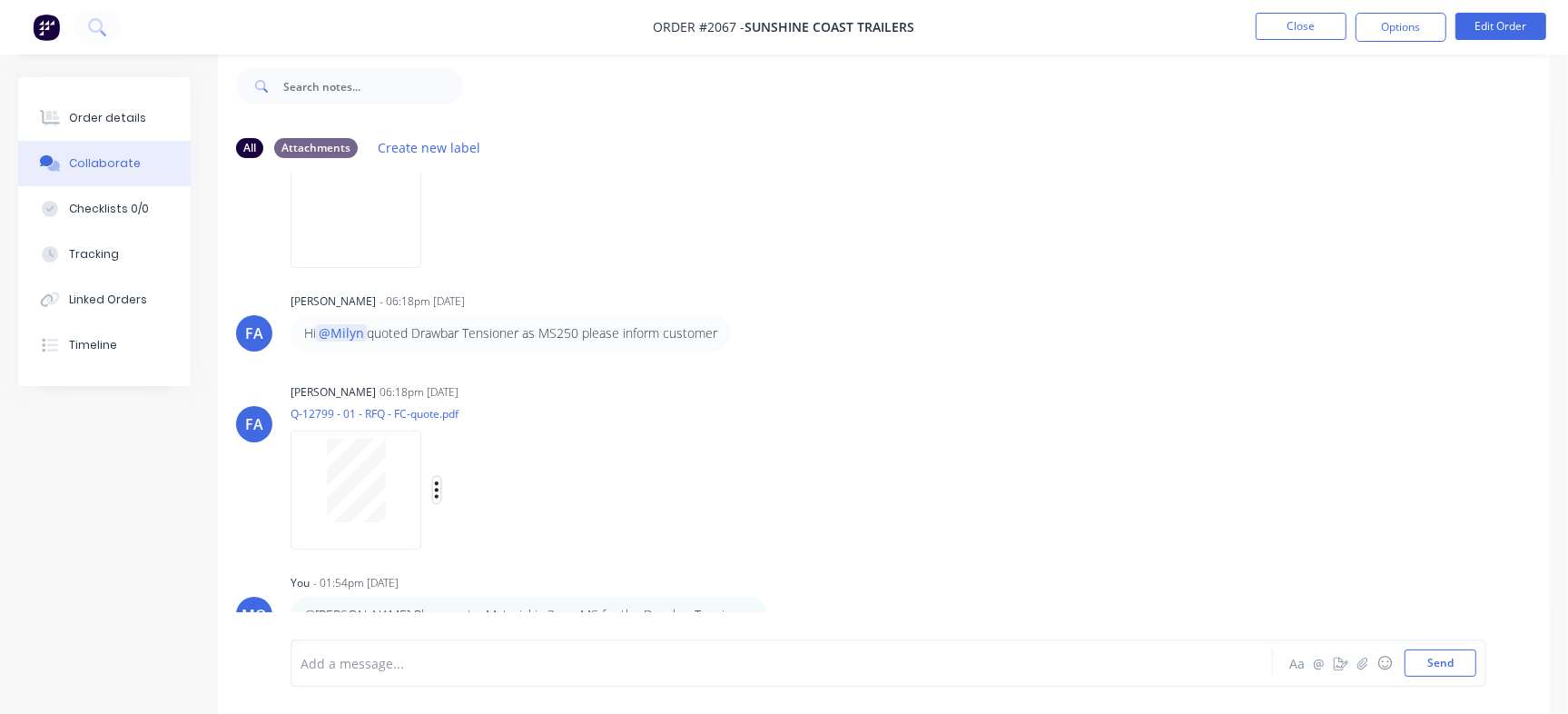
click at [437, 496] on icon "button" at bounding box center [437, 490] width 4 height 16
click at [436, 489] on icon "button" at bounding box center [437, 490] width 4 height 16
click at [472, 567] on button "Delete" at bounding box center [556, 578] width 204 height 41
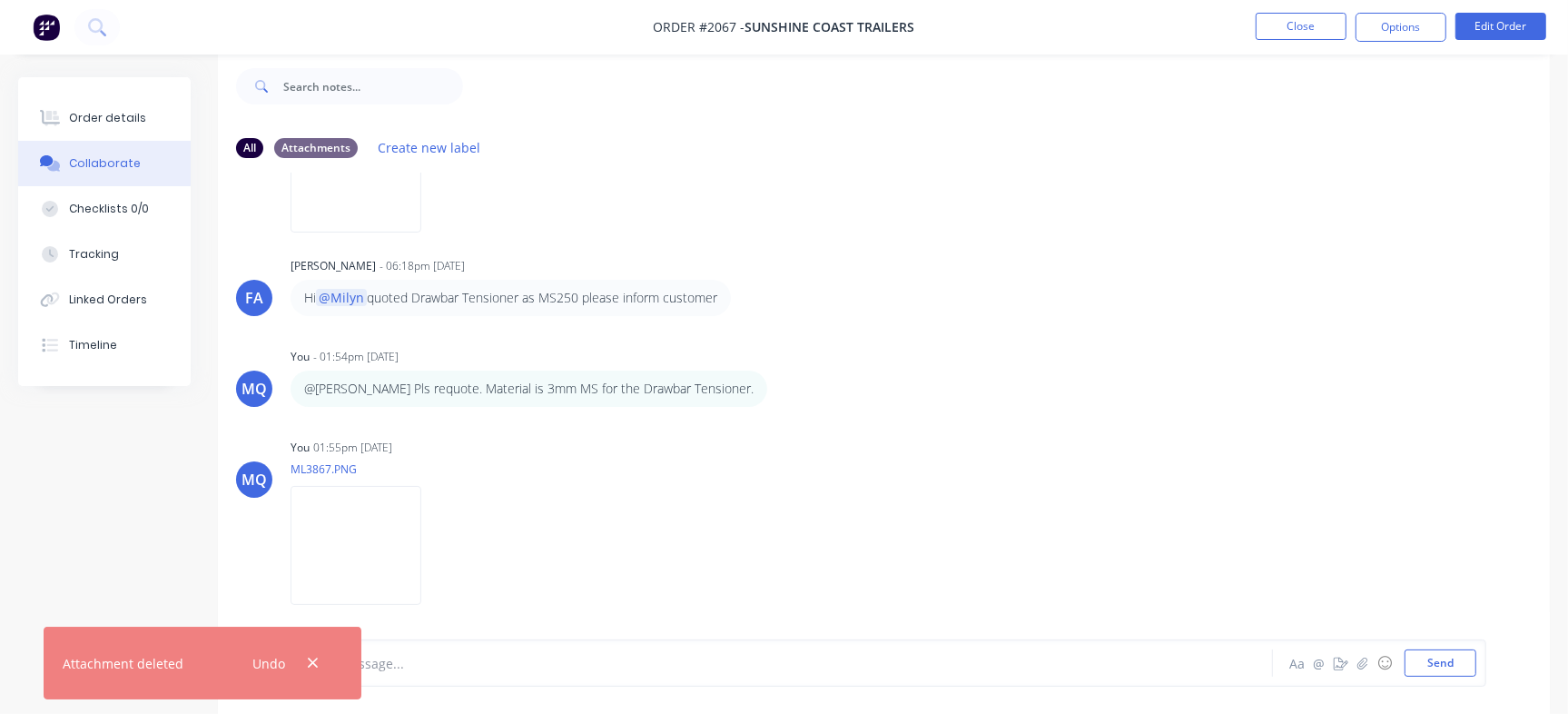
scroll to position [421, 0]
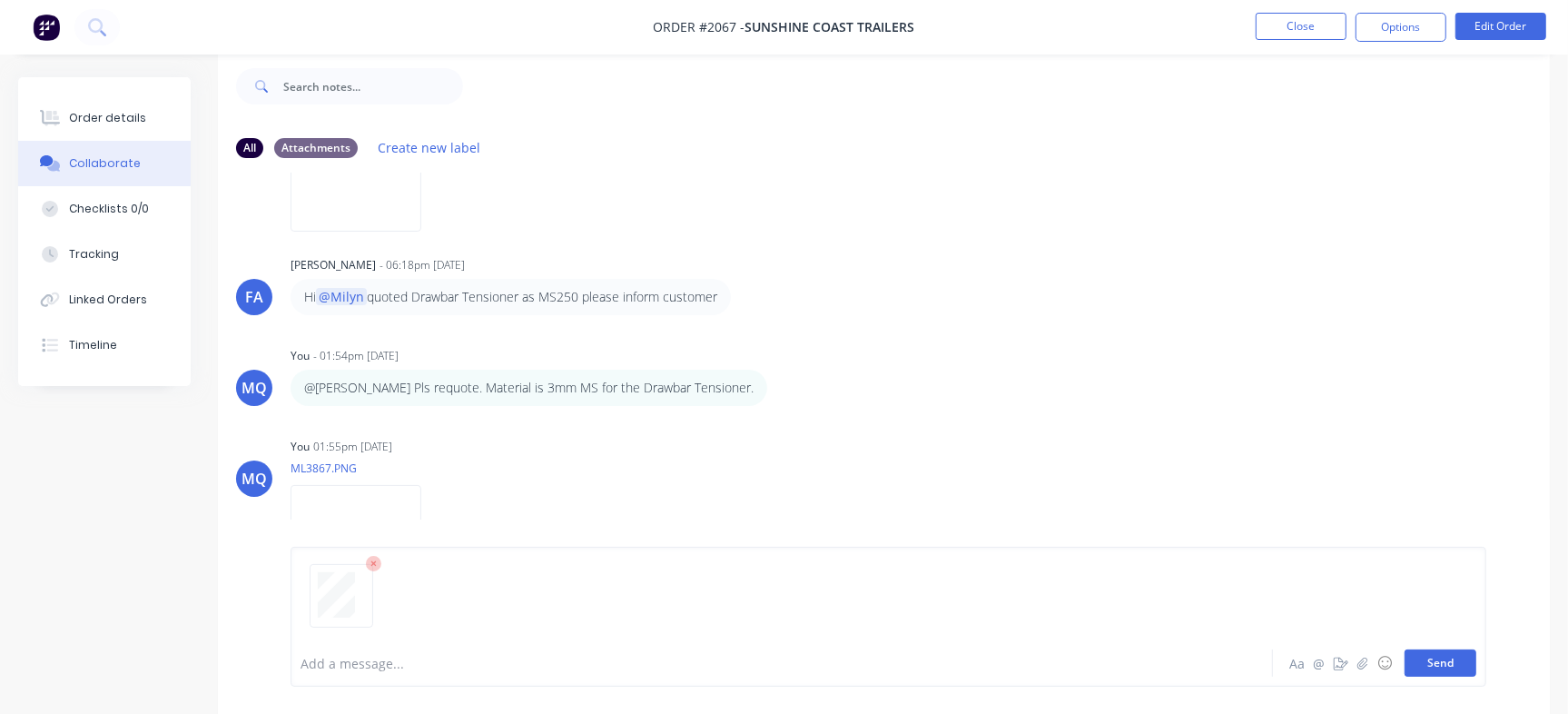
click at [1438, 669] on button "Send" at bounding box center [1441, 662] width 72 height 27
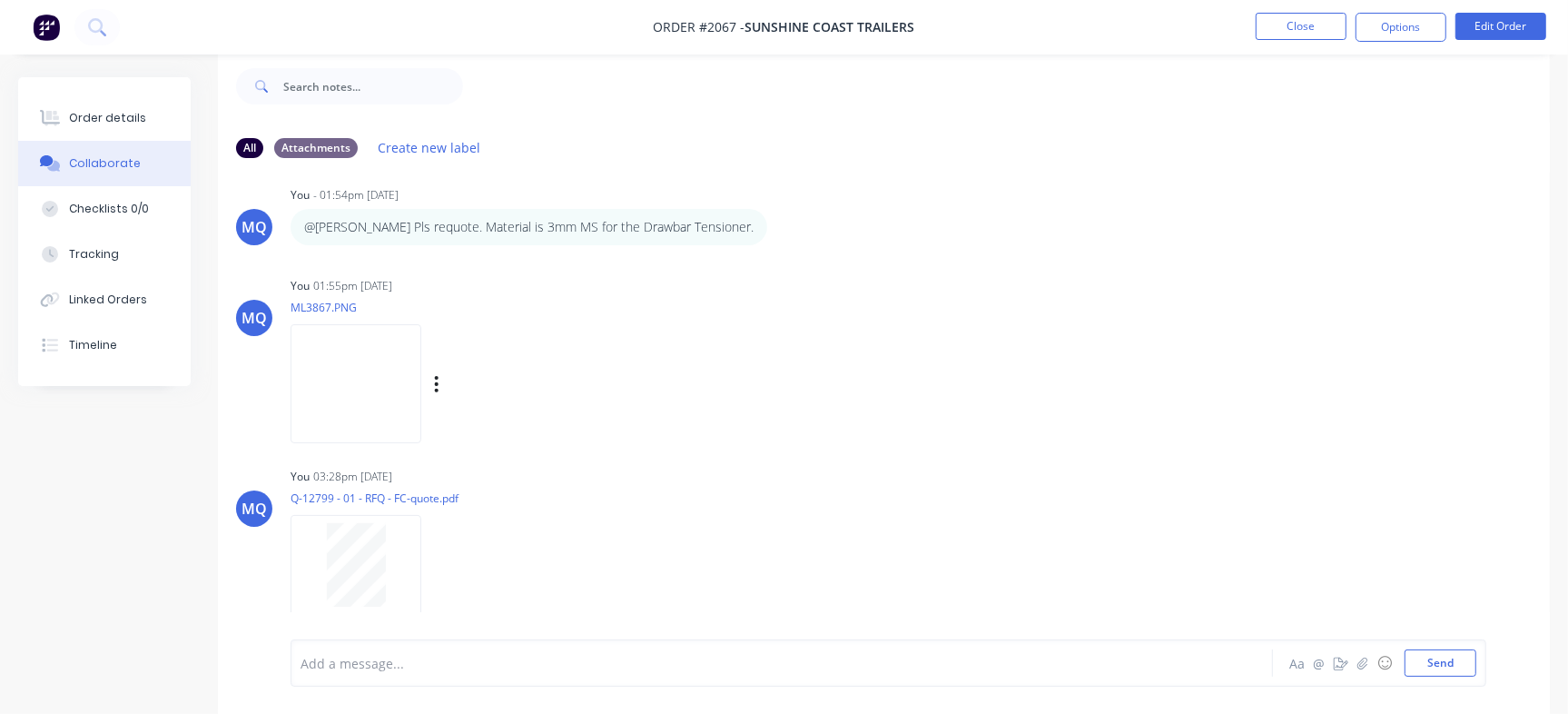
scroll to position [612, 0]
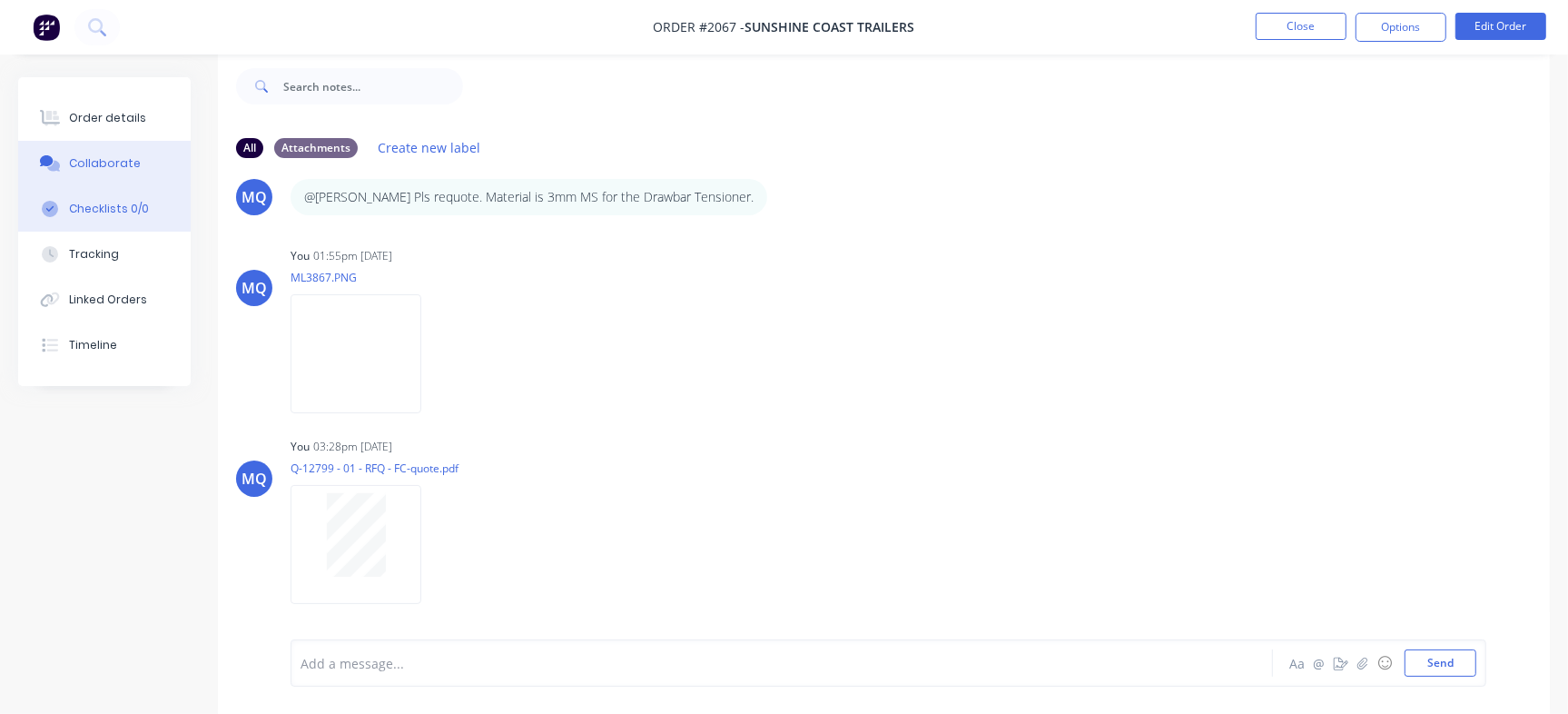
click at [101, 204] on div "Checklists 0/0" at bounding box center [109, 209] width 80 height 16
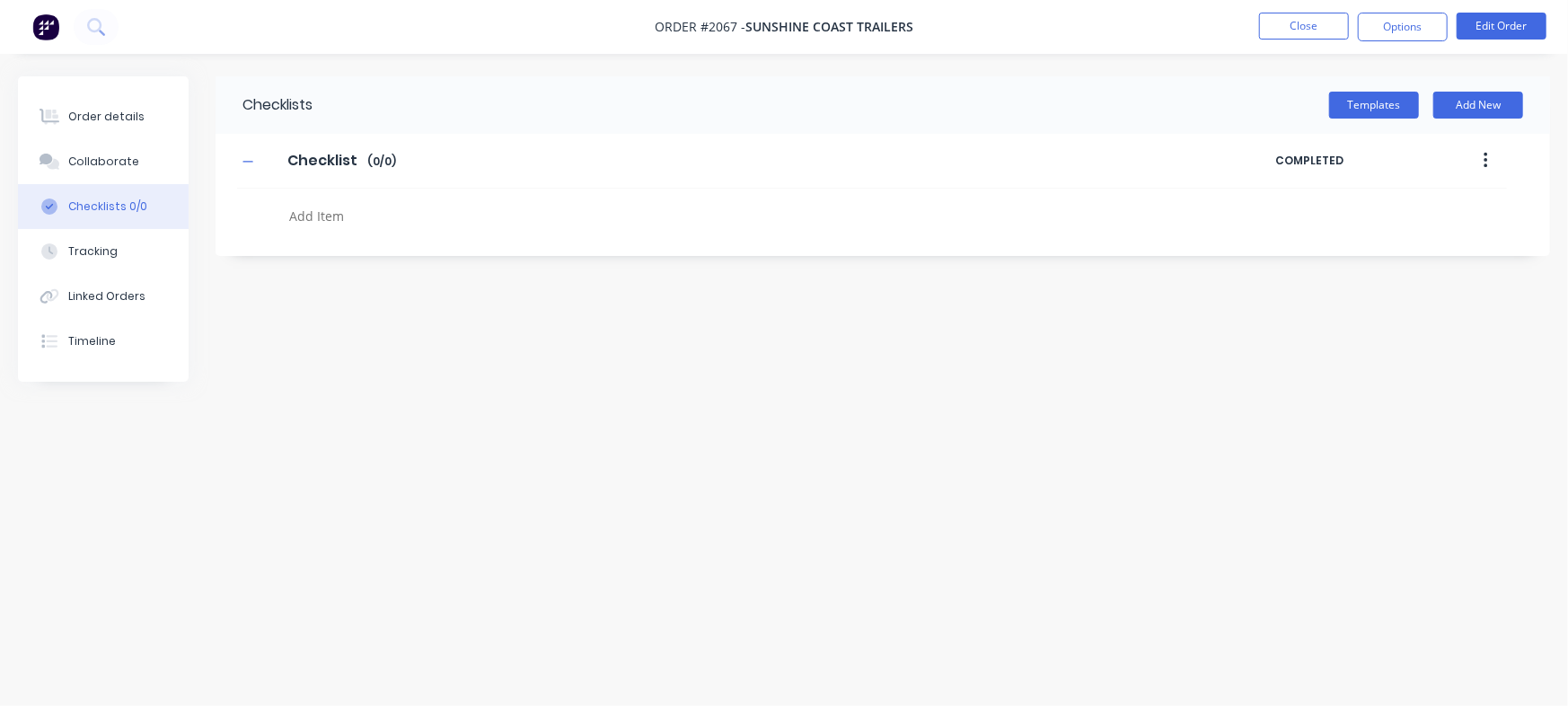
click at [459, 219] on textarea at bounding box center [691, 216] width 817 height 26
paste textarea "QU-1347"
type textarea "QU-1347"
click at [158, 105] on button "Order details" at bounding box center [103, 116] width 171 height 44
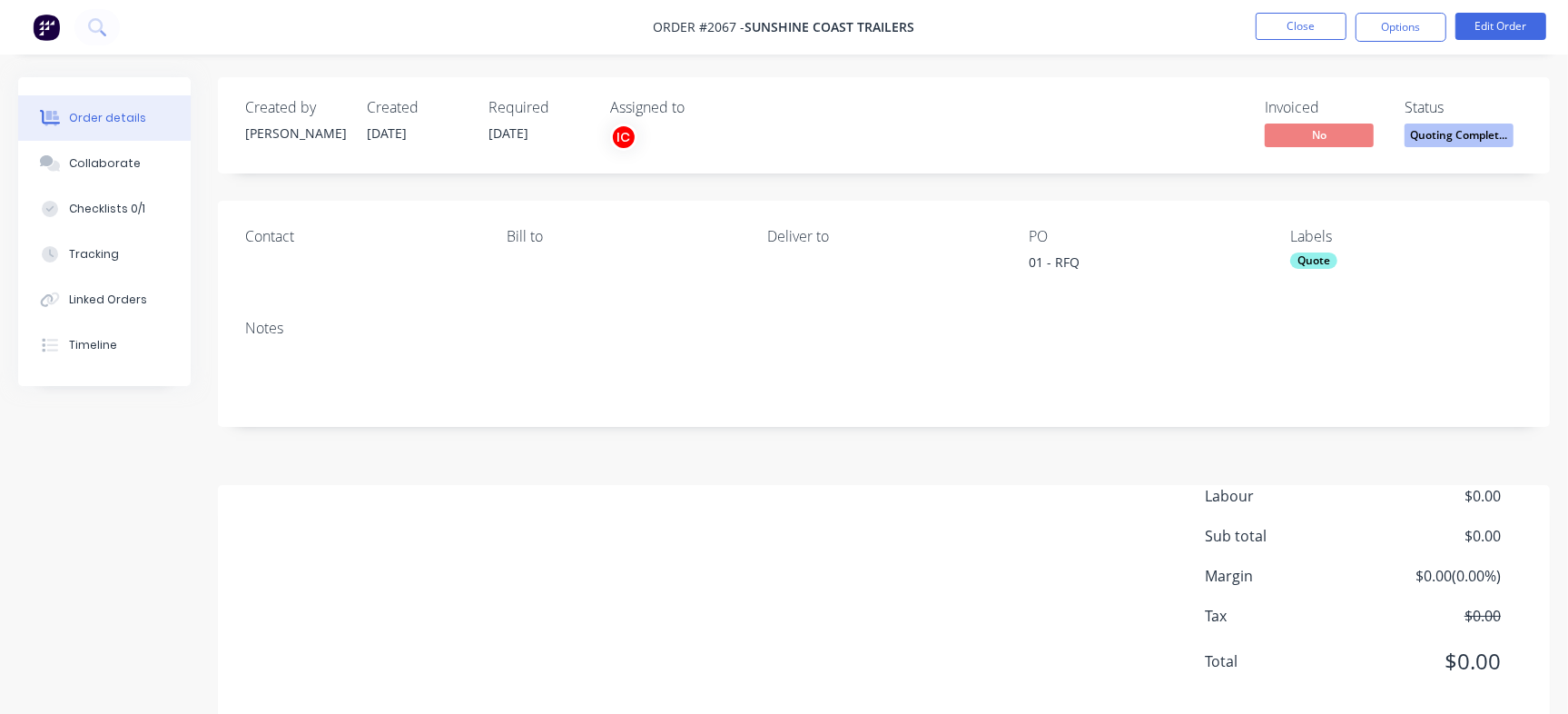
click at [1439, 132] on span "Quoting Complet..." at bounding box center [1459, 134] width 109 height 23
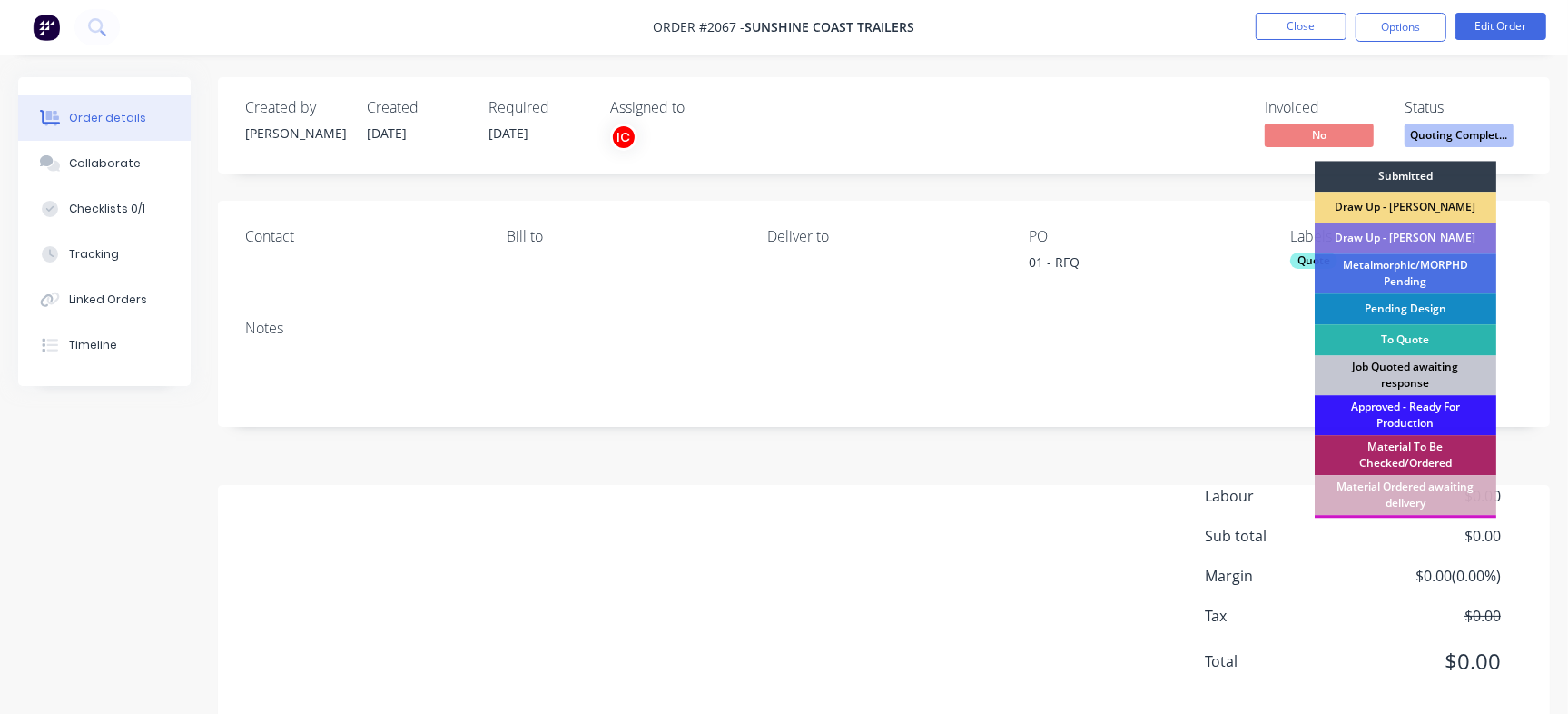
click at [1434, 366] on div "Job Quoted awaiting response" at bounding box center [1406, 375] width 182 height 40
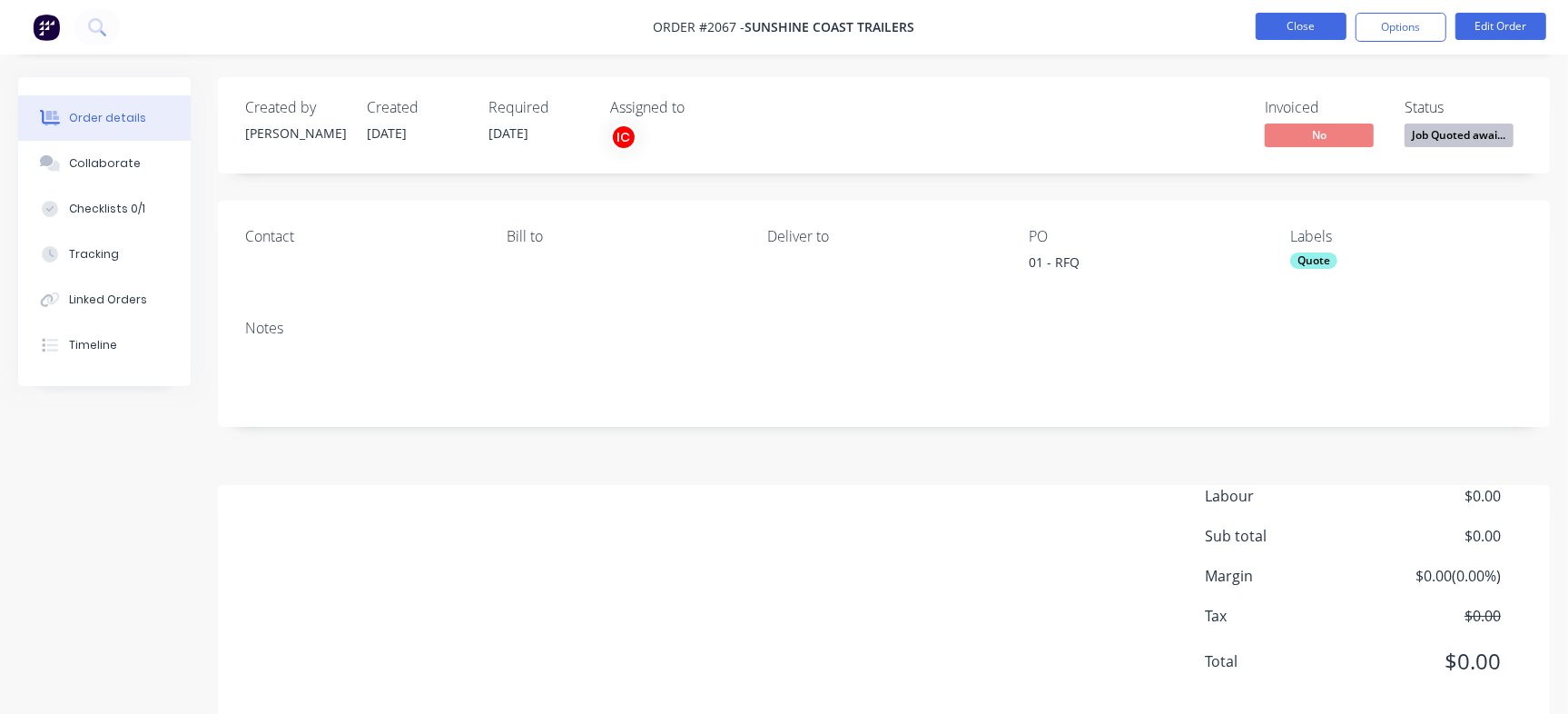
click at [1300, 27] on button "Close" at bounding box center [1301, 26] width 91 height 27
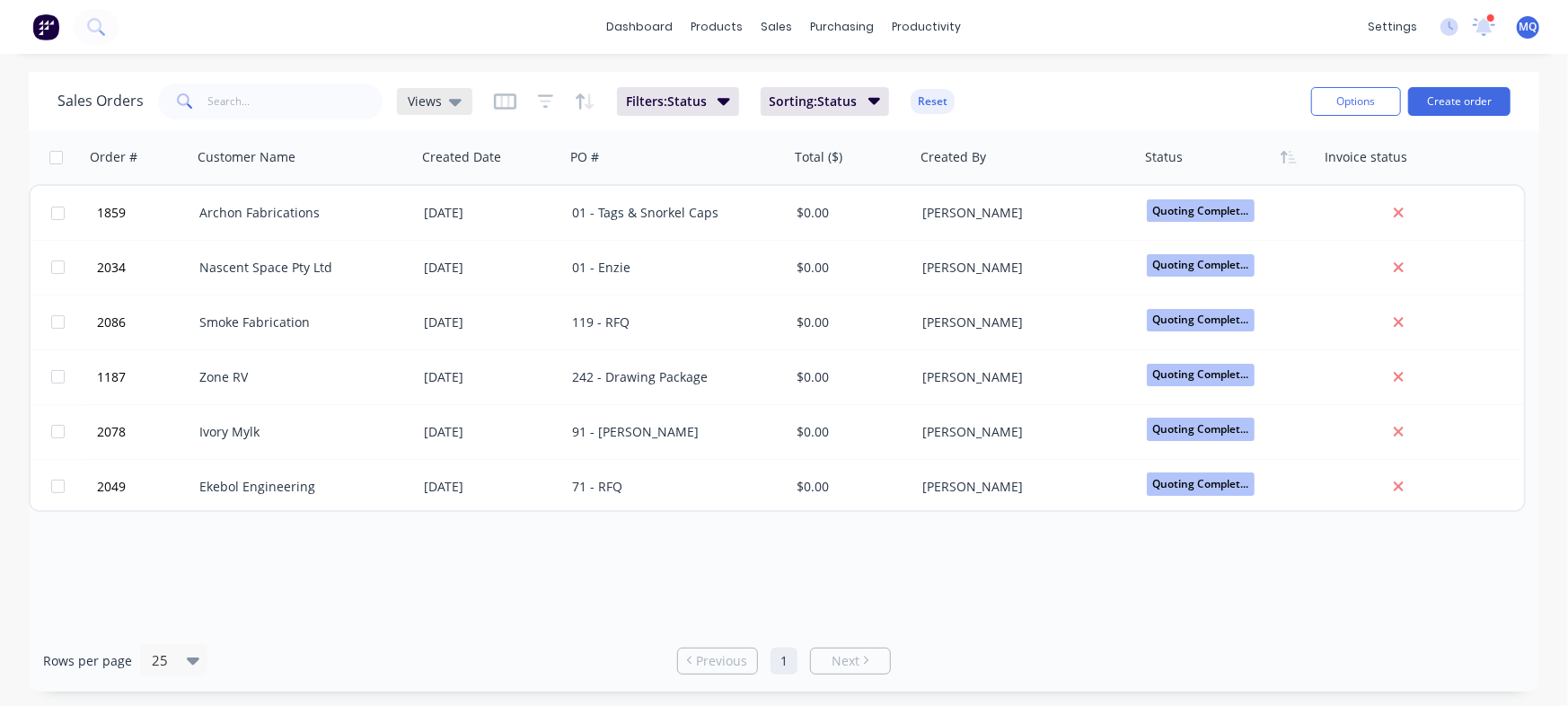
click at [436, 100] on span "Views" at bounding box center [424, 101] width 35 height 19
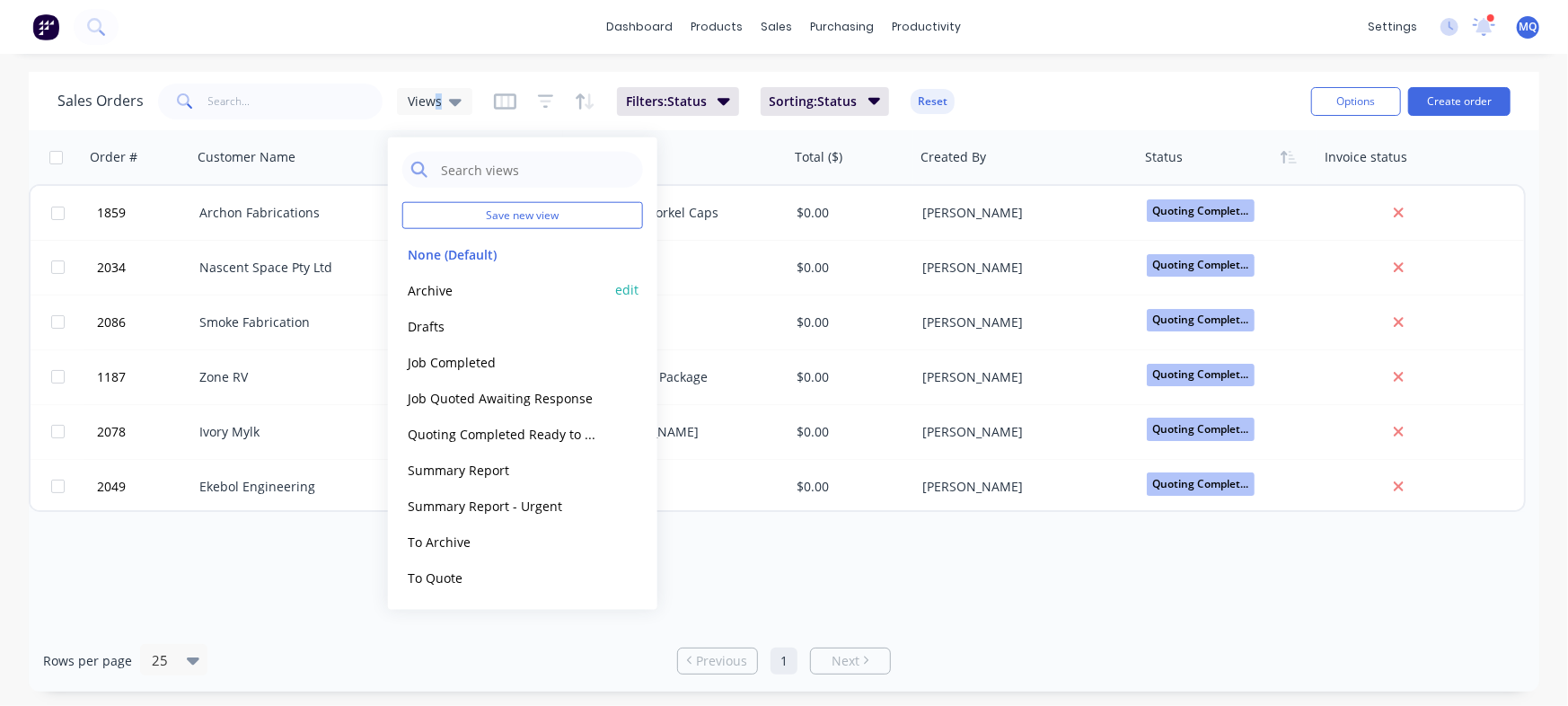
click at [445, 293] on button "Archive" at bounding box center [505, 289] width 205 height 21
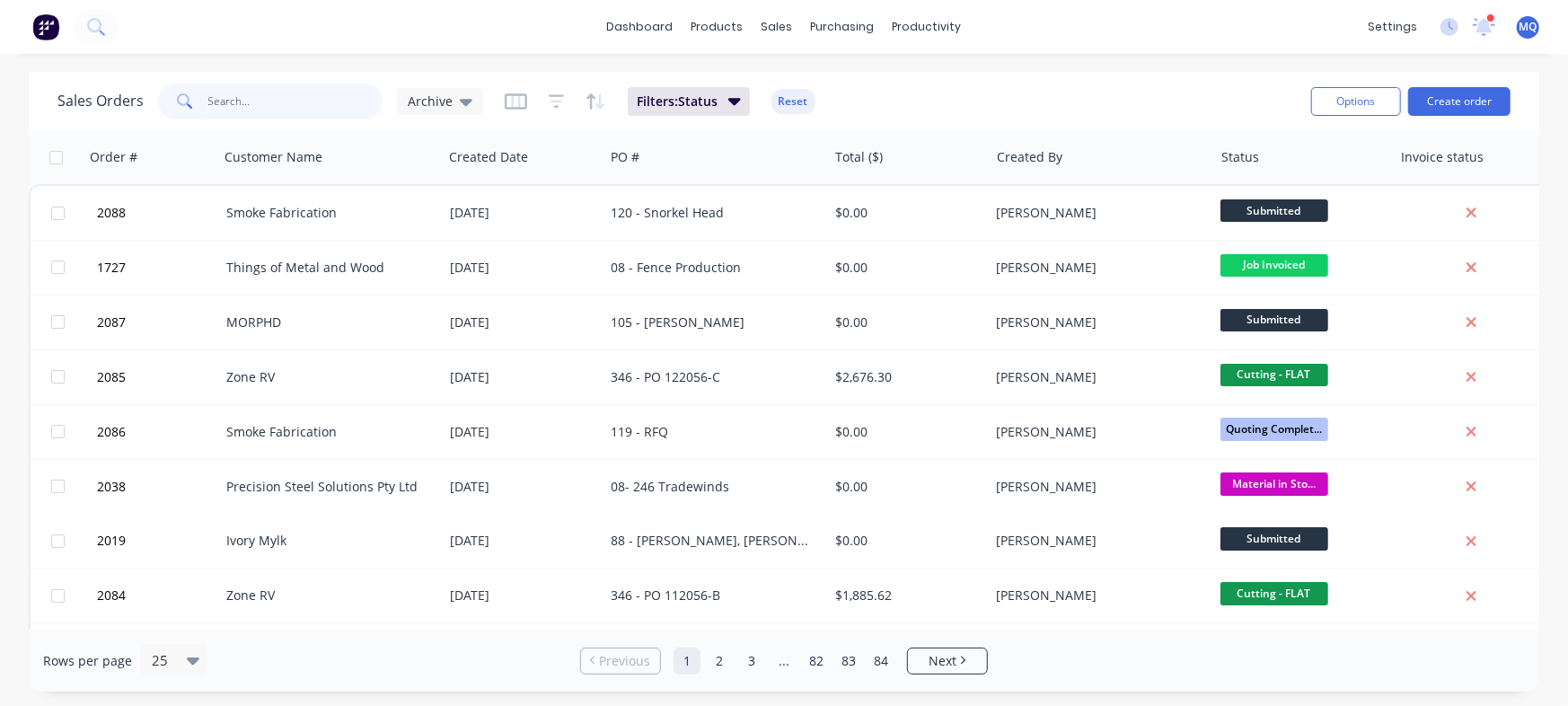
click at [302, 103] on input "text" at bounding box center [296, 101] width 175 height 36
type input "trailer"
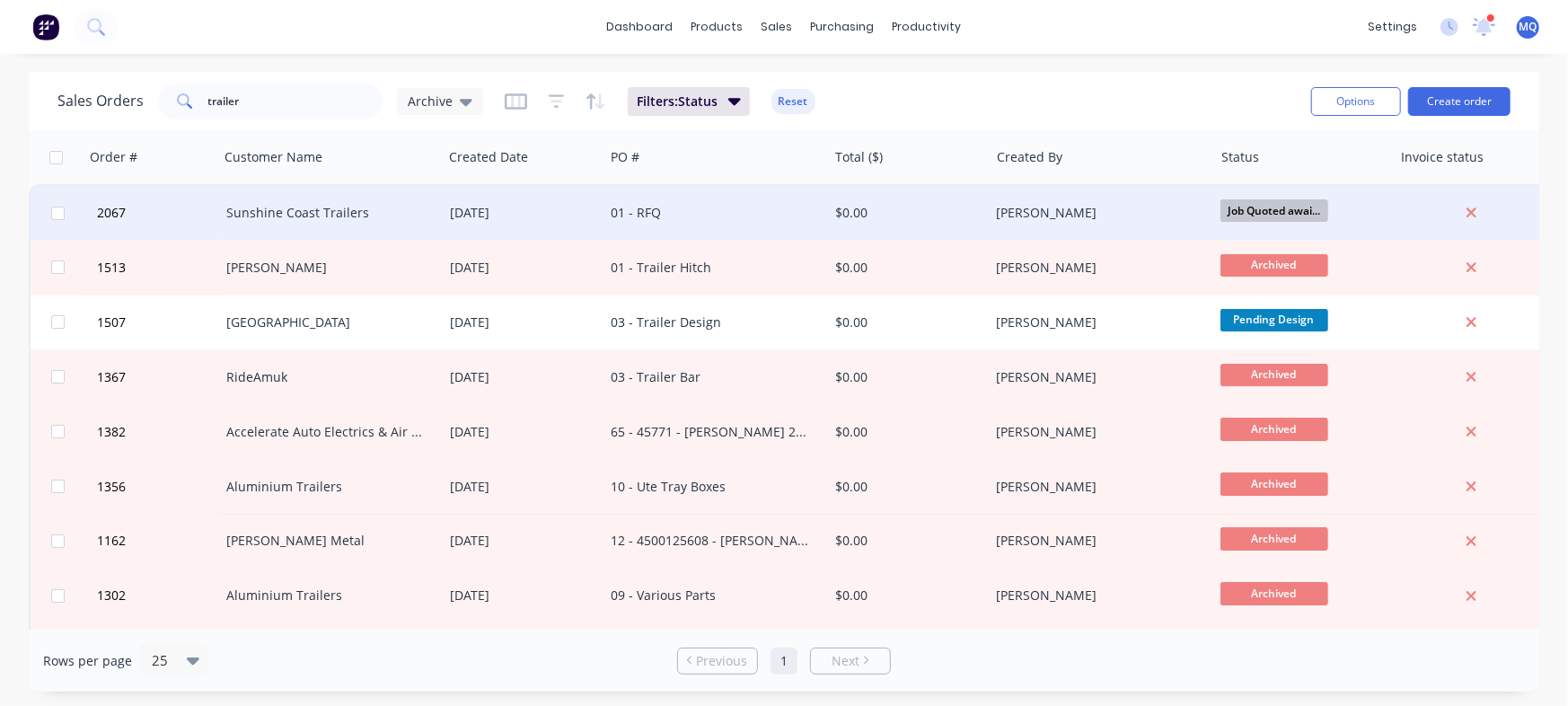
click at [568, 215] on div "[DATE]" at bounding box center [523, 213] width 147 height 18
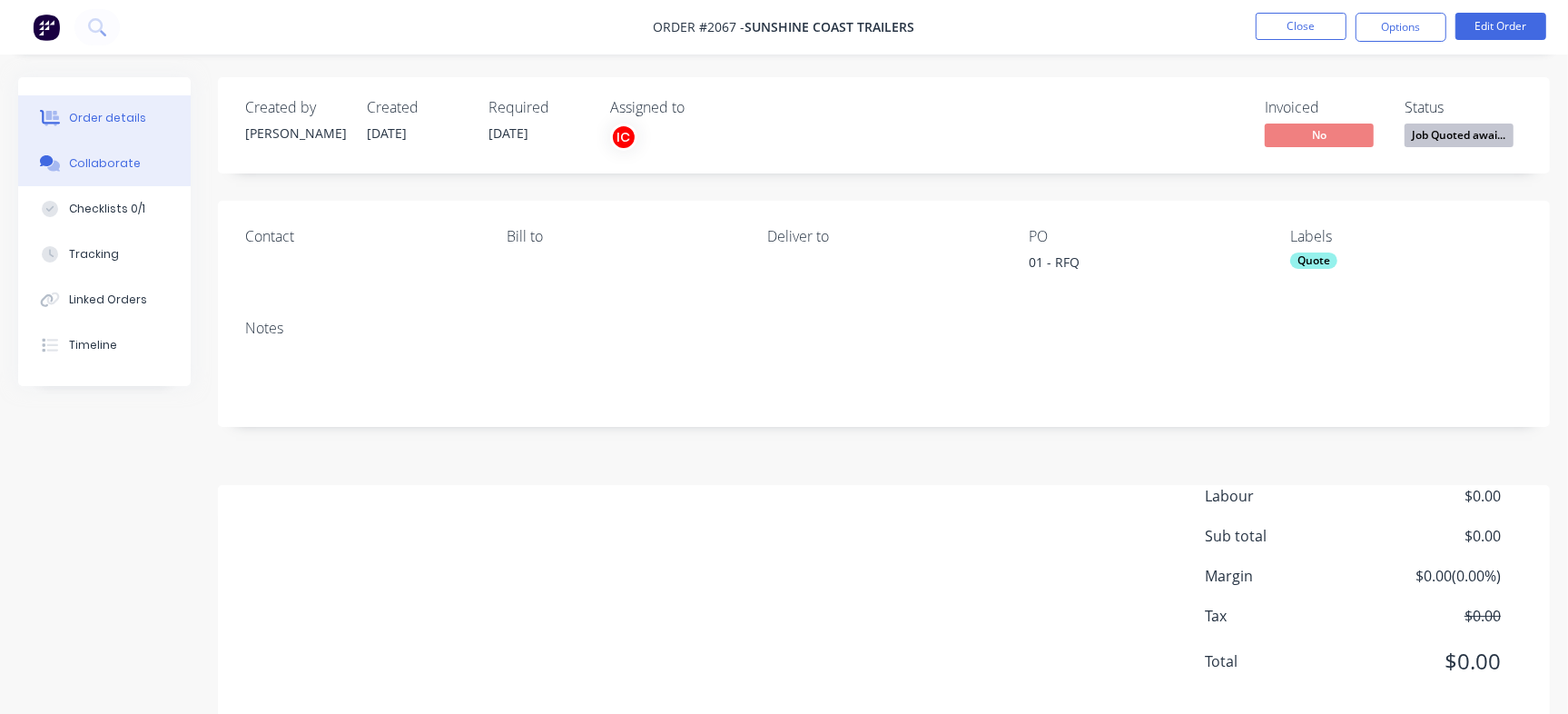
click at [149, 159] on button "Collaborate" at bounding box center [104, 163] width 173 height 45
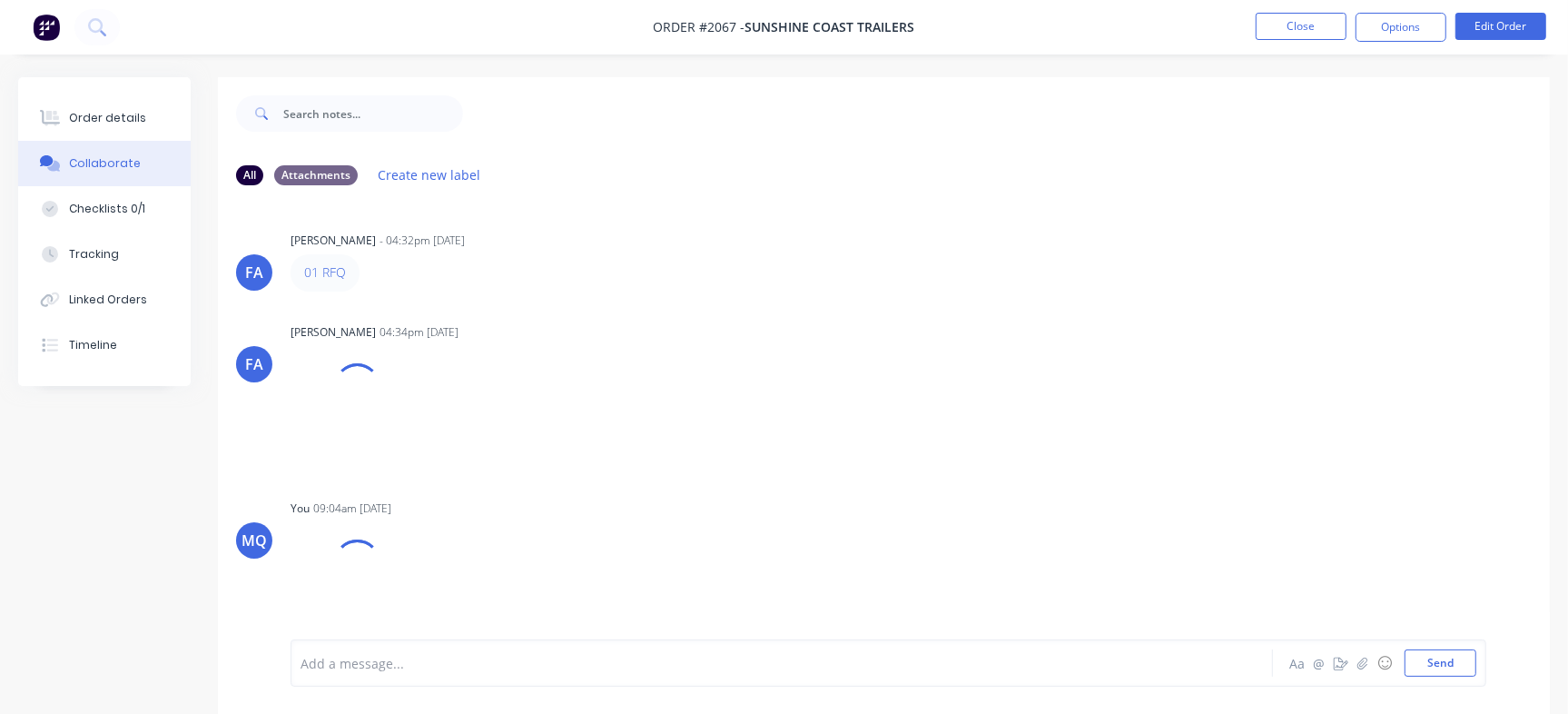
scroll to position [569, 0]
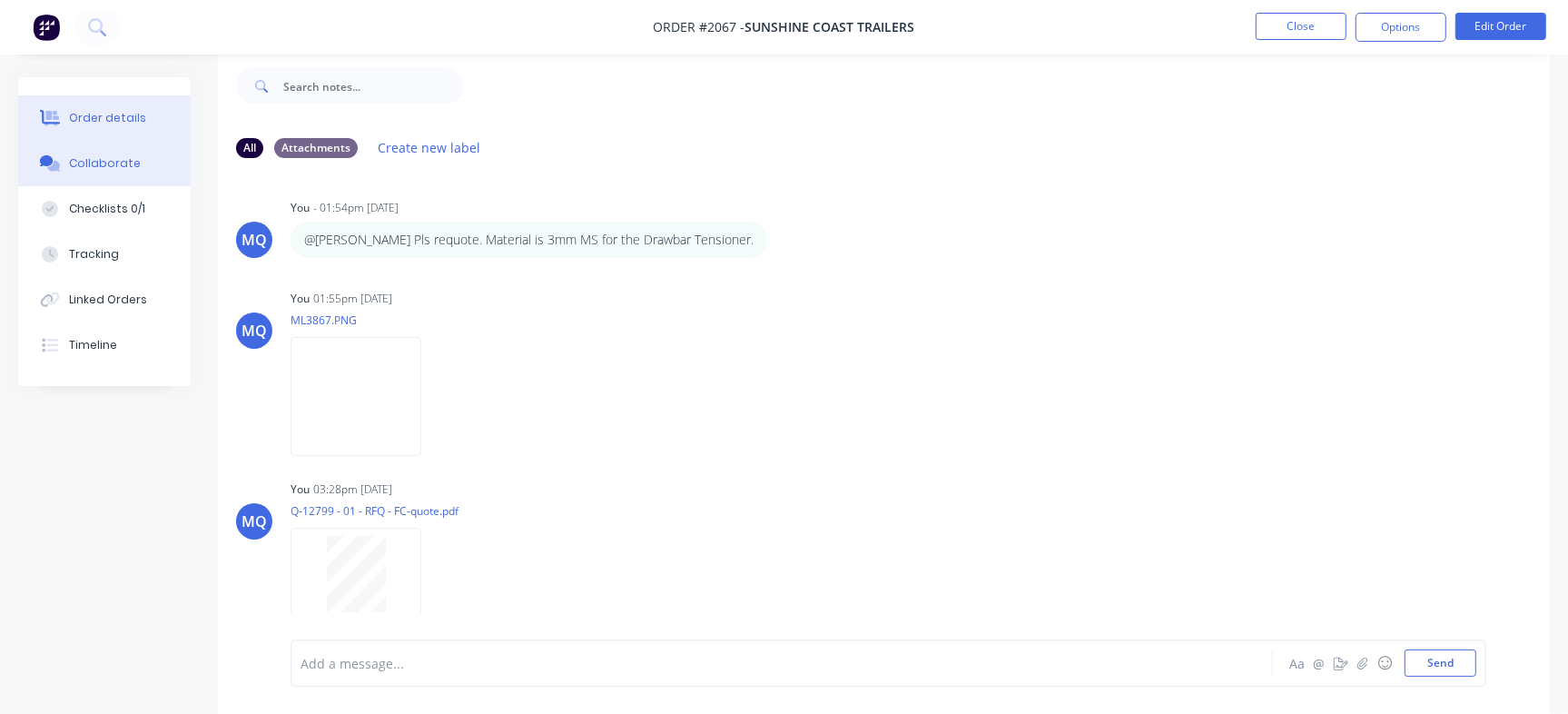
drag, startPoint x: 166, startPoint y: 121, endPoint x: 149, endPoint y: 118, distance: 17.5
click at [164, 120] on button "Order details" at bounding box center [104, 117] width 173 height 45
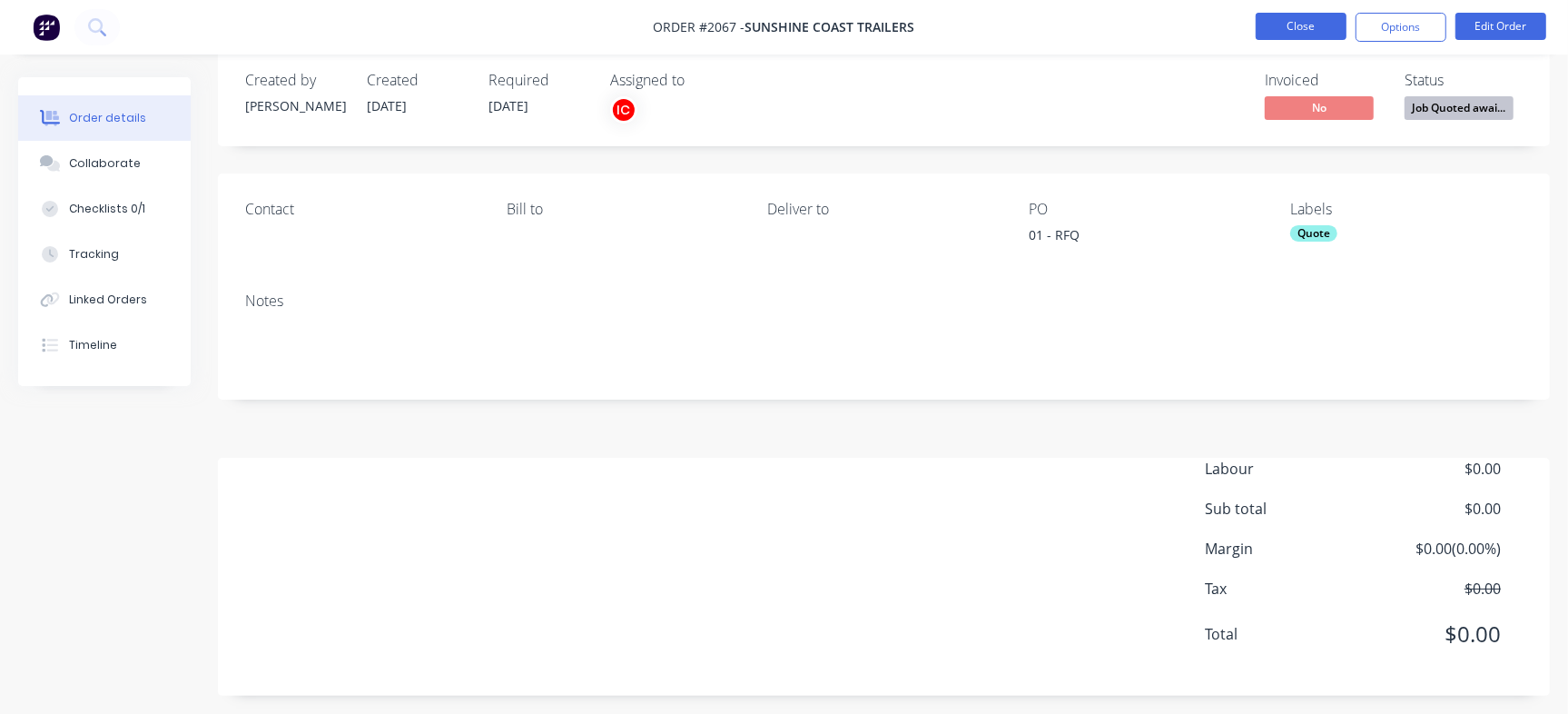
click at [1284, 29] on button "Close" at bounding box center [1301, 26] width 91 height 27
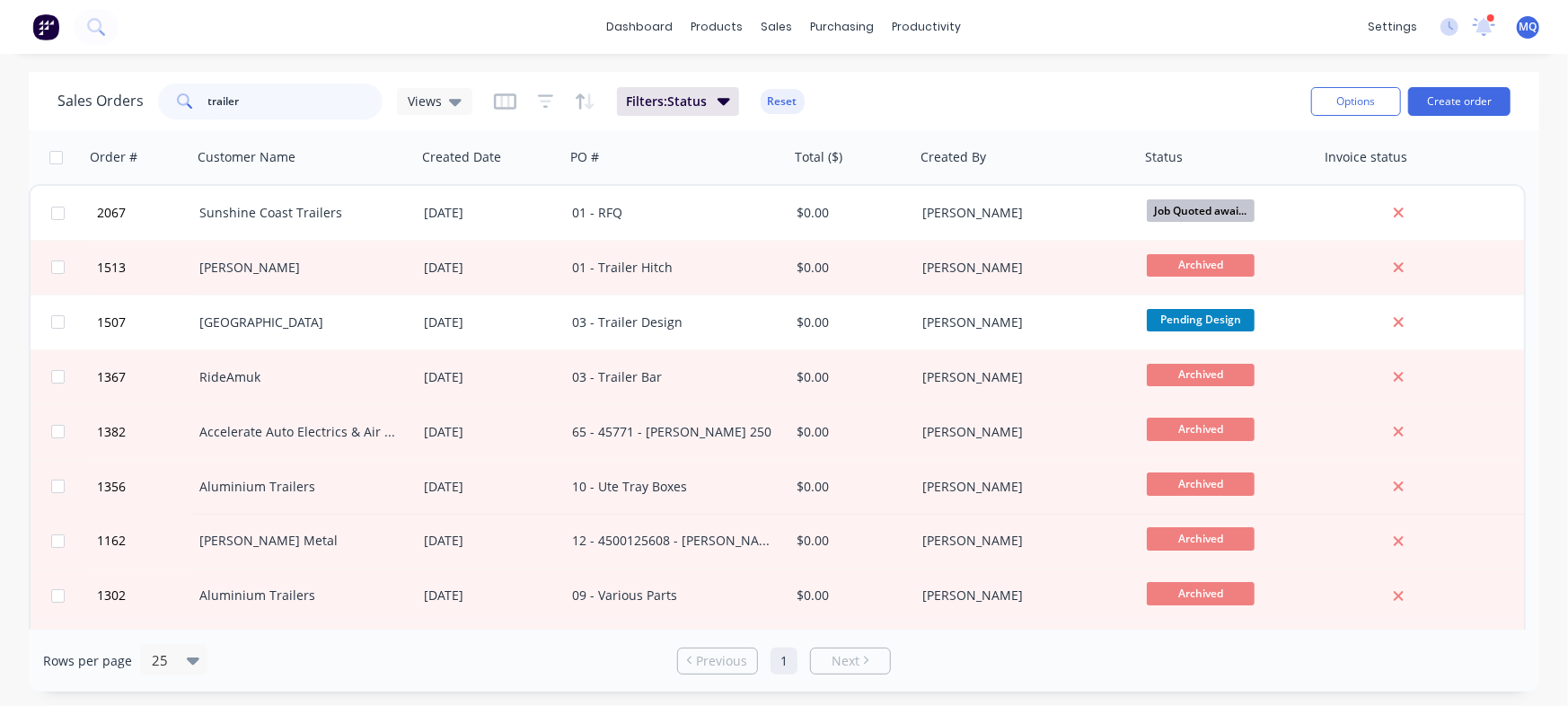
click at [302, 98] on input "trailer" at bounding box center [296, 101] width 175 height 36
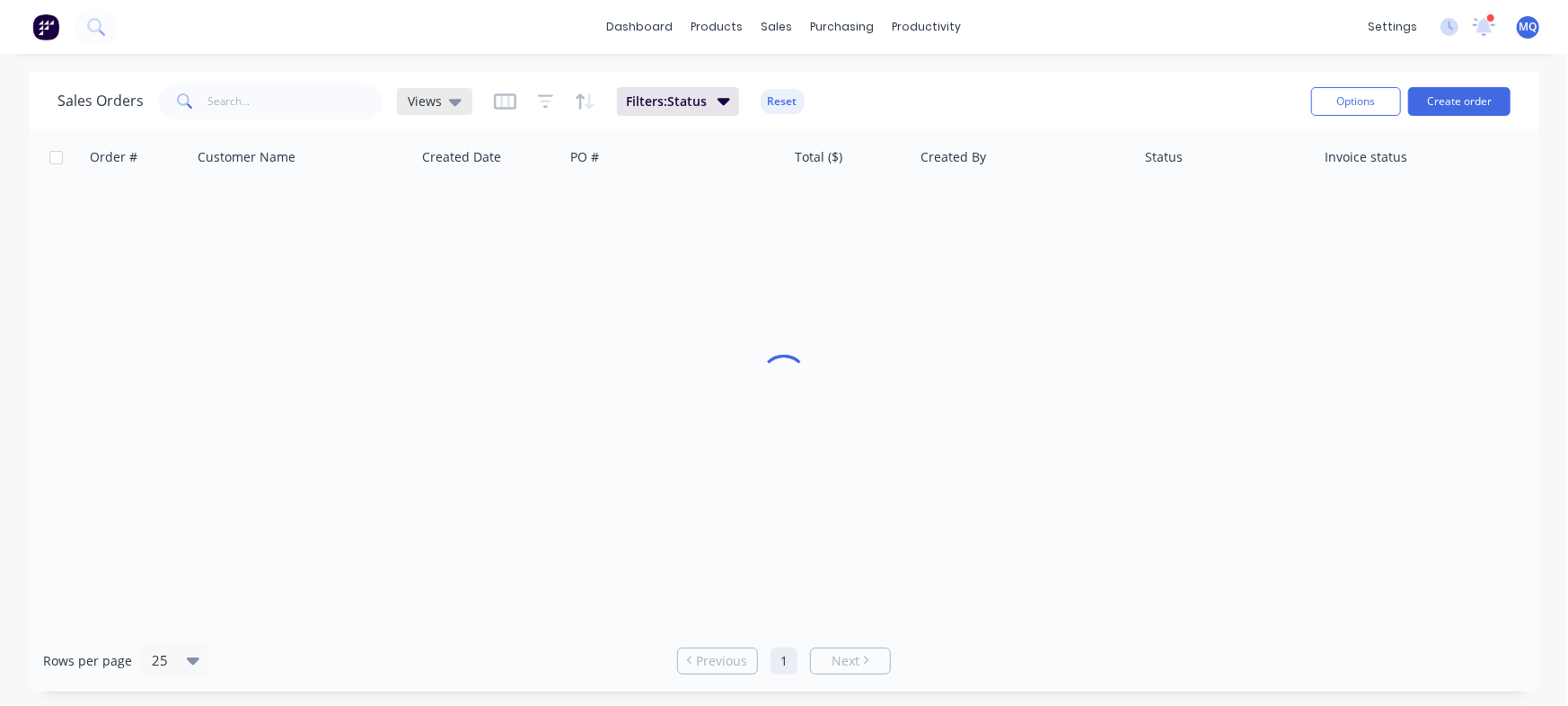
click at [451, 105] on icon at bounding box center [455, 102] width 13 height 20
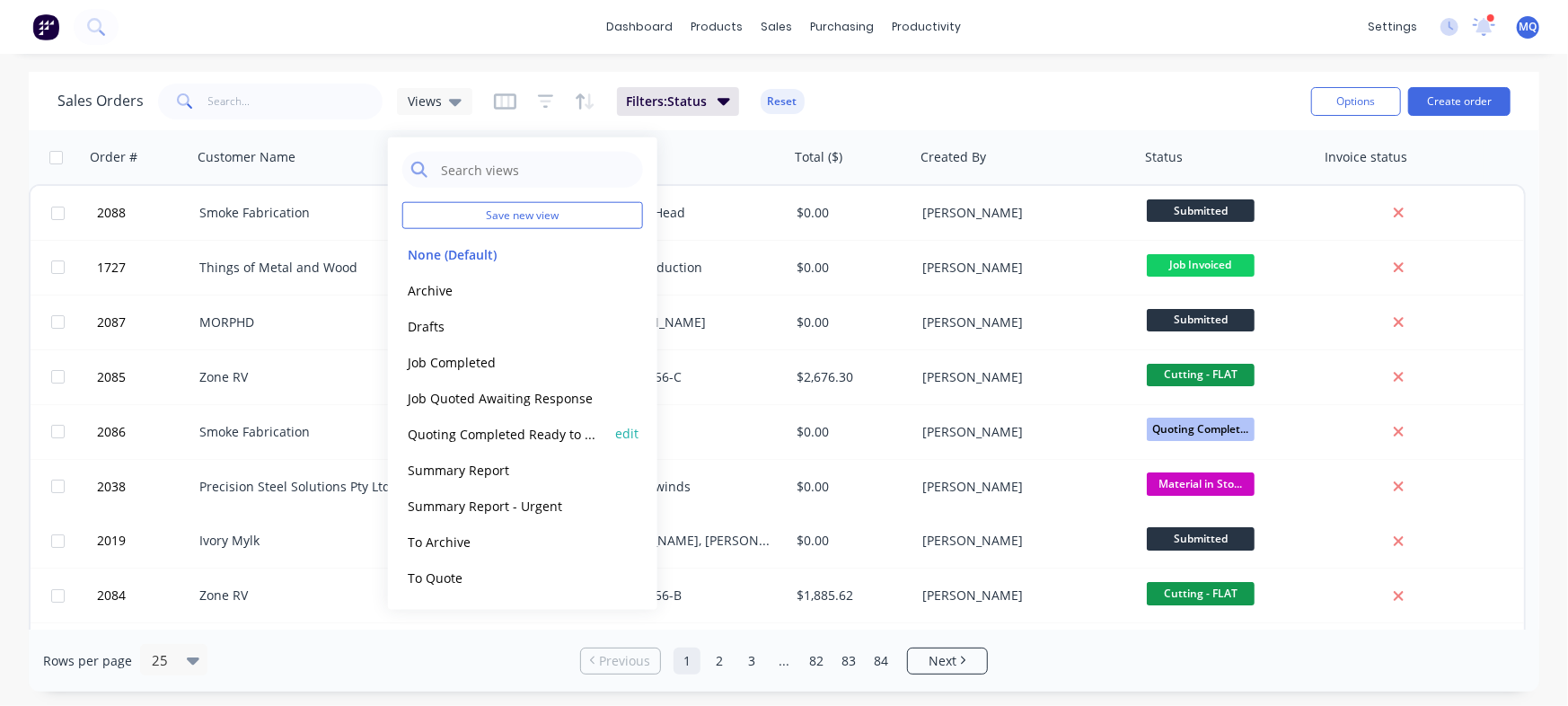
click at [463, 428] on button "Quoting Completed Ready to Send" at bounding box center [505, 433] width 205 height 21
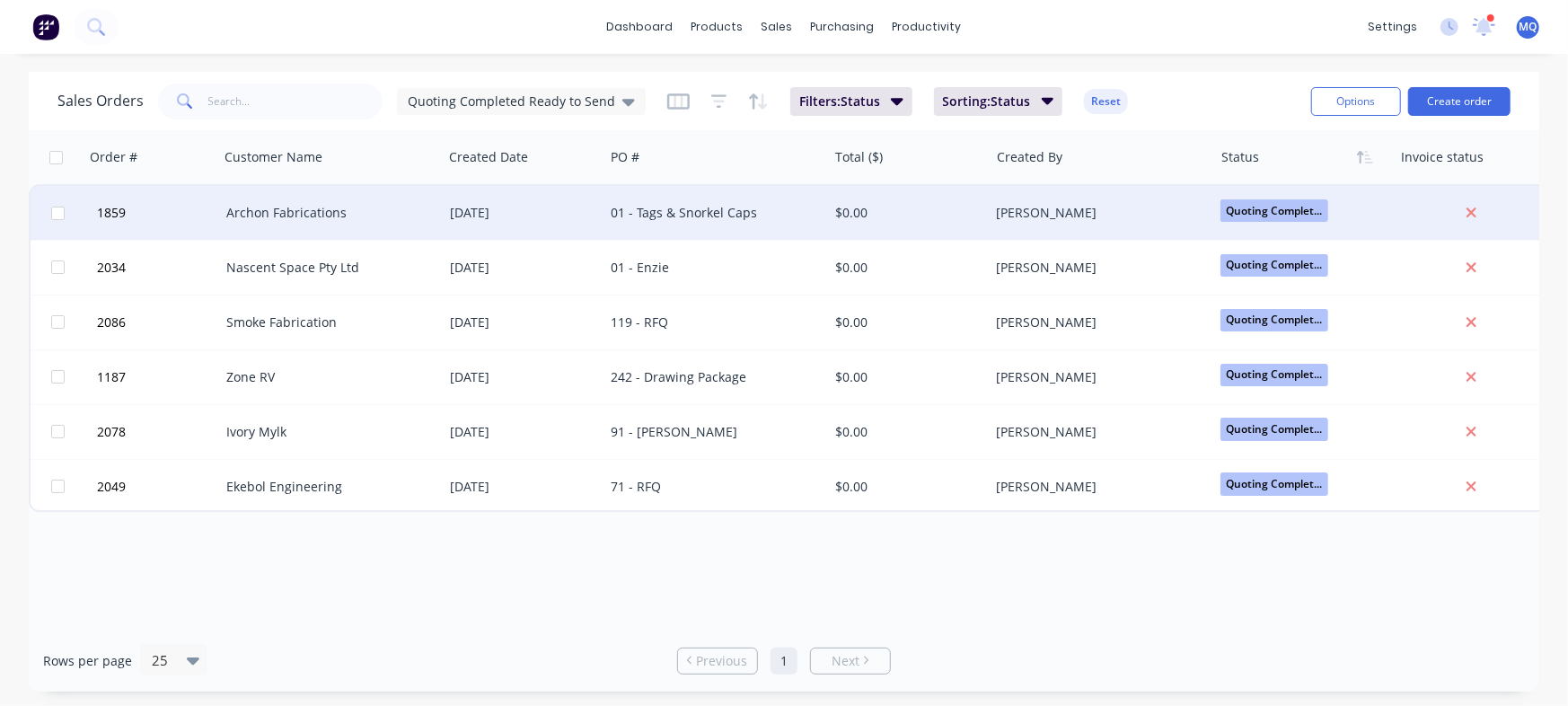
click at [605, 220] on div "01 - Tags & Snorkel Caps" at bounding box center [715, 213] width 224 height 53
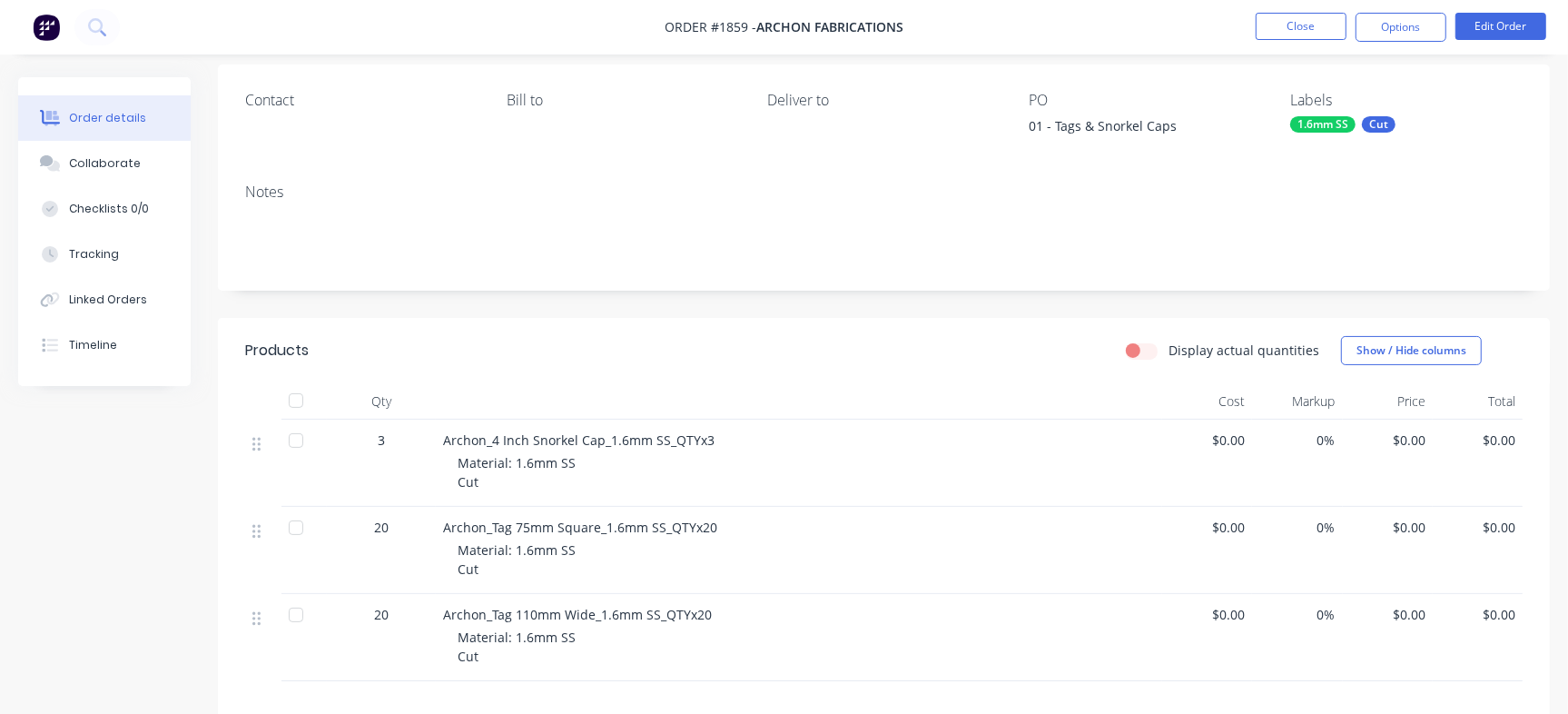
scroll to position [227, 0]
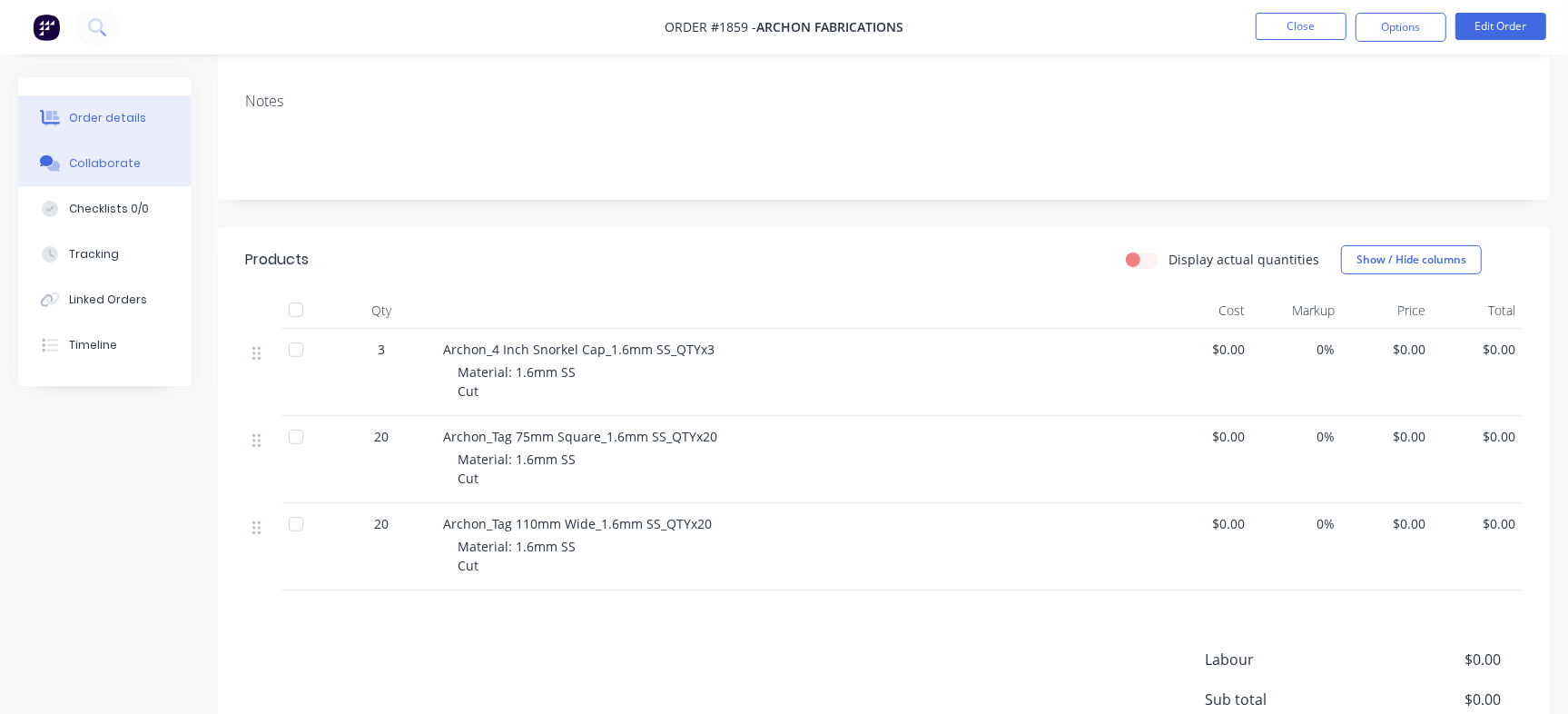
click at [104, 165] on div "Collaborate" at bounding box center [105, 163] width 72 height 16
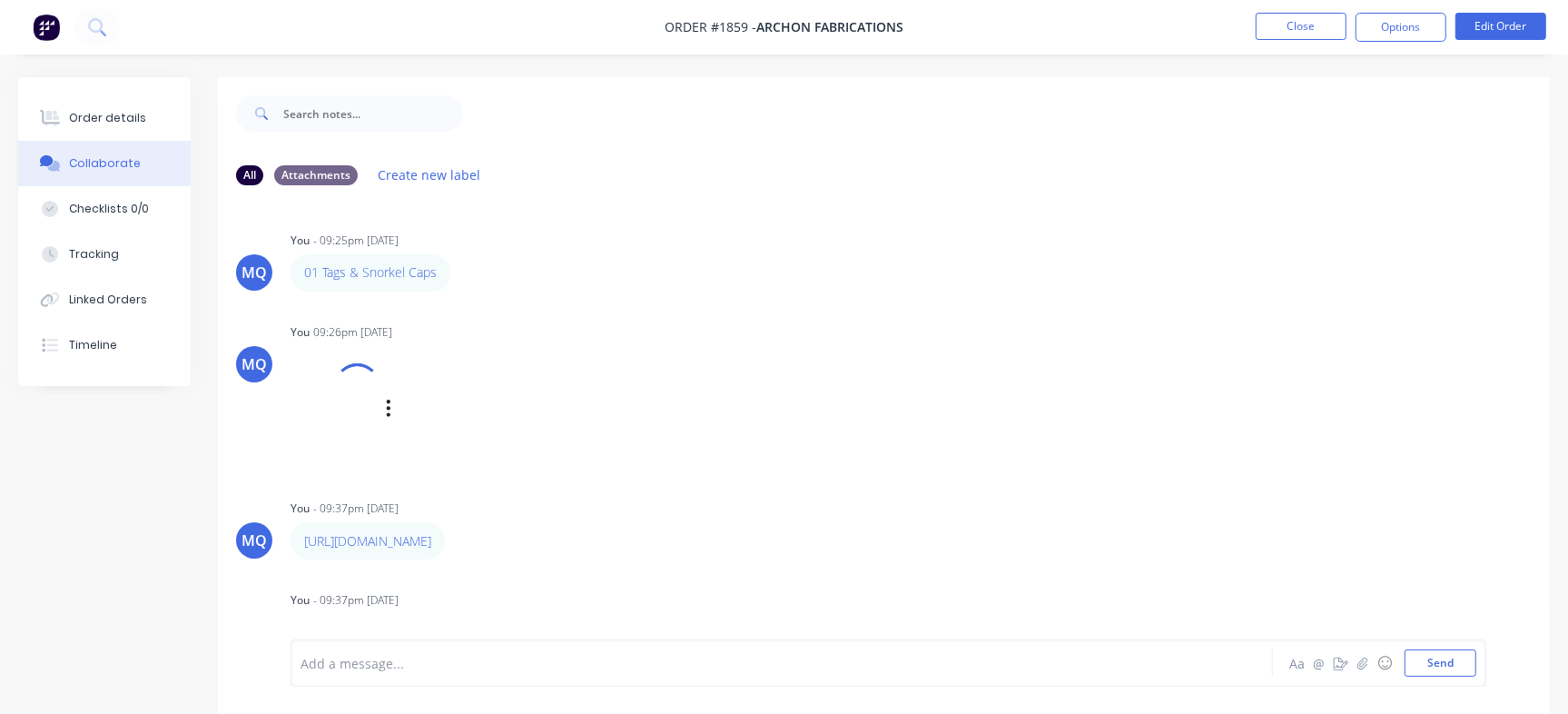
click at [798, 388] on div "You 09:26pm [DATE] ML3617.pdf Loading PDF… Labels Download Delete" at bounding box center [574, 393] width 567 height 149
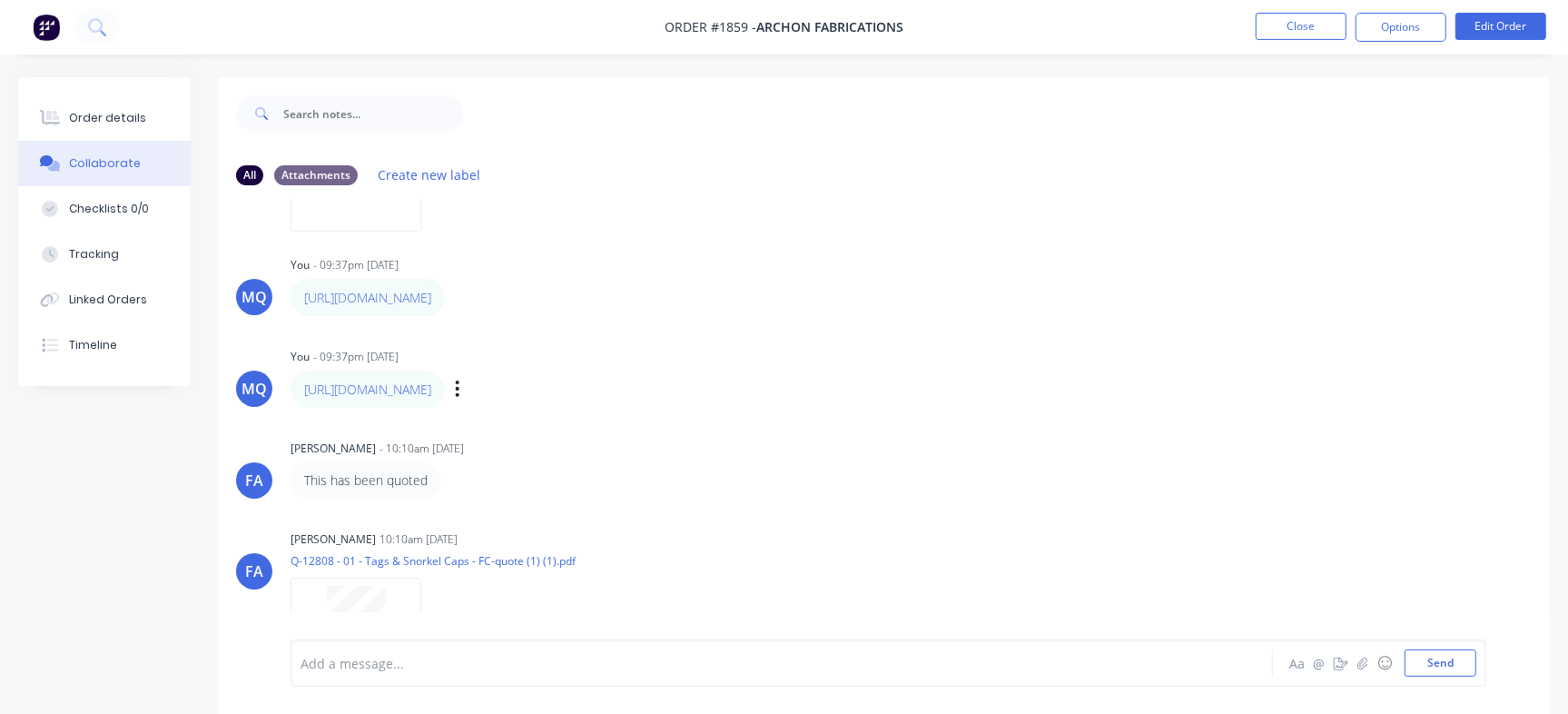
scroll to position [323, 0]
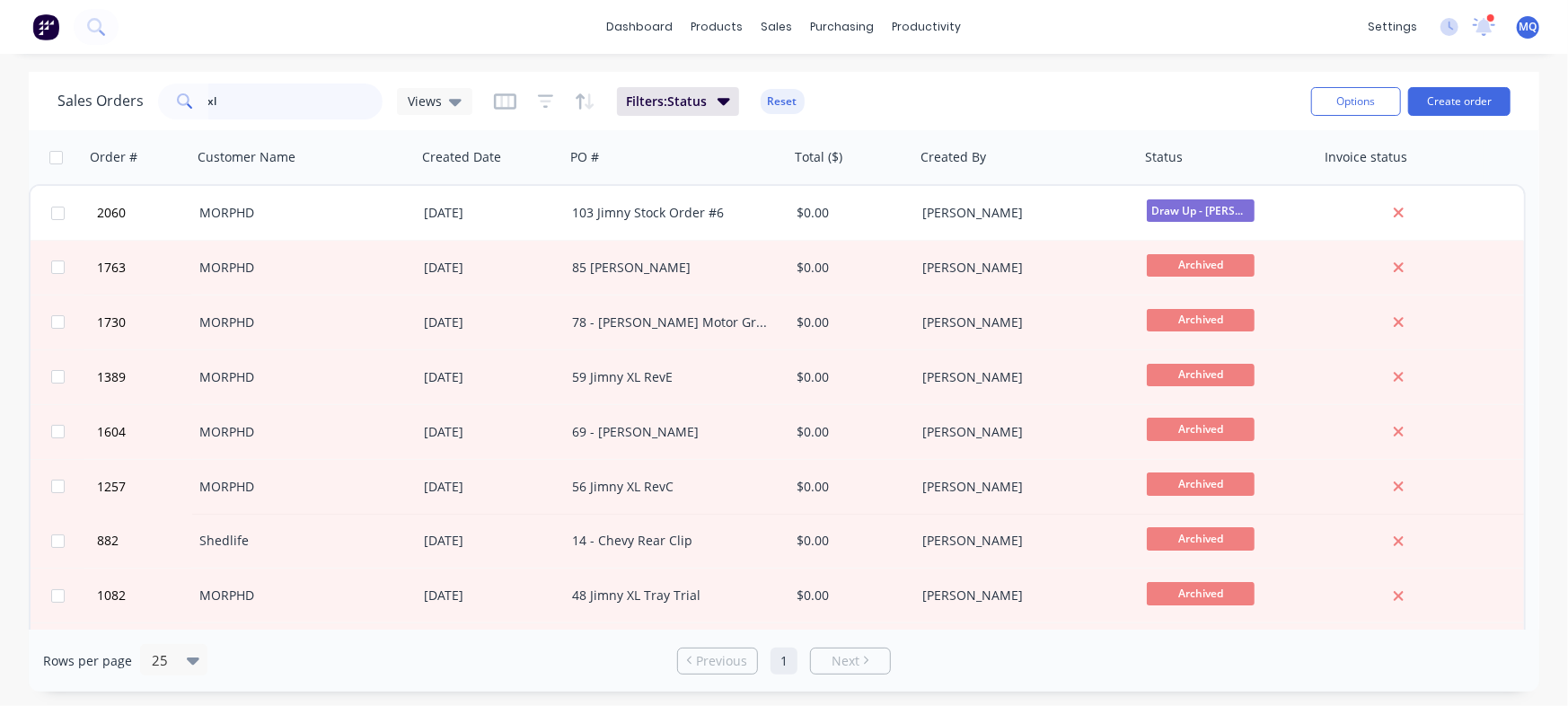
click at [316, 100] on input "xl" at bounding box center [296, 101] width 175 height 36
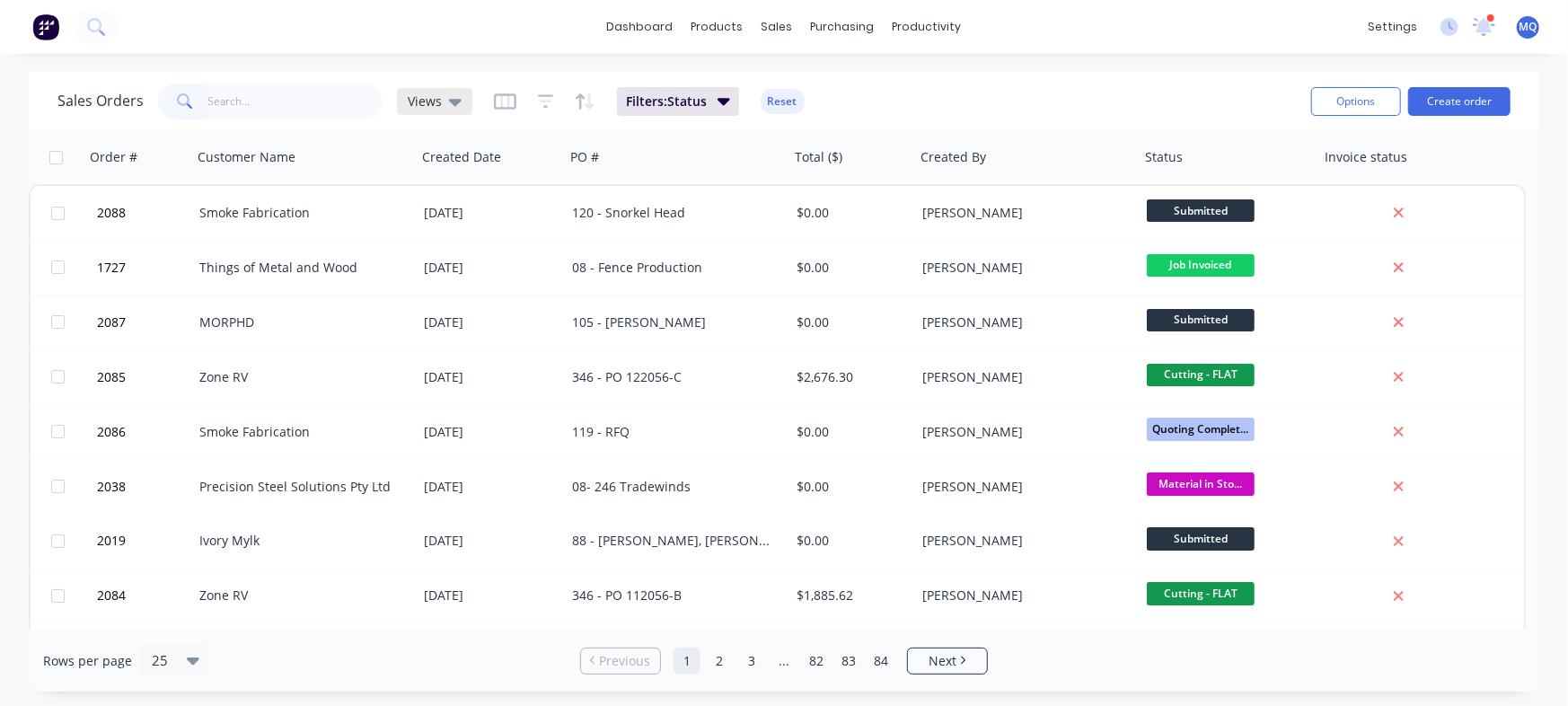
click at [441, 99] on div "Views" at bounding box center [434, 101] width 53 height 16
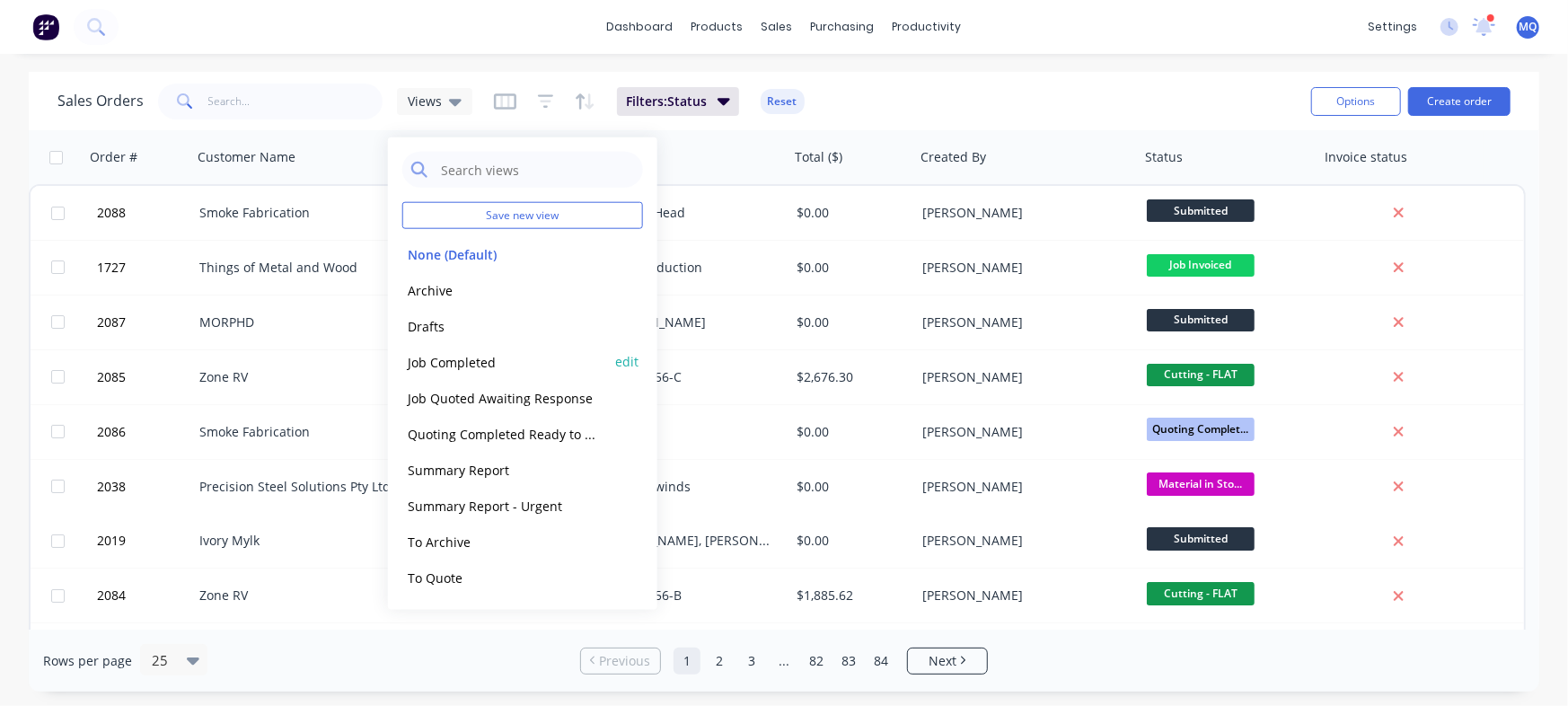
click at [468, 365] on button "Job Completed" at bounding box center [505, 361] width 205 height 21
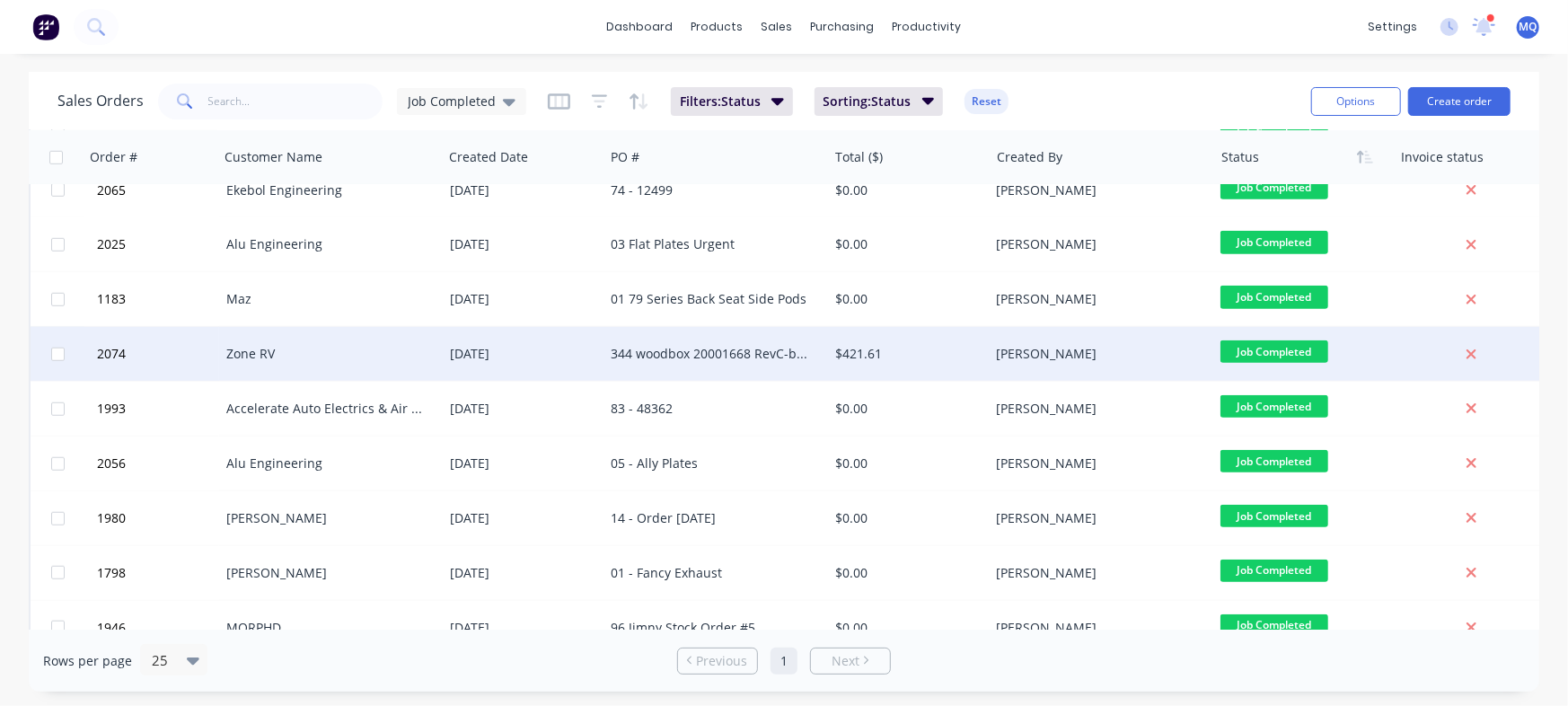
scroll to position [930, 0]
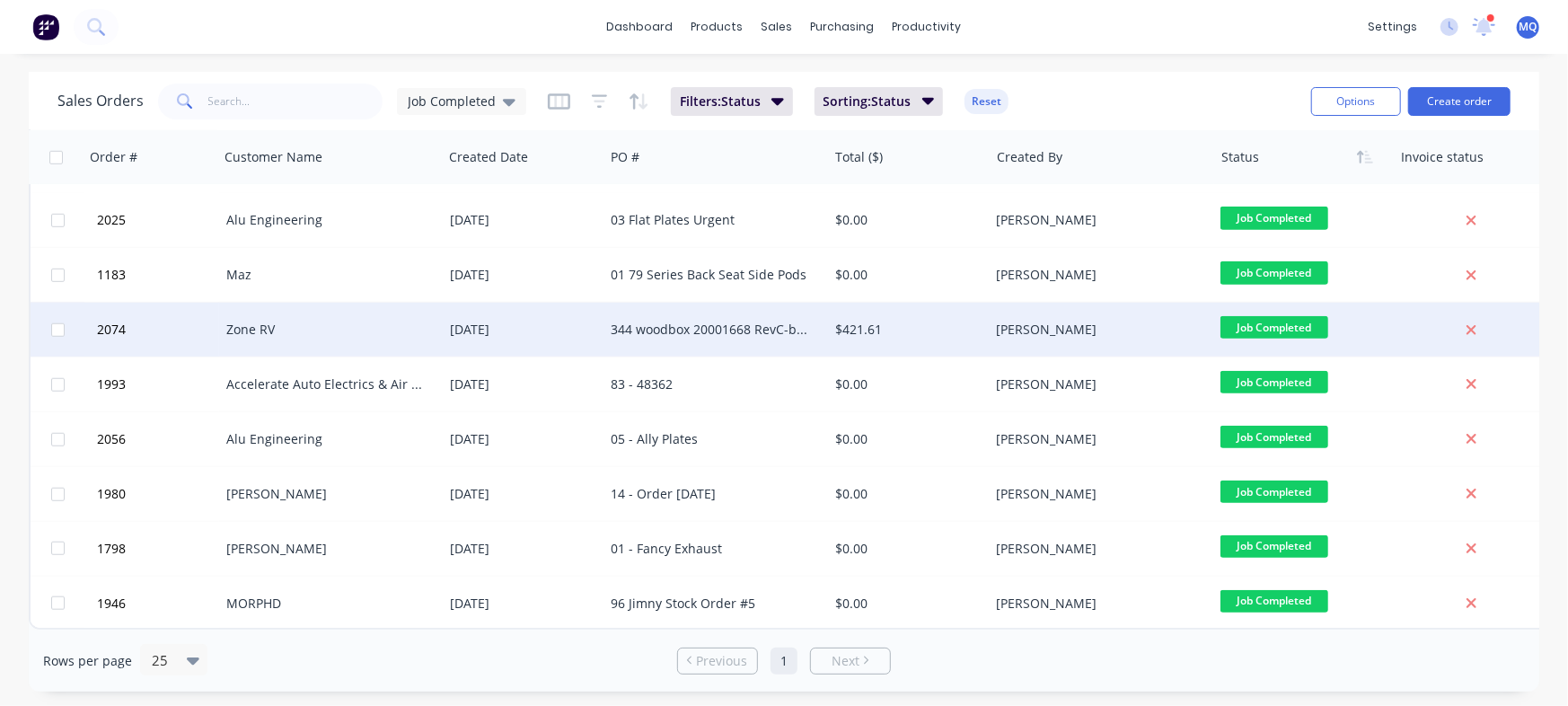
click at [697, 323] on div "344 woodbox 20001668 RevC-bolted" at bounding box center [710, 329] width 200 height 18
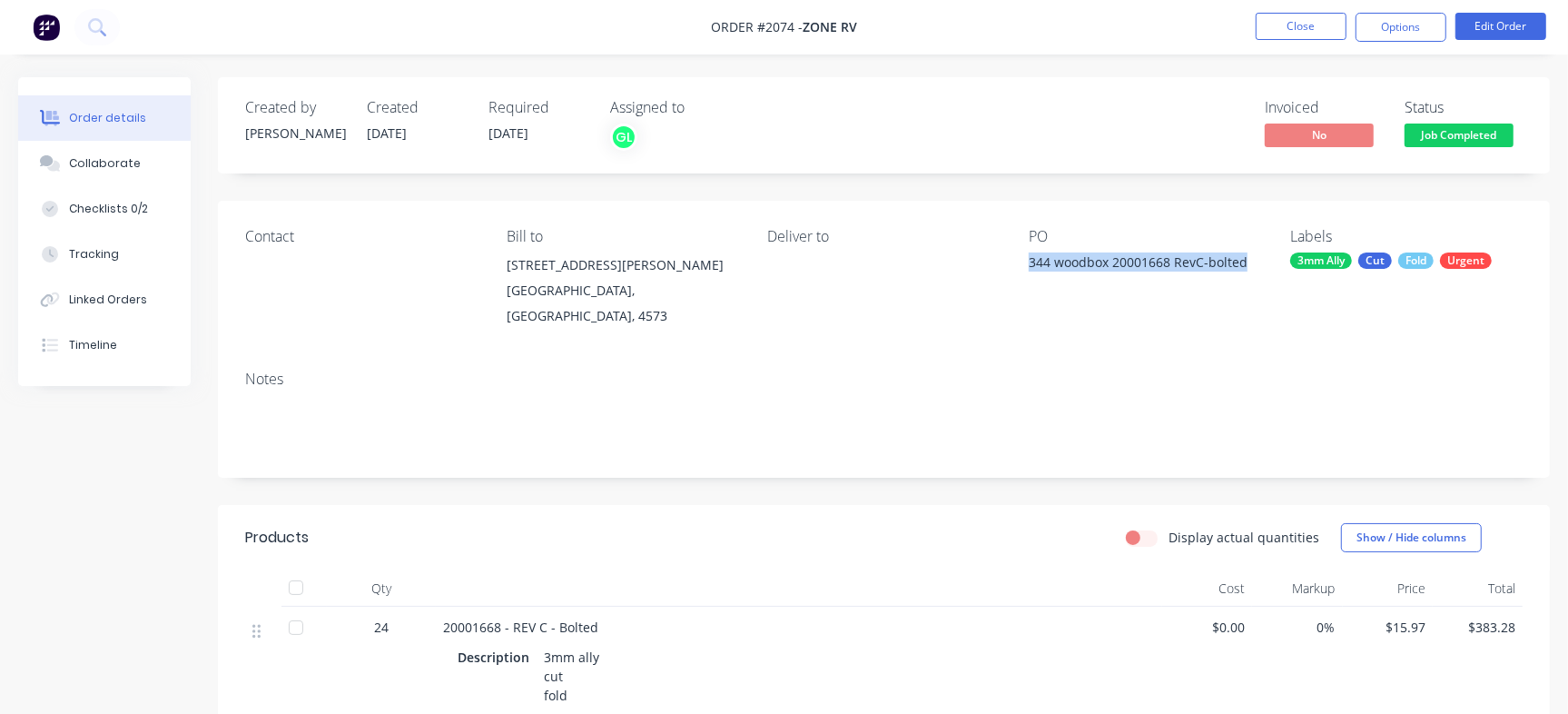
drag, startPoint x: 1024, startPoint y: 266, endPoint x: 1257, endPoint y: 274, distance: 232.6
click at [1257, 274] on div "Contact Bill to 85-91 Quanda Rd COOLUM BEACH, Queensland, 4573 Deliver to PO 34…" at bounding box center [884, 278] width 1332 height 155
copy div "344 woodbox 20001668 RevC-bolted"
click at [1317, 32] on button "Close" at bounding box center [1301, 26] width 91 height 27
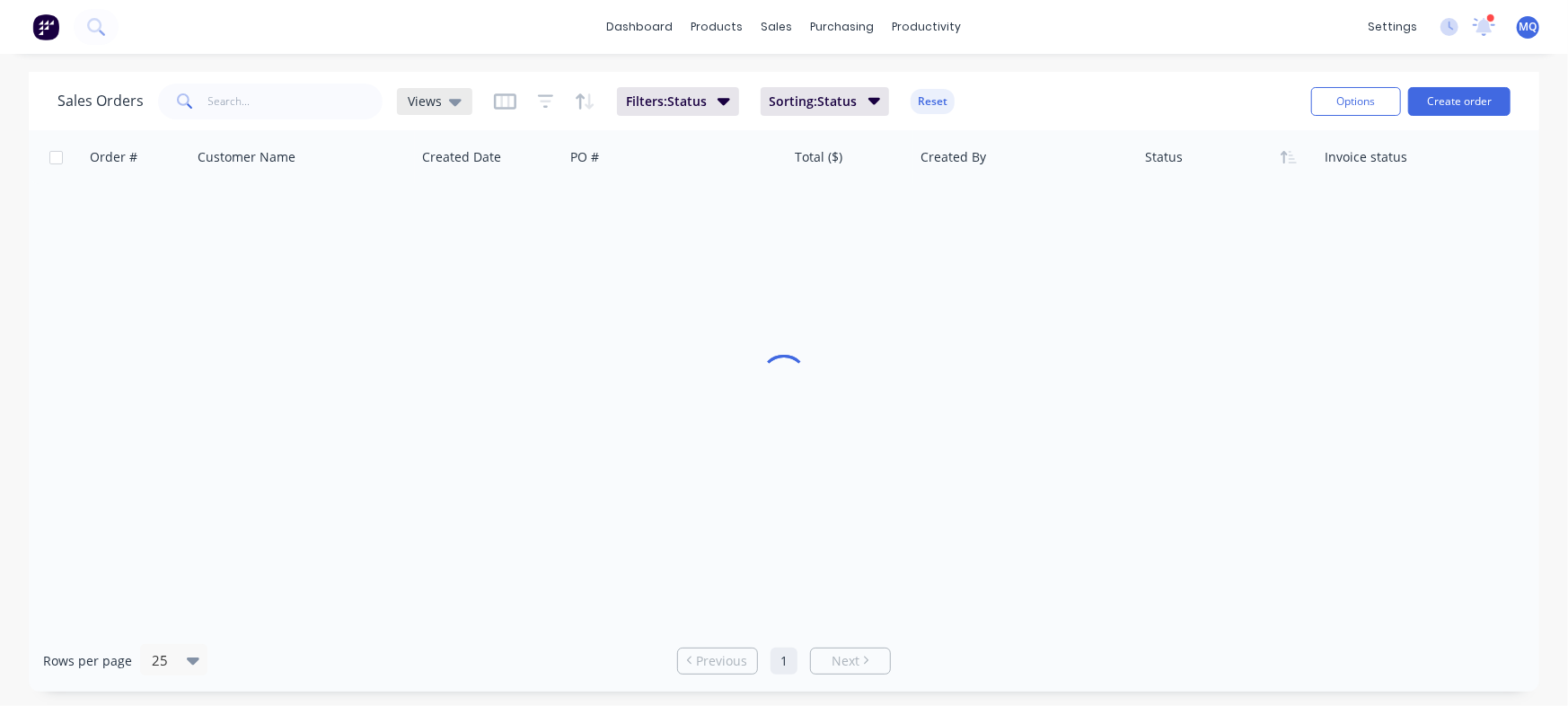
click at [439, 104] on div "Views" at bounding box center [434, 101] width 53 height 16
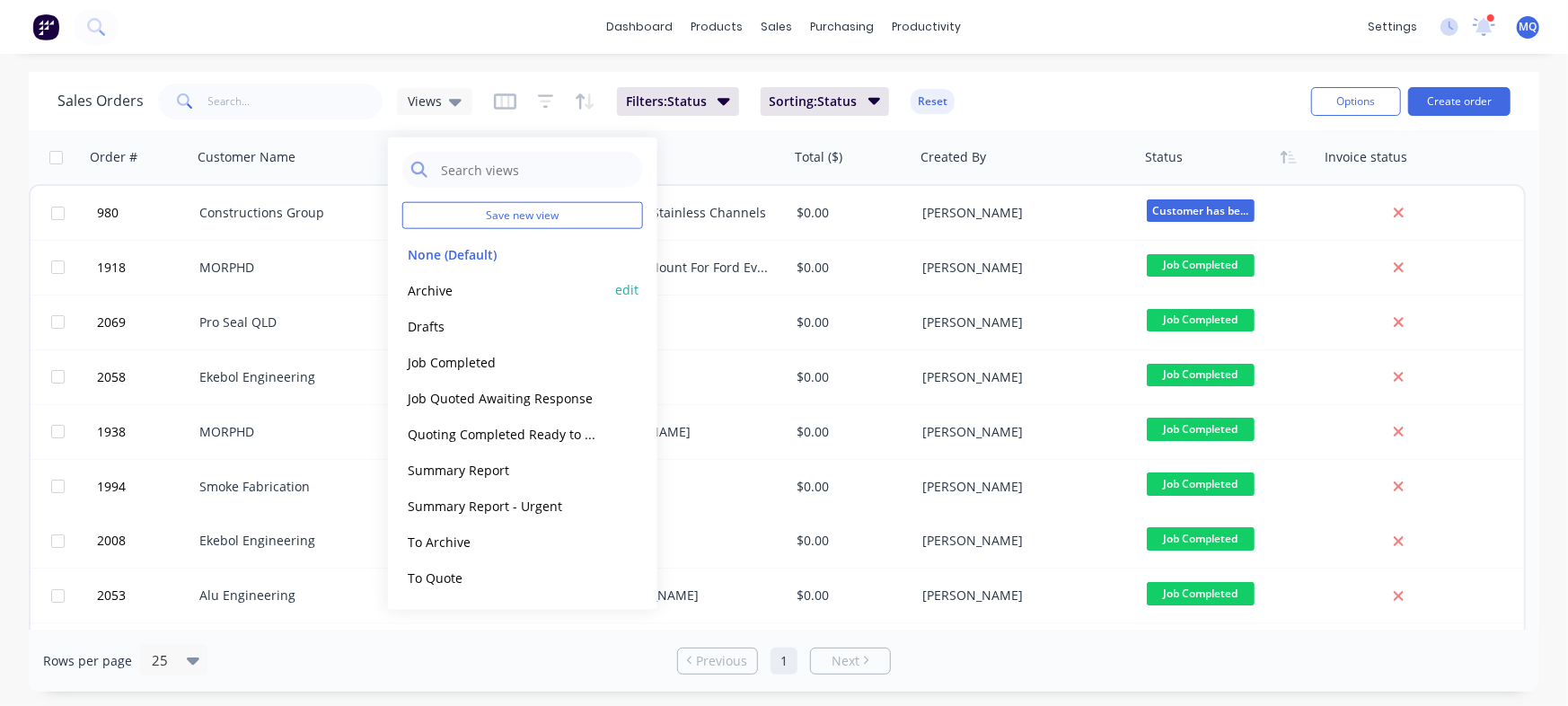
click at [448, 296] on button "Archive" at bounding box center [505, 289] width 205 height 21
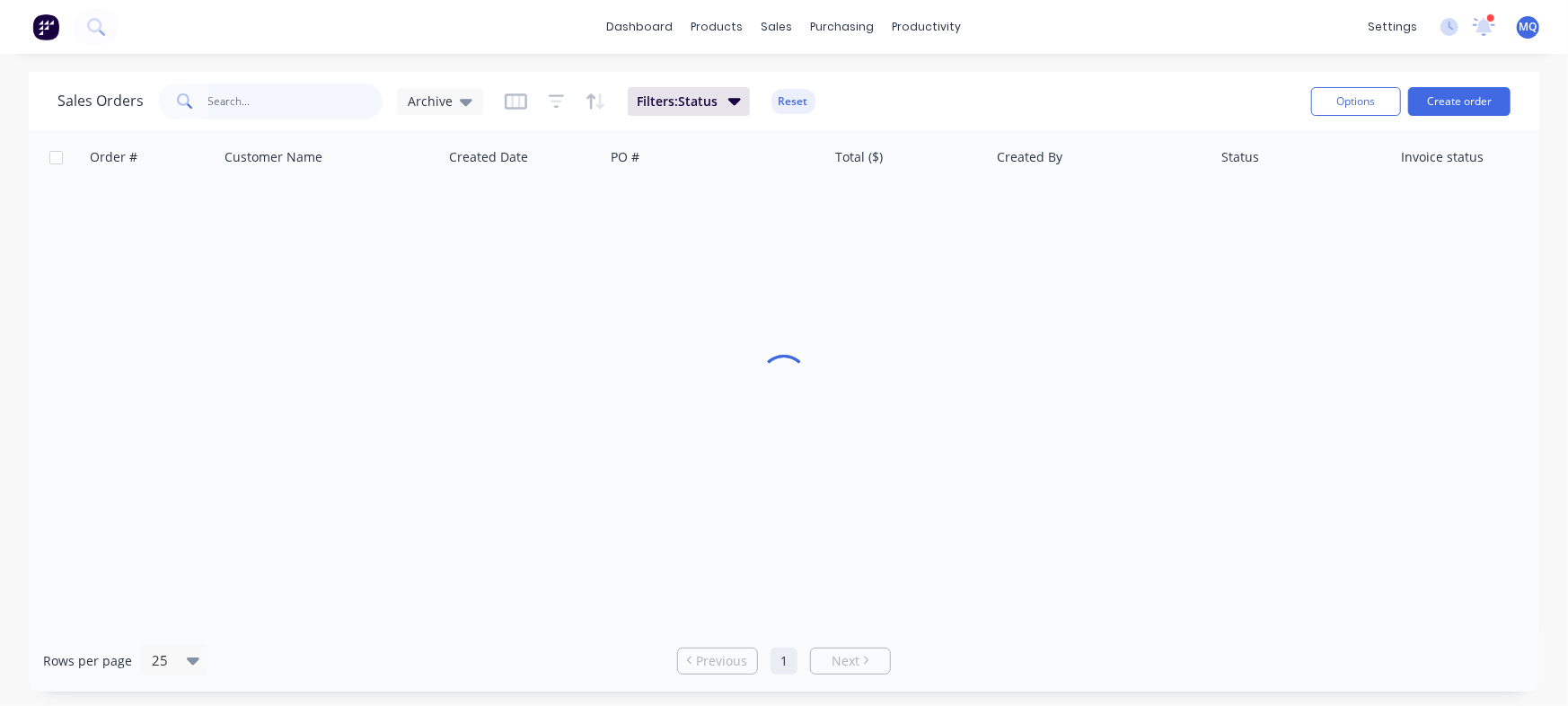
click at [298, 103] on input "text" at bounding box center [296, 101] width 175 height 36
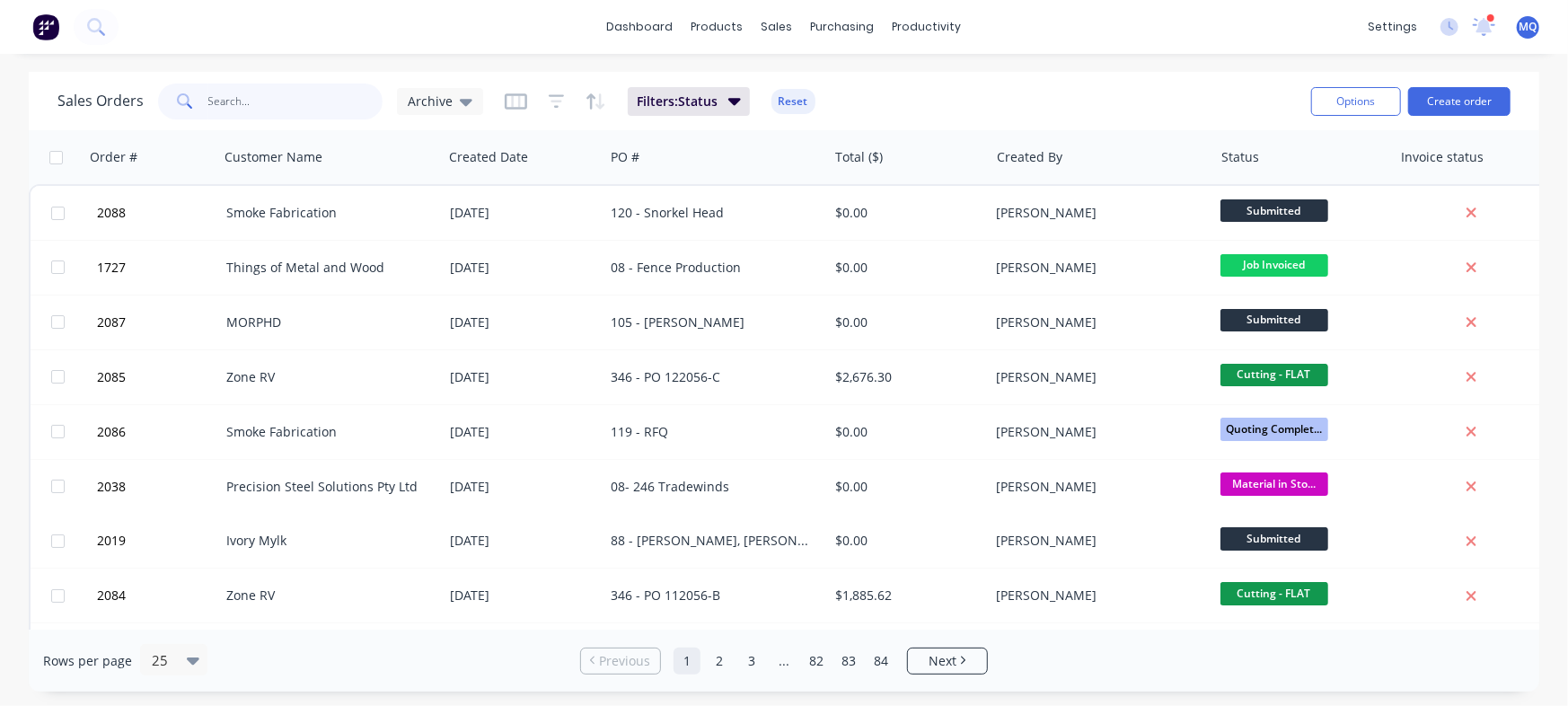
click at [285, 97] on input "text" at bounding box center [296, 101] width 175 height 36
paste input "2"
click at [287, 102] on input "text" at bounding box center [296, 101] width 175 height 36
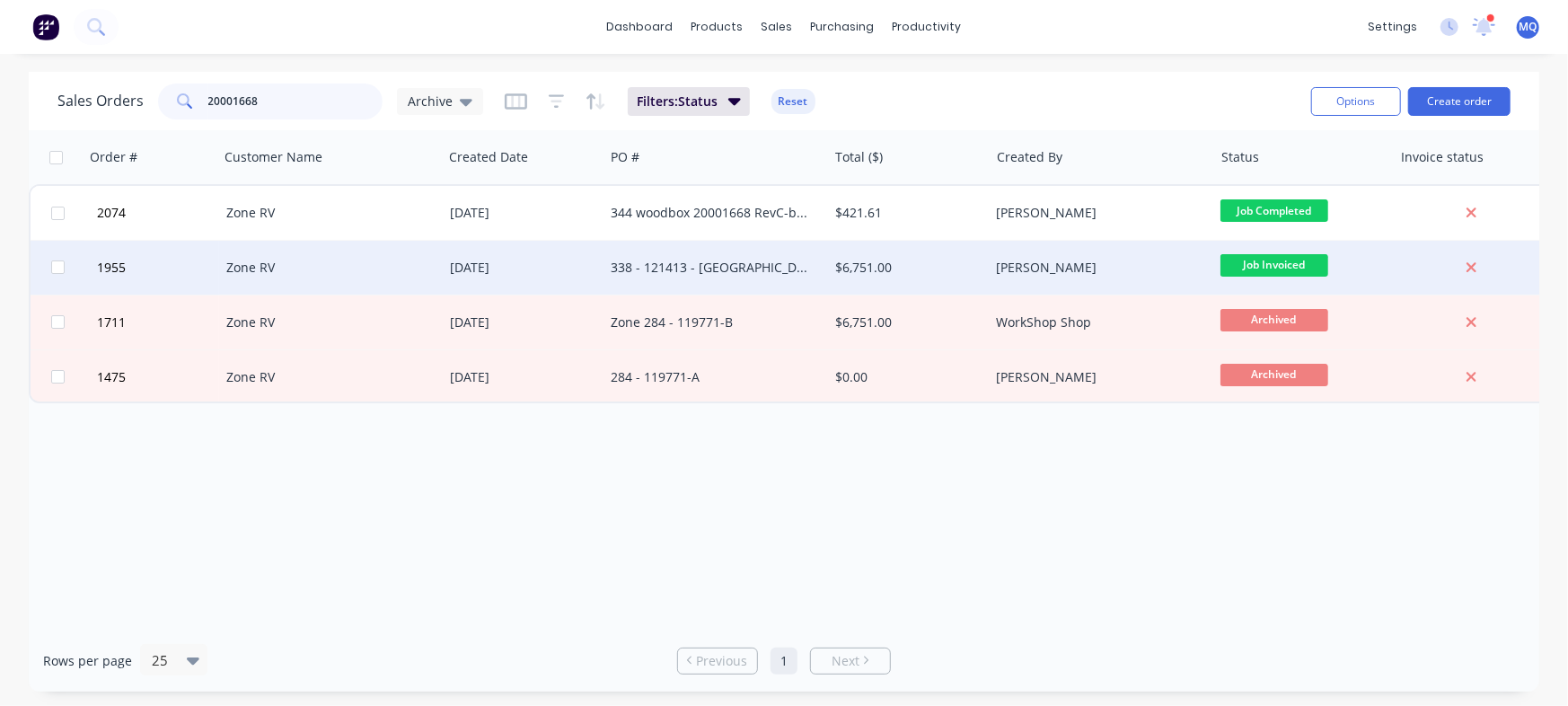
type input "20001668"
click at [707, 264] on div "338 - 121413 - [GEOGRAPHIC_DATA]" at bounding box center [710, 267] width 200 height 18
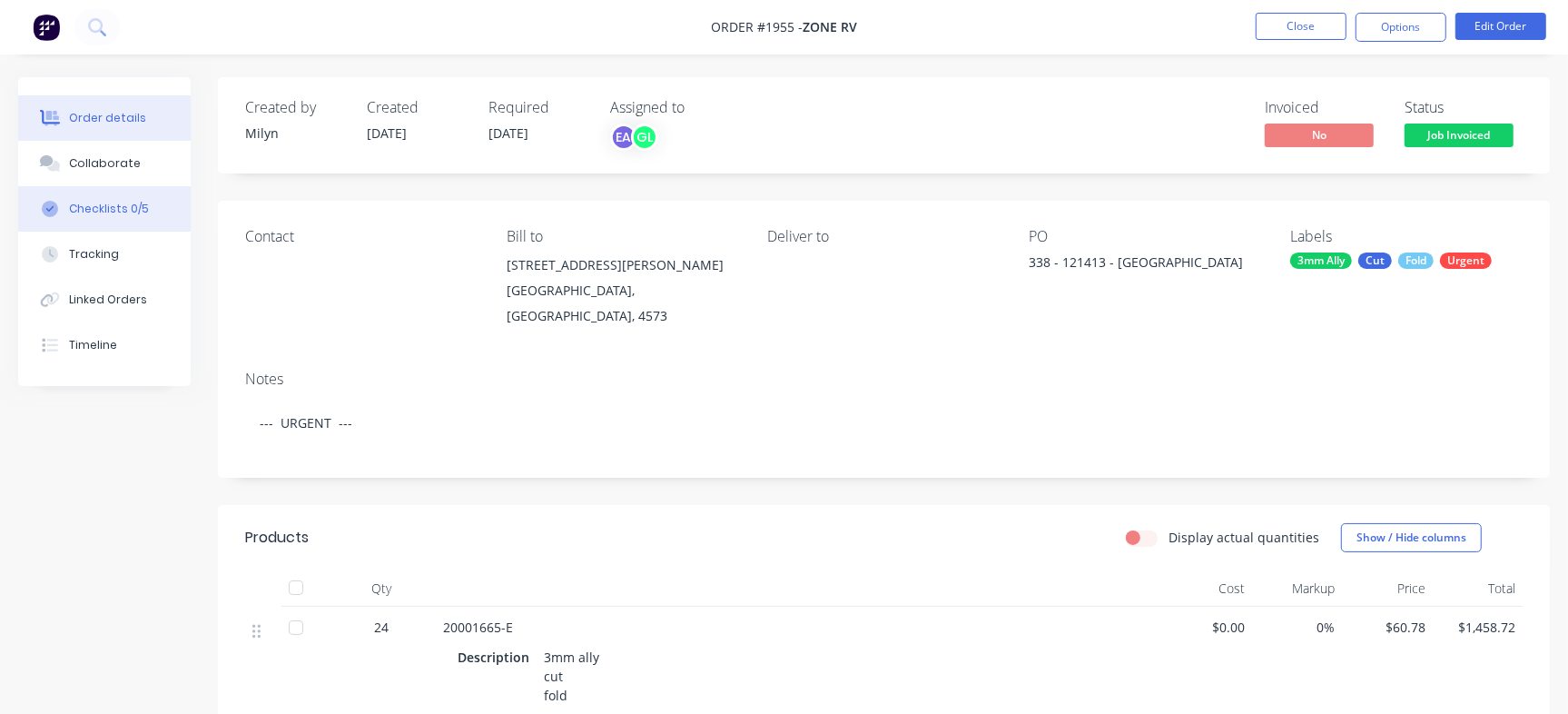
click at [105, 208] on div "Checklists 0/5" at bounding box center [109, 209] width 80 height 16
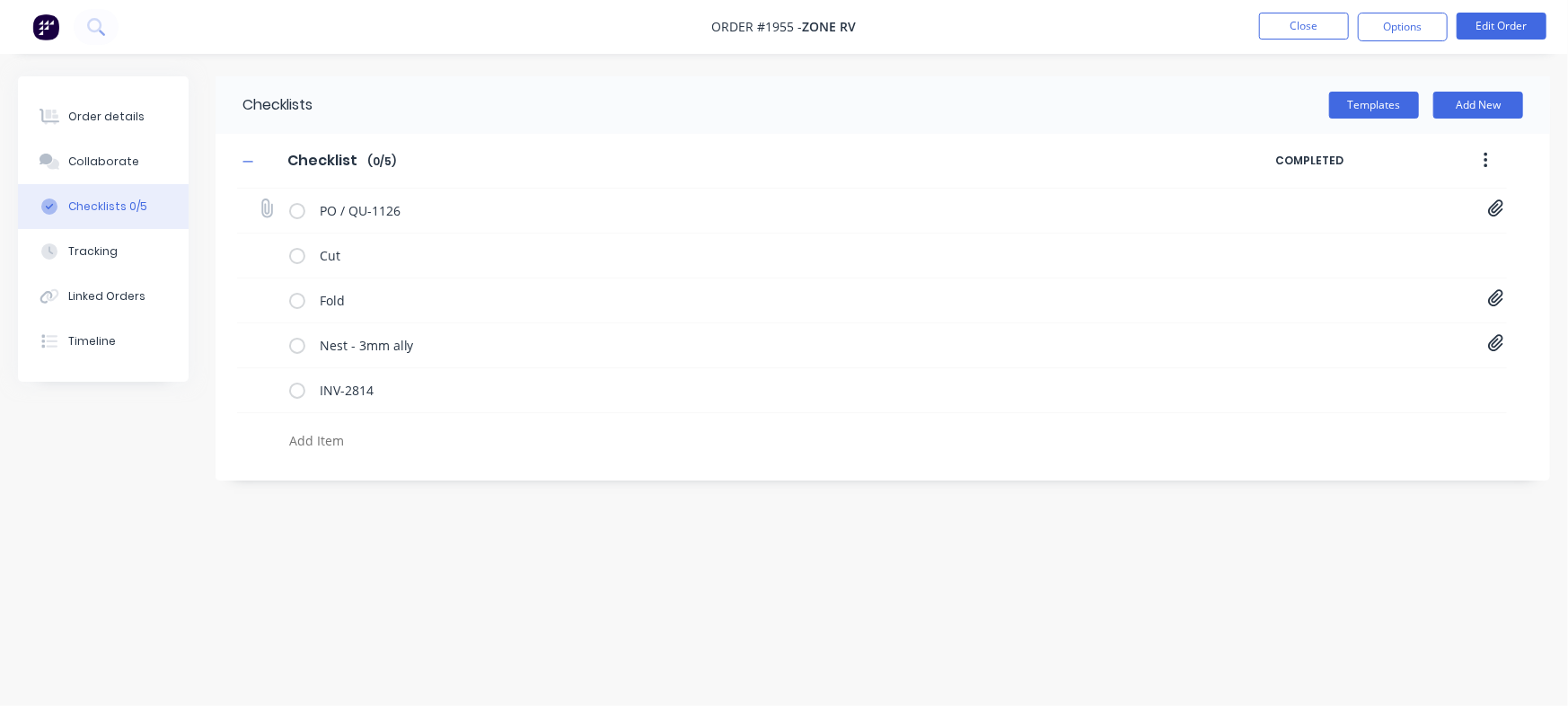
click at [1502, 210] on icon at bounding box center [1495, 208] width 15 height 17
click at [1298, 248] on link "PO-121413.pdf" at bounding box center [1351, 248] width 210 height 19
type textarea "x"
